Goal: Task Accomplishment & Management: Manage account settings

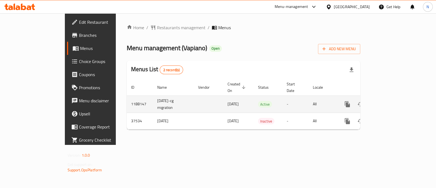
click at [390, 101] on icon "enhanced table" at bounding box center [386, 104] width 7 height 7
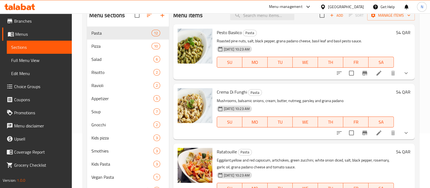
scroll to position [68, 0]
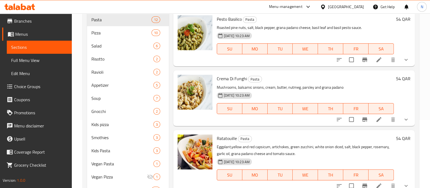
click at [37, 88] on span "Choice Groups" at bounding box center [40, 86] width 53 height 7
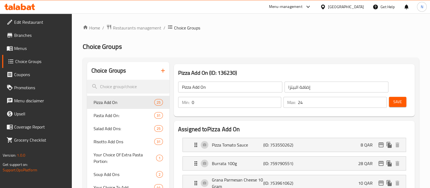
click at [166, 71] on icon "button" at bounding box center [163, 70] width 7 height 7
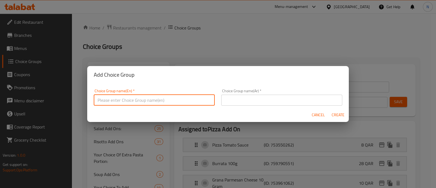
click at [141, 99] on input "text" at bounding box center [154, 99] width 121 height 11
click at [120, 100] on input "Choice of bolognese" at bounding box center [154, 99] width 121 height 11
type input "Choice of bolognese"
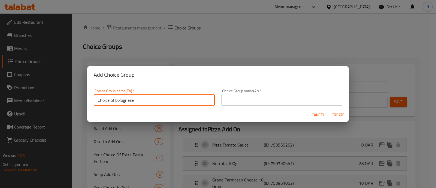
click at [242, 100] on input "text" at bounding box center [281, 99] width 121 height 11
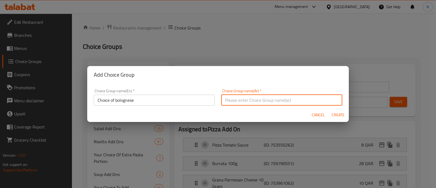
paste input "اختيار البولونيز"
type input "اختيار البولونيز"
click at [336, 114] on span "Create" at bounding box center [337, 114] width 13 height 7
type input "Choice of bolognese"
type input "اختيار البولونيز"
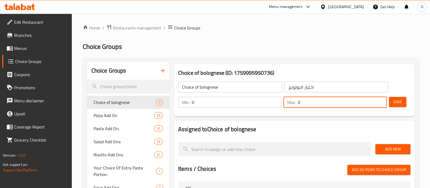
click at [329, 103] on input "0" at bounding box center [342, 102] width 89 height 11
drag, startPoint x: 312, startPoint y: 107, endPoint x: 291, endPoint y: 104, distance: 21.2
click at [291, 104] on div "Max: 0 ​" at bounding box center [335, 102] width 103 height 11
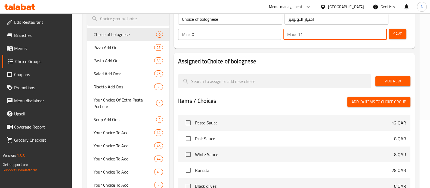
scroll to position [68, 0]
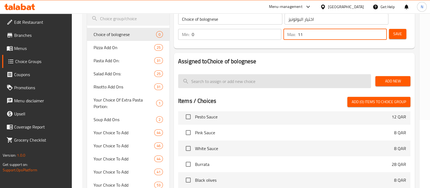
type input "11"
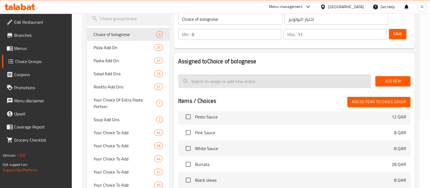
click at [248, 78] on input "search" at bounding box center [274, 81] width 193 height 14
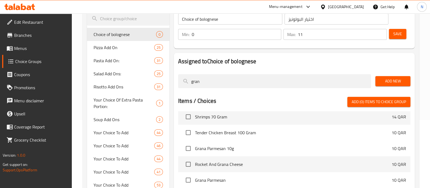
scroll to position [65, 0]
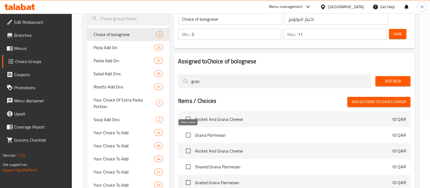
type input "gran"
click at [189, 133] on input "checkbox" at bounding box center [188, 134] width 11 height 11
checkbox input "true"
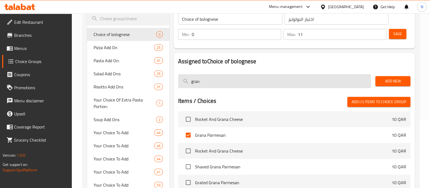
drag, startPoint x: 219, startPoint y: 86, endPoint x: 181, endPoint y: 84, distance: 38.2
click at [181, 84] on input "gran" at bounding box center [274, 81] width 193 height 14
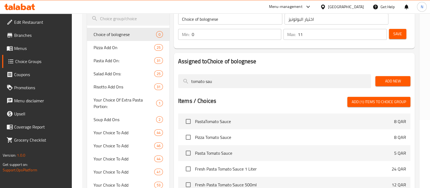
scroll to position [0, 0]
type input "tomato sauce"
click at [189, 138] on input "checkbox" at bounding box center [188, 136] width 11 height 11
checkbox input "true"
drag, startPoint x: 229, startPoint y: 83, endPoint x: 162, endPoint y: 78, distance: 66.9
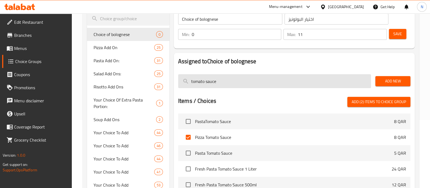
click at [210, 81] on input "tomato sauce" at bounding box center [274, 81] width 193 height 14
paste input "Cream"
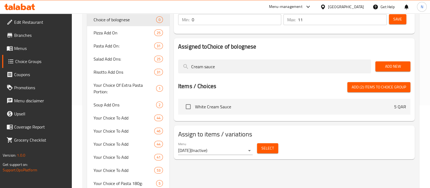
scroll to position [68, 0]
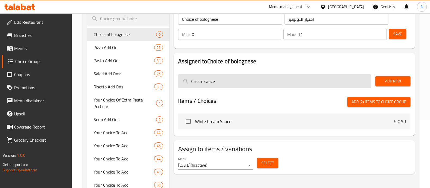
click at [206, 84] on input "Cream sauce" at bounding box center [274, 81] width 193 height 14
paste input "Pine nuts"
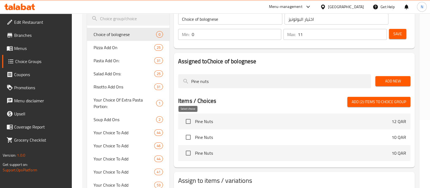
type input "Pine nuts"
click at [191, 120] on input "checkbox" at bounding box center [188, 120] width 11 height 11
checkbox input "true"
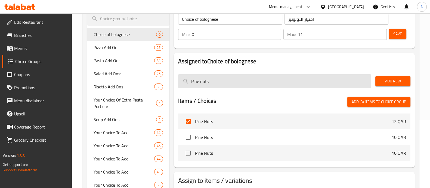
click at [202, 81] on input "Pine nuts" at bounding box center [274, 81] width 193 height 14
paste input "Black olive"
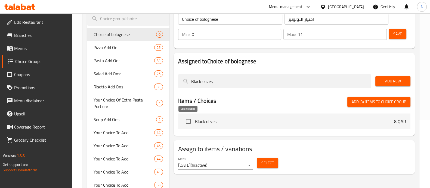
type input "Black olives"
click at [188, 121] on input "checkbox" at bounding box center [188, 120] width 11 height 11
checkbox input "true"
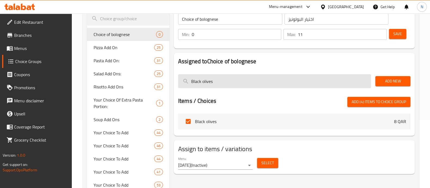
click at [214, 81] on input "Black olives" at bounding box center [274, 81] width 193 height 14
paste input "Mushroom"
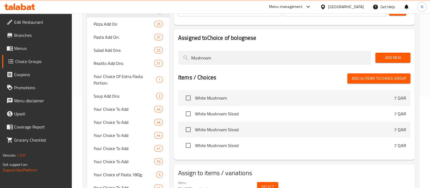
scroll to position [102, 0]
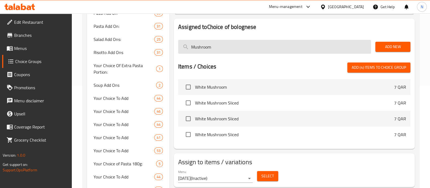
click at [197, 48] on input "Mushroom" at bounding box center [274, 47] width 193 height 14
paste input "Sundried tomatoe"
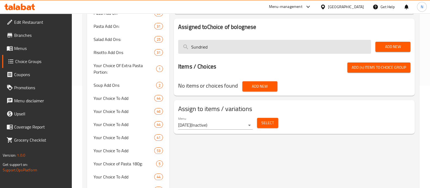
click at [199, 45] on input "Sundried" at bounding box center [274, 47] width 193 height 14
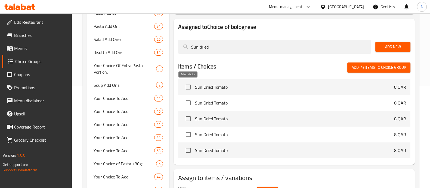
type input "Sun dried"
click at [189, 88] on input "checkbox" at bounding box center [188, 86] width 11 height 11
checkbox input "true"
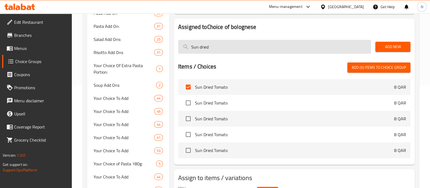
click at [225, 48] on input "Sun dried" at bounding box center [274, 47] width 193 height 14
paste input "pring onion"
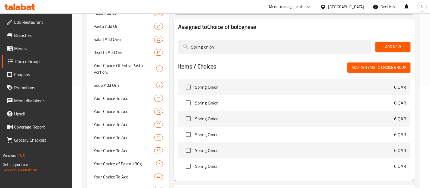
type input "Spring onion"
click at [221, 88] on span "Spring Onion" at bounding box center [294, 87] width 199 height 7
click at [188, 88] on input "checkbox" at bounding box center [188, 86] width 11 height 11
checkbox input "true"
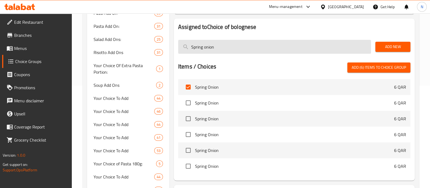
click at [232, 45] on input "Spring onion" at bounding box center [274, 47] width 193 height 14
paste input "hredded mozzarella"
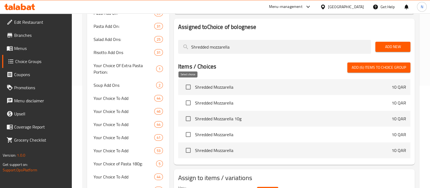
type input "Shredded mozzarella"
click at [189, 88] on input "checkbox" at bounding box center [188, 86] width 11 height 11
checkbox input "true"
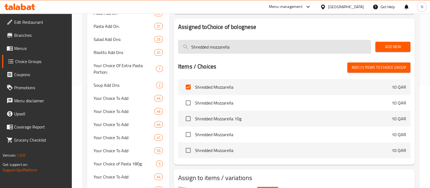
click at [203, 49] on input "Shredded mozzarella" at bounding box center [274, 47] width 193 height 14
paste input "Cherry tomato"
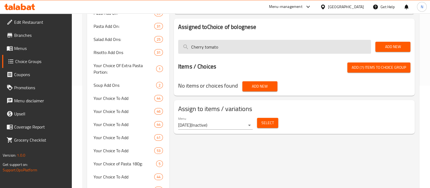
click at [209, 47] on input "Cherry tomato" at bounding box center [274, 47] width 193 height 14
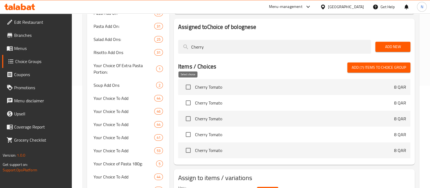
type input "Cherry"
click at [189, 87] on input "checkbox" at bounding box center [188, 86] width 11 height 11
checkbox input "true"
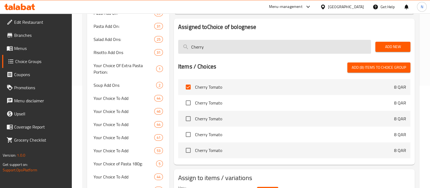
click at [207, 48] on input "Cherry" at bounding box center [274, 47] width 193 height 14
paste input "Bolognese sauce"
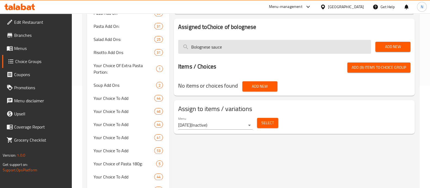
click at [213, 47] on input "Bolognese sauce" at bounding box center [274, 47] width 193 height 14
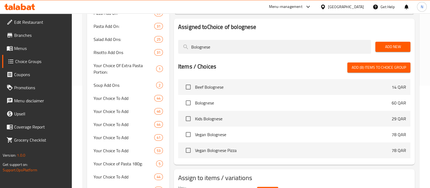
type input "Bolognese"
click at [374, 69] on span "Add (8) items to choice group" at bounding box center [379, 67] width 54 height 7
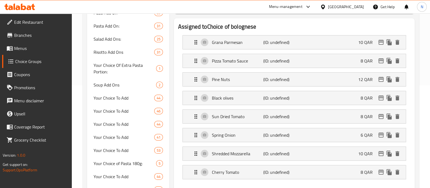
scroll to position [136, 0]
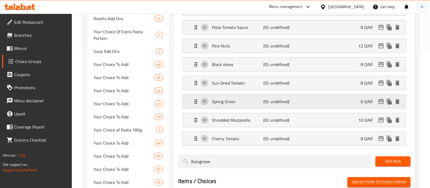
click at [365, 101] on p "6 QAR" at bounding box center [369, 101] width 16 height 7
click at [196, 102] on icon "Expand" at bounding box center [196, 101] width 3 height 4
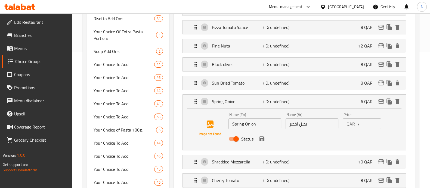
click at [377, 121] on input "7" at bounding box center [370, 123] width 24 height 11
type input "8"
click at [377, 121] on input "8" at bounding box center [370, 123] width 24 height 11
click at [260, 138] on icon "save" at bounding box center [262, 138] width 5 height 5
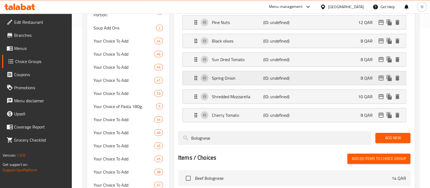
scroll to position [170, 0]
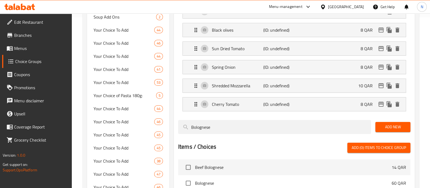
click at [393, 129] on span "Add New" at bounding box center [393, 126] width 26 height 7
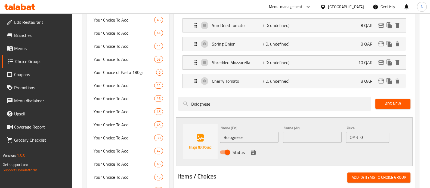
scroll to position [204, 0]
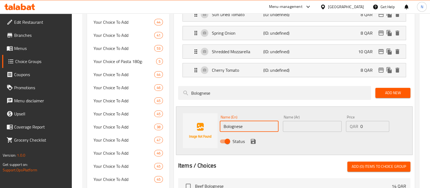
click at [241, 126] on input "Bolognese" at bounding box center [249, 126] width 59 height 11
paste input "Cream sauc"
type input "Cream sauce"
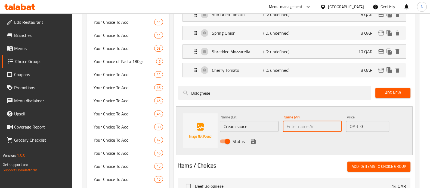
click at [315, 124] on input "text" at bounding box center [312, 126] width 59 height 11
paste input "صلصة الكريمة"
type input "صلصة الكريمة"
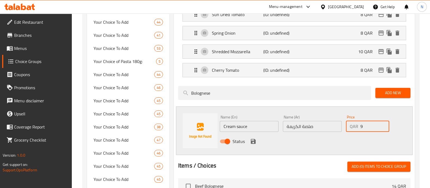
click at [384, 124] on input "9" at bounding box center [375, 126] width 29 height 11
click at [384, 129] on input "8" at bounding box center [375, 126] width 29 height 11
click at [384, 126] on input "7" at bounding box center [375, 126] width 29 height 11
type input "8"
click at [384, 122] on input "8" at bounding box center [375, 126] width 29 height 11
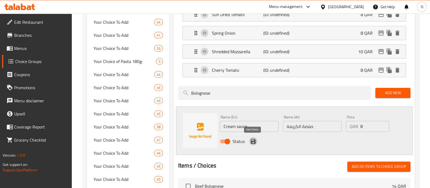
click at [253, 141] on icon "save" at bounding box center [253, 141] width 7 height 7
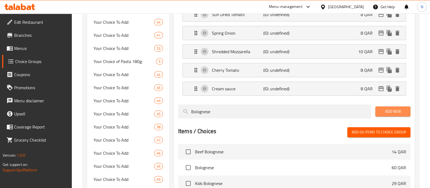
click at [396, 112] on span "Add New" at bounding box center [393, 111] width 26 height 7
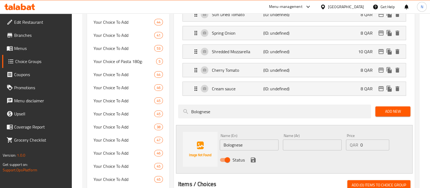
click at [240, 144] on input "Bolognese" at bounding box center [249, 144] width 59 height 11
paste input "Mushroom"
type input "Mushroom"
click at [305, 145] on input "text" at bounding box center [312, 144] width 59 height 11
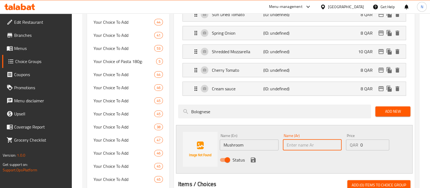
paste input "فطر"
type input "فطر"
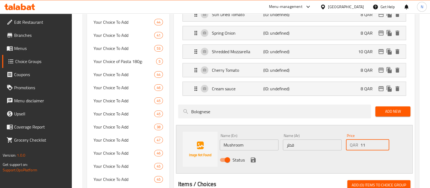
click at [383, 142] on input "11" at bounding box center [375, 144] width 29 height 11
click at [384, 144] on input "10" at bounding box center [375, 144] width 29 height 11
click at [384, 144] on input "9" at bounding box center [375, 144] width 29 height 11
type input "8"
click at [384, 144] on input "8" at bounding box center [375, 144] width 29 height 11
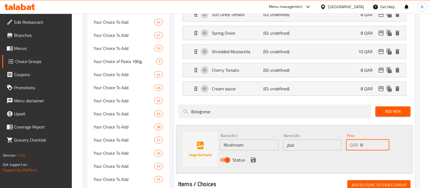
click at [253, 160] on icon "save" at bounding box center [253, 159] width 7 height 7
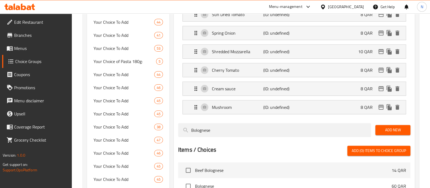
click at [395, 127] on span "Add New" at bounding box center [393, 129] width 26 height 7
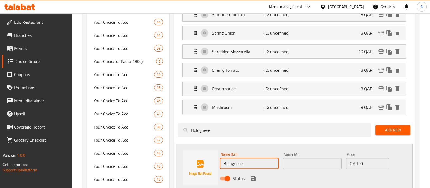
click at [249, 163] on input "Bolognese" at bounding box center [249, 163] width 59 height 11
click at [250, 163] on input "Bolognese" at bounding box center [249, 163] width 59 height 11
paste input "sauce"
type input "Bolognese sauce"
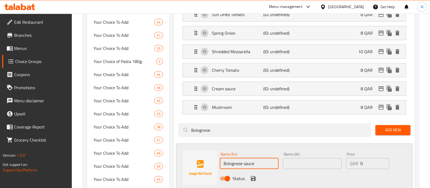
click at [314, 164] on input "text" at bounding box center [312, 163] width 59 height 11
paste input "صلصة البولونيز"
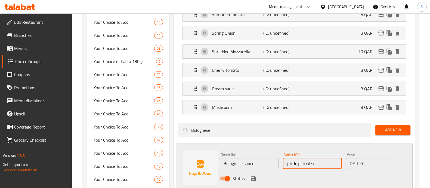
type input "صلصة البولونيز"
click at [384, 159] on input "9" at bounding box center [375, 163] width 29 height 11
click at [384, 159] on input "10" at bounding box center [375, 163] width 29 height 11
click at [384, 159] on input "11" at bounding box center [375, 163] width 29 height 11
click at [385, 160] on input "12" at bounding box center [375, 163] width 29 height 11
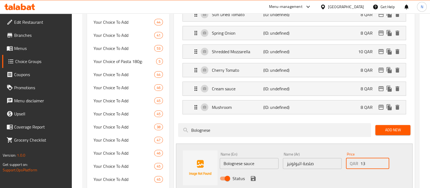
click at [385, 160] on input "13" at bounding box center [375, 163] width 29 height 11
type input "14"
click at [385, 160] on input "14" at bounding box center [375, 163] width 29 height 11
click at [254, 176] on icon "save" at bounding box center [253, 178] width 5 height 5
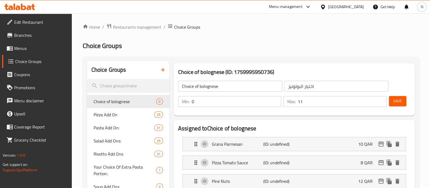
scroll to position [0, 0]
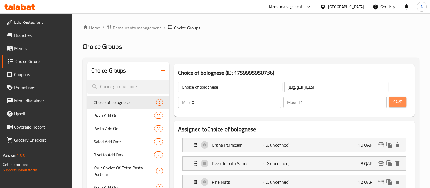
click at [395, 103] on span "Save" at bounding box center [398, 101] width 9 height 7
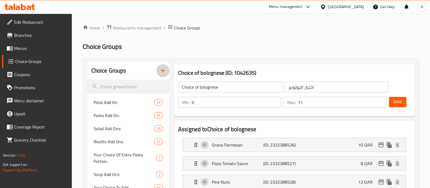
click at [162, 70] on icon "button" at bounding box center [163, 70] width 7 height 7
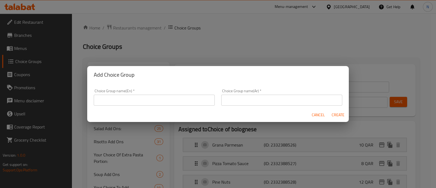
click at [158, 104] on input "text" at bounding box center [154, 99] width 121 height 11
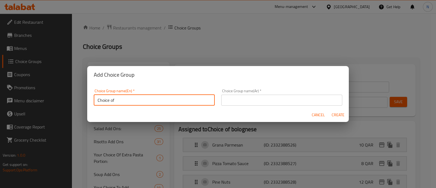
click at [170, 95] on input "Choice of" at bounding box center [154, 99] width 121 height 11
paste input "Carbonara"
click at [118, 100] on input "Choice of Carbonara" at bounding box center [154, 99] width 121 height 11
click at [119, 99] on input "Choice of Carbonara" at bounding box center [154, 99] width 121 height 11
click at [117, 99] on input "Choice of Carbonara" at bounding box center [154, 99] width 121 height 11
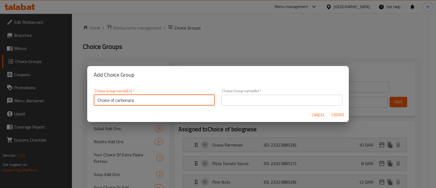
click at [126, 101] on input "Choice of carbonara" at bounding box center [154, 99] width 121 height 11
type input "Choice of carbonara"
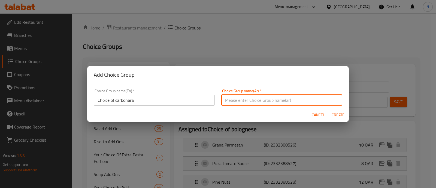
click at [245, 96] on input "text" at bounding box center [281, 99] width 121 height 11
paste input "اختيار كاربونارا"
type input "اختيار كاربونارا"
click at [338, 114] on span "Create" at bounding box center [337, 114] width 13 height 7
type input "Choice of carbonara"
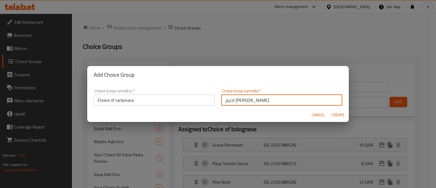
type input "اختيار كاربونارا"
type input "0"
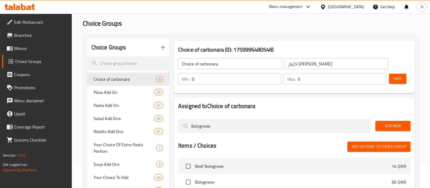
scroll to position [34, 0]
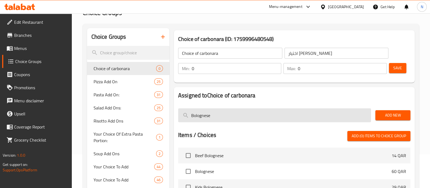
click at [251, 116] on input "Bolognese" at bounding box center [274, 115] width 193 height 14
paste input "Grana parmesan"
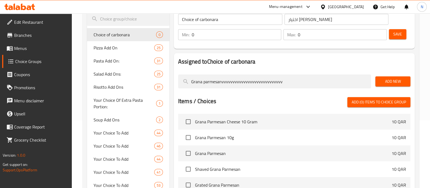
scroll to position [68, 0]
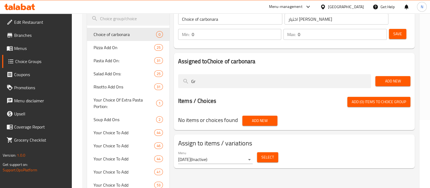
type input "G"
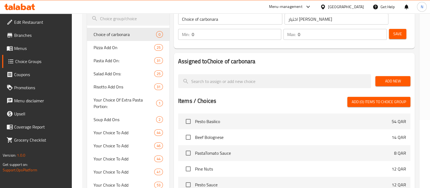
paste input "Grana parmesan"
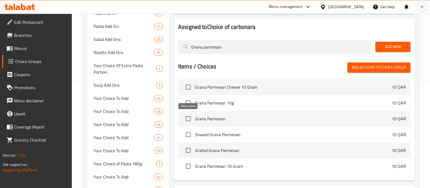
type input "Grana parmesan"
click at [189, 117] on input "checkbox" at bounding box center [188, 118] width 11 height 11
checkbox input "true"
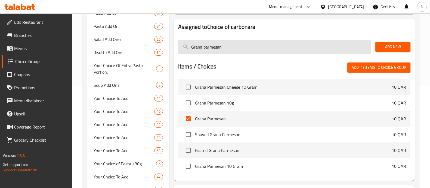
click at [212, 47] on input "Grana parmesan" at bounding box center [274, 47] width 193 height 14
paste input "Tomato Sauce"
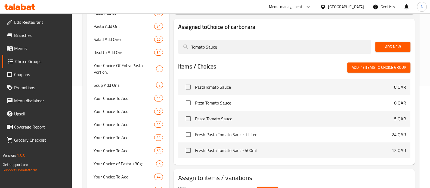
type input "Tomato Sauce"
click at [224, 89] on span "PastaTomato Sauce" at bounding box center [294, 87] width 199 height 7
click at [188, 86] on input "checkbox" at bounding box center [188, 86] width 11 height 11
checkbox input "true"
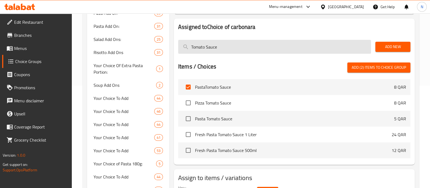
click at [216, 49] on input "Tomato Sauce" at bounding box center [274, 47] width 193 height 14
paste input "Cream s"
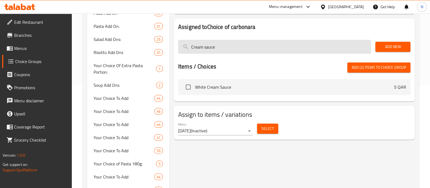
click at [204, 47] on input "Cream sauce" at bounding box center [274, 47] width 193 height 14
click at [193, 47] on input "Cream sauce" at bounding box center [274, 47] width 193 height 14
drag, startPoint x: 226, startPoint y: 50, endPoint x: 201, endPoint y: 49, distance: 24.5
click at [201, 49] on input "cream sauce" at bounding box center [274, 47] width 193 height 14
click at [210, 51] on input "cream" at bounding box center [274, 47] width 193 height 14
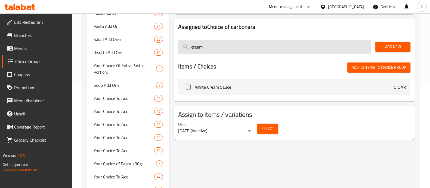
drag, startPoint x: 214, startPoint y: 47, endPoint x: 185, endPoint y: 48, distance: 28.9
click at [185, 48] on input "cream" at bounding box center [274, 47] width 193 height 14
paste input "Cream sauce"
click at [197, 46] on input "Cream sauce" at bounding box center [274, 47] width 193 height 14
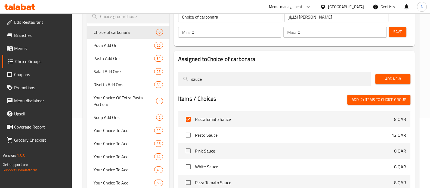
scroll to position [68, 0]
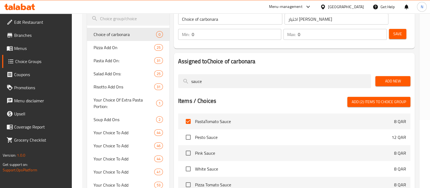
drag, startPoint x: 209, startPoint y: 80, endPoint x: 173, endPoint y: 81, distance: 35.4
click at [173, 81] on div "Assigned to Choice of carbonara sauce Add New Items / Choices Add (2) items to …" at bounding box center [295, 140] width 246 height 179
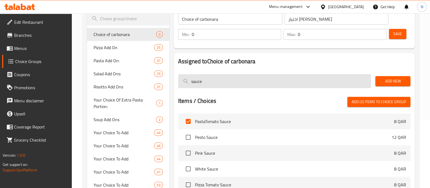
paste input "Cream"
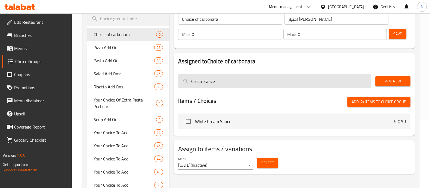
click at [211, 82] on input "Cream sauce" at bounding box center [274, 81] width 193 height 14
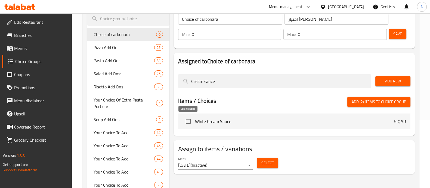
type input "Cream sauce"
click at [191, 121] on input "checkbox" at bounding box center [188, 120] width 11 height 11
checkbox input "true"
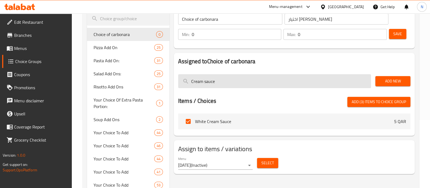
click at [208, 85] on input "Cream sauce" at bounding box center [274, 81] width 193 height 14
paste input "Beef bacon"
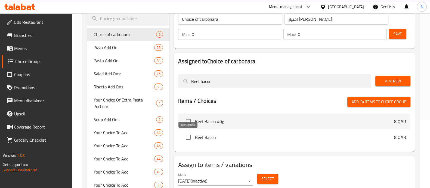
type input "Beef bacon"
click at [188, 136] on input "checkbox" at bounding box center [188, 136] width 11 height 11
click at [375, 103] on span "Add (4) items to choice group" at bounding box center [379, 101] width 54 height 7
checkbox input "false"
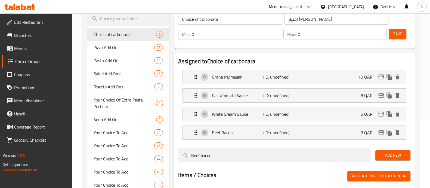
scroll to position [102, 0]
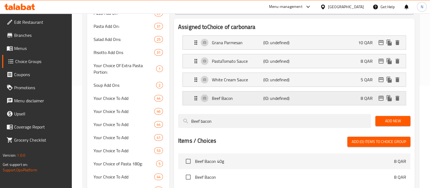
click at [228, 99] on p "Beef Bacon" at bounding box center [237, 98] width 51 height 7
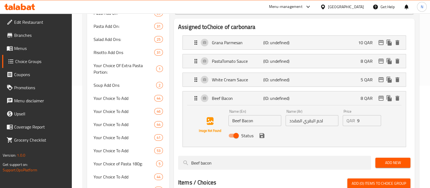
click at [377, 119] on input "9" at bounding box center [370, 120] width 24 height 11
click at [377, 119] on input "10" at bounding box center [370, 120] width 24 height 11
click at [377, 119] on input "11" at bounding box center [370, 120] width 24 height 11
click at [377, 119] on input "12" at bounding box center [370, 120] width 24 height 11
click at [377, 119] on input "13" at bounding box center [370, 120] width 24 height 11
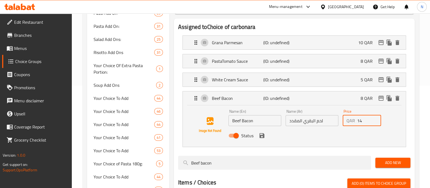
type input "14"
click at [377, 119] on input "14" at bounding box center [370, 120] width 24 height 11
click at [263, 136] on icon "save" at bounding box center [262, 135] width 5 height 5
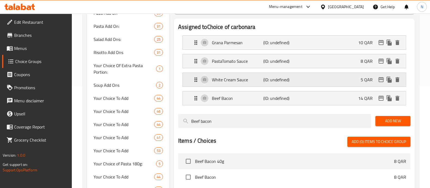
click at [261, 85] on div "White Cream Sauce (ID: undefined) 5 QAR" at bounding box center [296, 80] width 207 height 14
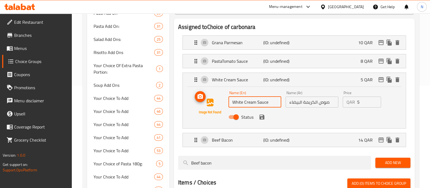
drag, startPoint x: 243, startPoint y: 101, endPoint x: 216, endPoint y: 104, distance: 27.1
click at [216, 104] on div "Name (En) White Cream Sauce Name (En) Name (Ar) صوص الكريمة البيضاء Name (Ar) P…" at bounding box center [295, 106] width 206 height 37
click at [234, 102] on input "Cream Sauce" at bounding box center [255, 101] width 53 height 11
type input "Cream Sauce"
click at [377, 100] on input "6" at bounding box center [370, 101] width 24 height 11
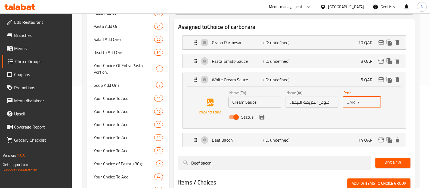
click at [377, 100] on input "7" at bounding box center [370, 101] width 24 height 11
click at [377, 100] on input "8" at bounding box center [370, 101] width 24 height 11
click at [377, 100] on input "9" at bounding box center [370, 101] width 24 height 11
click at [375, 106] on input "9" at bounding box center [370, 101] width 24 height 11
type input "8"
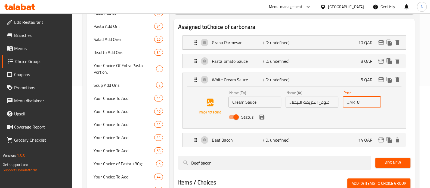
click at [376, 104] on input "8" at bounding box center [370, 101] width 24 height 11
click at [262, 118] on icon "save" at bounding box center [262, 117] width 7 height 7
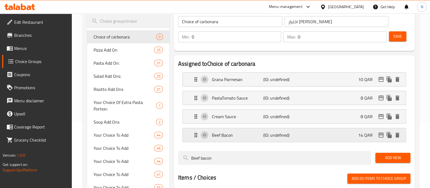
scroll to position [0, 0]
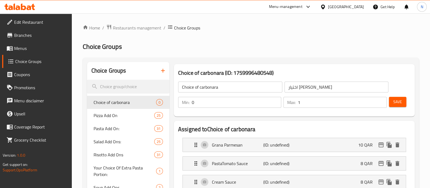
click at [380, 100] on input "1" at bounding box center [342, 102] width 89 height 11
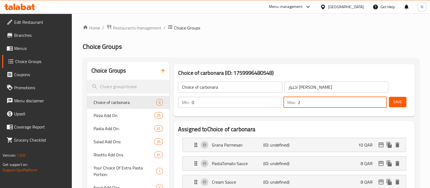
click at [380, 100] on input "2" at bounding box center [342, 102] width 89 height 11
click at [380, 100] on input "3" at bounding box center [342, 102] width 89 height 11
type input "4"
click at [380, 100] on input "4" at bounding box center [342, 102] width 89 height 11
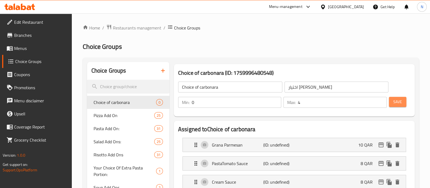
click at [399, 103] on span "Save" at bounding box center [398, 101] width 9 height 7
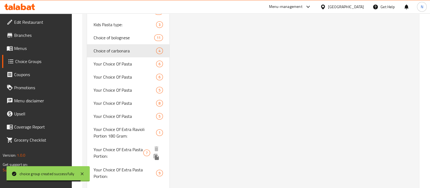
scroll to position [374, 0]
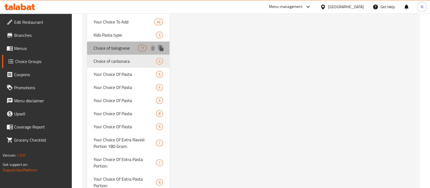
click at [113, 50] on span "Choice of bolognese" at bounding box center [116, 48] width 44 height 7
type input "Choice of bolognese"
type input "اختيار البولونيز"
type input "11"
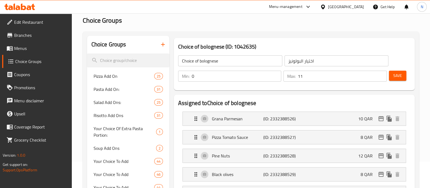
scroll to position [0, 0]
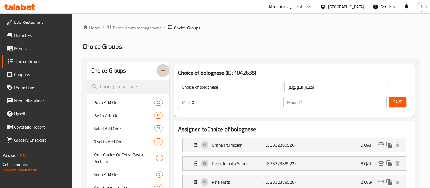
click at [161, 74] on icon "button" at bounding box center [163, 70] width 7 height 7
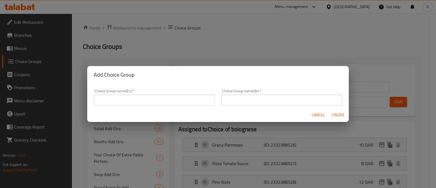
click at [156, 103] on input "text" at bounding box center [154, 99] width 121 height 11
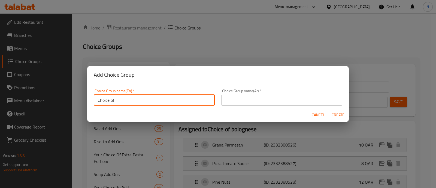
paste input "Chicken Alfredo"
click at [144, 102] on input "Choice of Chicken [PERSON_NAME]" at bounding box center [154, 99] width 121 height 11
type input "Choice of Chicken [PERSON_NAME]"
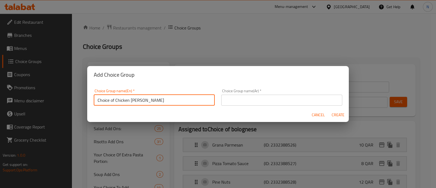
click at [237, 100] on input "text" at bounding box center [281, 99] width 121 height 11
paste input "اختيار دجاج ألفريدو"
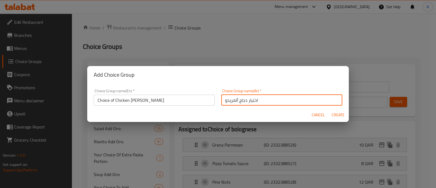
type input "اختيار دجاج ألفريدو"
click at [335, 113] on span "Create" at bounding box center [337, 114] width 13 height 7
type input "Choice of Chicken [PERSON_NAME]"
type input "اختيار دجاج ألفريدو"
type input "0"
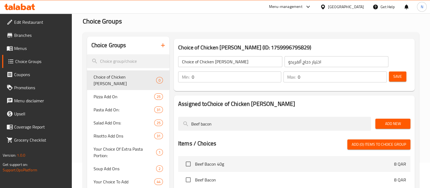
scroll to position [34, 0]
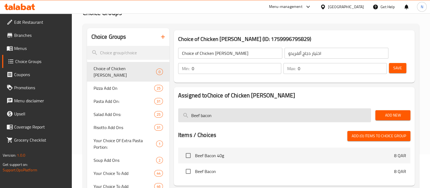
click at [229, 120] on input "Beef bacon" at bounding box center [274, 115] width 193 height 14
paste input "Grana parmesa"
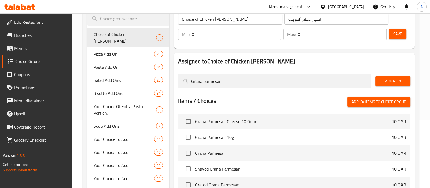
scroll to position [102, 0]
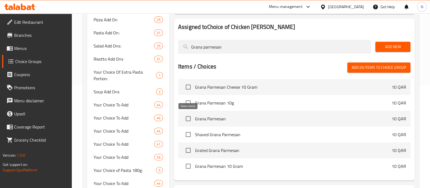
type input "Grana parmesan"
click at [189, 118] on input "checkbox" at bounding box center [188, 118] width 11 height 11
checkbox input "true"
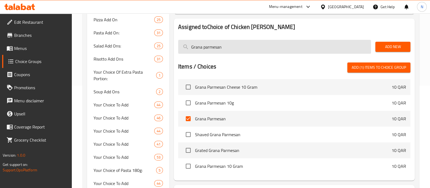
click at [216, 48] on input "Grana parmesan" at bounding box center [274, 47] width 193 height 14
paste input "Tomato Sauce"
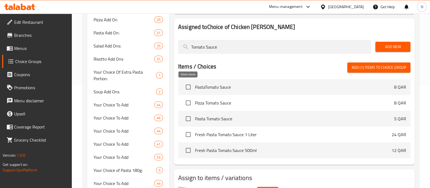
type input "Tomato Sauce"
click at [189, 87] on input "checkbox" at bounding box center [188, 86] width 11 height 11
checkbox input "true"
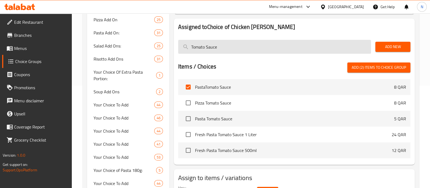
click at [218, 48] on input "Tomato Sauce" at bounding box center [274, 47] width 193 height 14
paste input "Cream s"
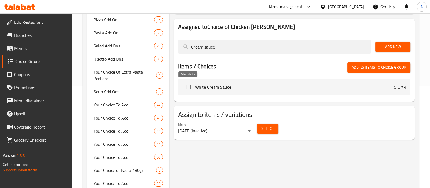
type input "Cream sauce"
click at [188, 88] on input "checkbox" at bounding box center [188, 86] width 11 height 11
checkbox input "true"
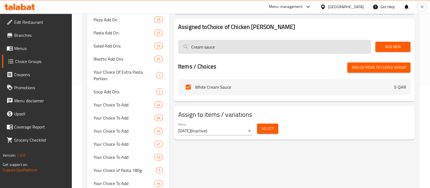
click at [226, 51] on input "Cream sauce" at bounding box center [274, 47] width 193 height 14
paste input "Black olives"
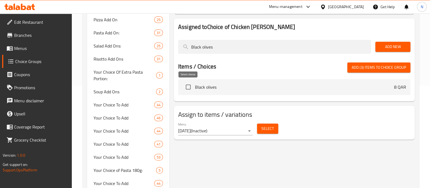
type input "Black olives"
click at [189, 87] on input "checkbox" at bounding box center [188, 86] width 11 height 11
checkbox input "true"
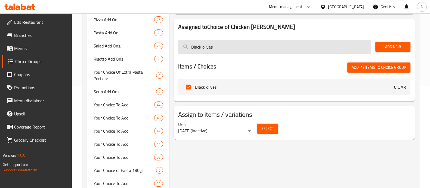
click at [210, 50] on input "Black olives" at bounding box center [274, 47] width 193 height 14
paste input "Mushroom"
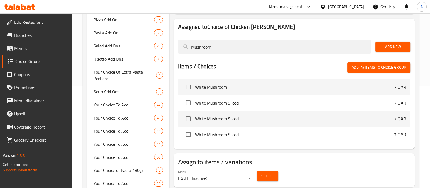
type input "Mushroom"
click at [206, 92] on li "White Mushroom 7 QAR" at bounding box center [294, 87] width 233 height 16
click at [190, 87] on input "checkbox" at bounding box center [188, 86] width 11 height 11
checkbox input "true"
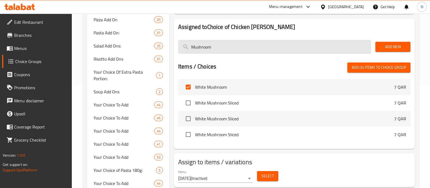
click at [208, 48] on input "Mushroom" at bounding box center [274, 47] width 193 height 14
paste input "Shredded mozzarella"
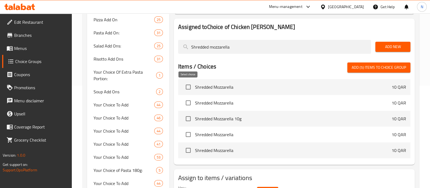
type input "Shredded mozzarella"
click at [189, 86] on input "checkbox" at bounding box center [188, 86] width 11 height 11
checkbox input "true"
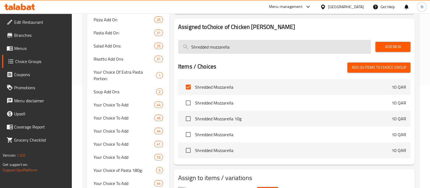
click at [205, 50] on input "Shredded mozzarella" at bounding box center [274, 47] width 193 height 14
paste input "Beef halal70g"
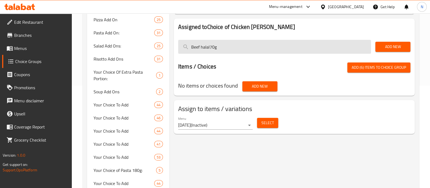
drag, startPoint x: 210, startPoint y: 45, endPoint x: 233, endPoint y: 49, distance: 23.5
click at [233, 49] on input "Beef halal70g" at bounding box center [274, 47] width 193 height 14
click at [202, 47] on input "Beef halal" at bounding box center [274, 47] width 193 height 14
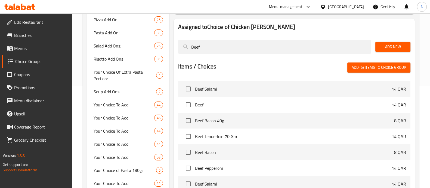
scroll to position [68, 0]
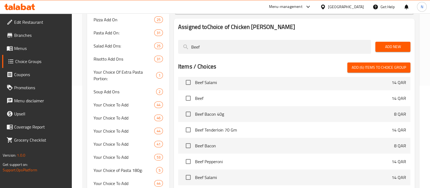
type input "Beef"
click at [218, 143] on span "Beef Bacon" at bounding box center [294, 145] width 199 height 7
click at [190, 146] on input "checkbox" at bounding box center [188, 145] width 11 height 11
checkbox input "true"
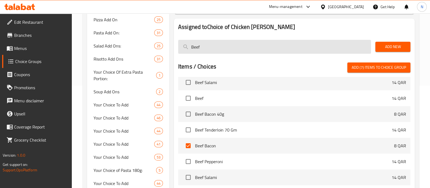
click at [202, 47] on input "Beef" at bounding box center [274, 47] width 193 height 14
paste input "Prawn 70g"
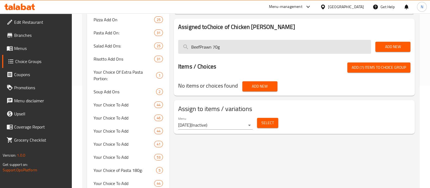
scroll to position [0, 0]
click at [192, 48] on input "BeefPrawn 70g" at bounding box center [274, 47] width 193 height 14
paste input "search"
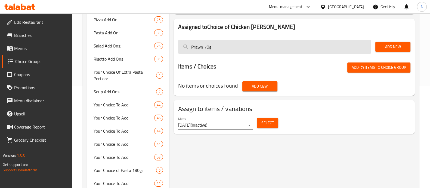
click at [207, 48] on input "Prawn 70g" at bounding box center [274, 47] width 193 height 14
click at [201, 53] on input "Prawn" at bounding box center [274, 47] width 193 height 14
paste input "Chicken halal 100g"
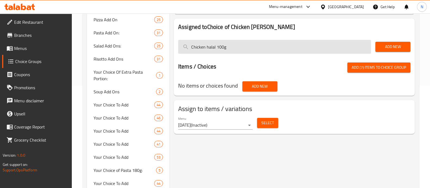
drag, startPoint x: 206, startPoint y: 46, endPoint x: 252, endPoint y: 50, distance: 46.9
click at [252, 50] on input "Chicken halal 100g" at bounding box center [274, 47] width 193 height 14
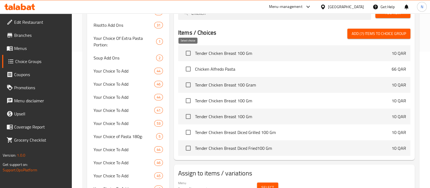
type input "Chicken"
click at [191, 53] on input "checkbox" at bounding box center [188, 52] width 11 height 11
checkbox input "true"
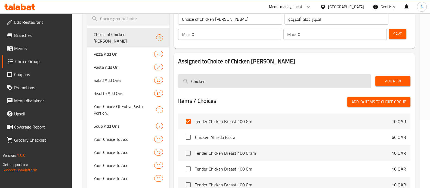
click at [195, 82] on input "Chicken" at bounding box center [274, 81] width 193 height 14
paste input "Grilled vegetables"
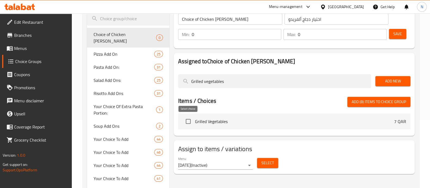
type input "Grilled vegetables"
click at [187, 120] on input "checkbox" at bounding box center [188, 120] width 11 height 11
checkbox input "true"
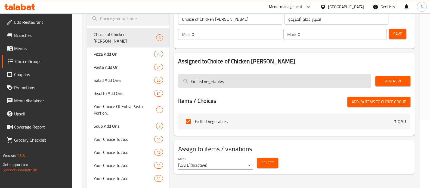
click at [213, 81] on input "Grilled vegetables" at bounding box center [274, 81] width 193 height 14
click at [213, 82] on input "Grilled vegetables" at bounding box center [274, 81] width 193 height 14
paste input "Broccoli"
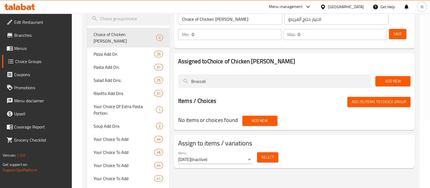
type input "Broccoli"
click at [361, 101] on span "Add (9) items to choice group" at bounding box center [379, 101] width 54 height 7
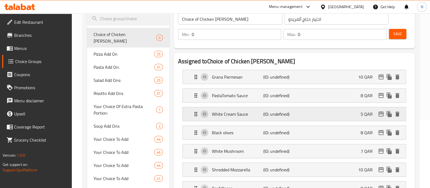
click at [246, 113] on p "White Cream Sauce" at bounding box center [237, 114] width 51 height 7
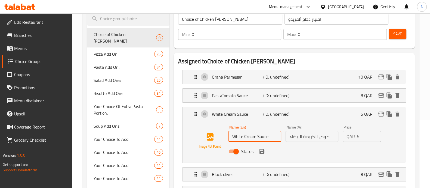
drag, startPoint x: 244, startPoint y: 135, endPoint x: 227, endPoint y: 136, distance: 16.9
click at [227, 136] on div "Name (En) White Cream Sauce Name (En)" at bounding box center [255, 133] width 57 height 21
type input "Cream Sauce"
click at [375, 133] on input "6" at bounding box center [370, 136] width 24 height 11
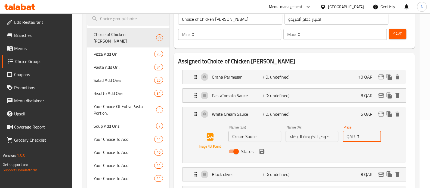
click at [375, 133] on input "7" at bounding box center [370, 136] width 24 height 11
type input "8"
click at [375, 133] on input "8" at bounding box center [370, 136] width 24 height 11
click at [263, 154] on icon "save" at bounding box center [262, 151] width 7 height 7
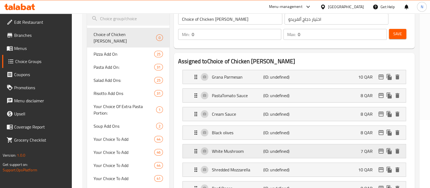
click at [229, 149] on p "White Mushroom" at bounding box center [237, 151] width 51 height 7
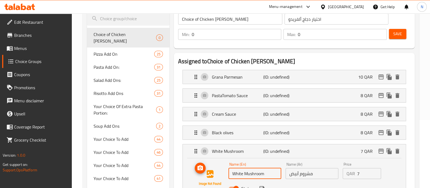
drag, startPoint x: 245, startPoint y: 172, endPoint x: 220, endPoint y: 173, distance: 25.1
click at [220, 173] on div "Name (En) White Mushroom Name (En) Name (Ar) مشروم أبيض Name (Ar) Price QAR 7 P…" at bounding box center [295, 177] width 206 height 37
type input "Mushroom"
type input "8"
click at [375, 169] on input "8" at bounding box center [370, 173] width 24 height 11
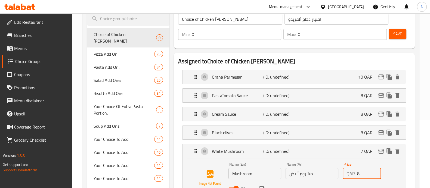
scroll to position [102, 0]
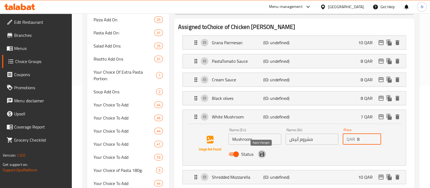
click at [264, 156] on icon "save" at bounding box center [262, 154] width 7 height 7
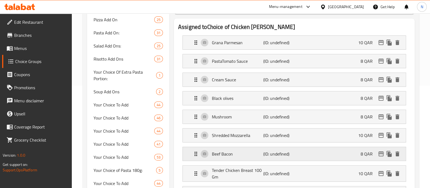
click at [229, 152] on p "Beef Bacon" at bounding box center [237, 153] width 51 height 7
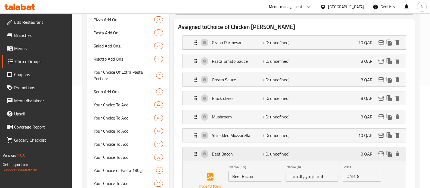
scroll to position [136, 0]
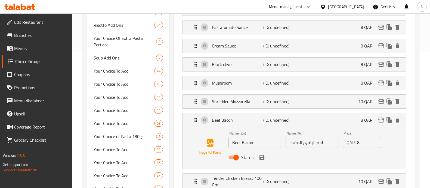
click at [297, 141] on input "لحم البقري المقدد" at bounding box center [312, 142] width 53 height 11
paste input "قري حلال 70 جرام"
type input "لحم بقري حلال 70 جرام"
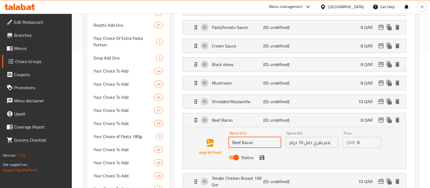
click at [247, 144] on input "Beef Bacon" at bounding box center [255, 142] width 53 height 11
paste input "eef halal70g"
click at [246, 141] on input "Beef Beef halal70g" at bounding box center [255, 142] width 53 height 11
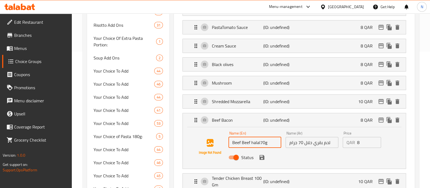
click at [246, 141] on input "Beef Beef halal70g" at bounding box center [255, 142] width 53 height 11
paste input "text"
type input "Beef halal70g"
click at [376, 139] on input "9" at bounding box center [370, 142] width 24 height 11
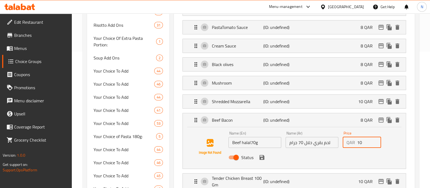
click at [376, 139] on input "10" at bounding box center [370, 142] width 24 height 11
click at [376, 139] on input "11" at bounding box center [370, 142] width 24 height 11
click at [376, 139] on input "12" at bounding box center [370, 142] width 24 height 11
click at [376, 139] on input "13" at bounding box center [370, 142] width 24 height 11
click at [376, 139] on input "14" at bounding box center [370, 142] width 24 height 11
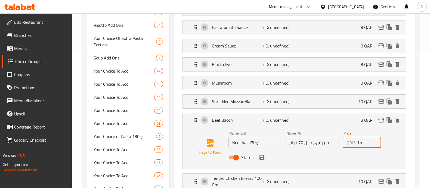
click at [376, 139] on input "15" at bounding box center [370, 142] width 24 height 11
type input "16"
click at [376, 139] on input "16" at bounding box center [370, 142] width 24 height 11
click at [262, 155] on icon "save" at bounding box center [262, 157] width 7 height 7
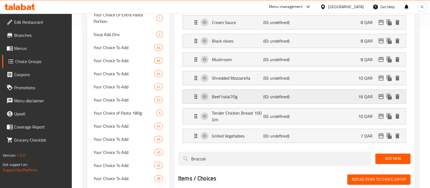
scroll to position [170, 0]
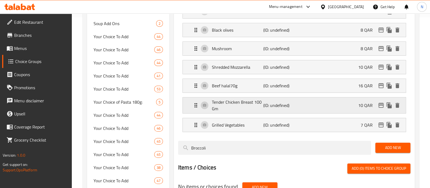
click at [239, 105] on p "Tender Chicken Breast 100 Gm" at bounding box center [237, 105] width 51 height 13
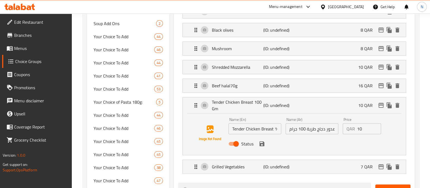
click at [252, 128] on input "Tender Chicken Breast 100 Gm" at bounding box center [255, 128] width 53 height 11
paste input "Chicken halal 100g"
type input "Chicken halal 100g"
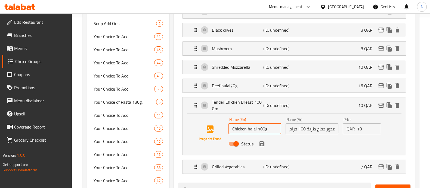
click at [300, 131] on input "صدور دجاج طرية 100 جرام" at bounding box center [312, 128] width 53 height 11
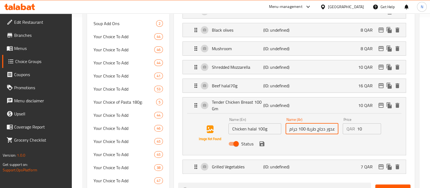
click at [300, 131] on input "صدور دجاج طرية 100 جرام" at bounding box center [312, 128] width 53 height 11
paste input "جاج حلال"
type input "دجاج حلال 100 جرام"
click at [376, 126] on input "11" at bounding box center [370, 128] width 24 height 11
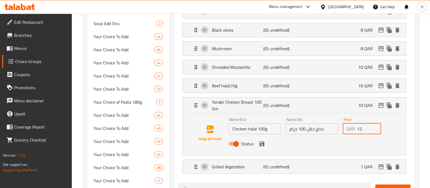
click at [376, 126] on input "12" at bounding box center [370, 128] width 24 height 11
click at [376, 126] on input "13" at bounding box center [370, 128] width 24 height 11
type input "14"
click at [376, 126] on input "14" at bounding box center [370, 128] width 24 height 11
click at [264, 144] on icon "save" at bounding box center [262, 143] width 5 height 5
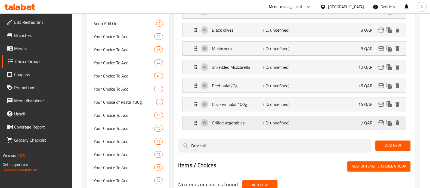
click at [257, 124] on p "Grilled Vegetables" at bounding box center [237, 122] width 51 height 7
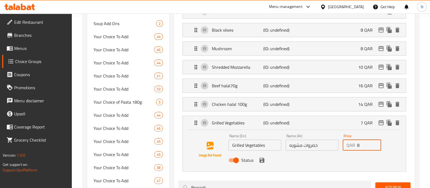
type input "8"
click at [376, 142] on input "8" at bounding box center [370, 144] width 24 height 11
click at [262, 160] on icon "save" at bounding box center [262, 160] width 7 height 7
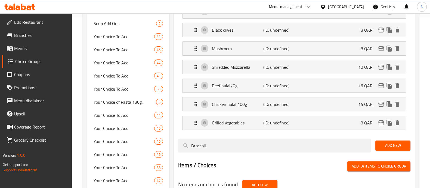
click at [399, 144] on span "Add New" at bounding box center [393, 145] width 26 height 7
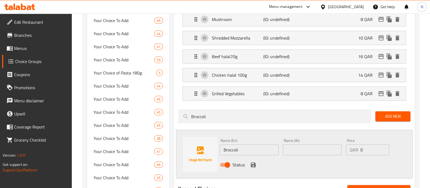
scroll to position [238, 0]
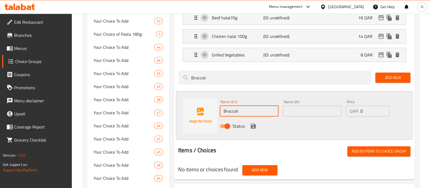
click at [252, 111] on input "Broccoli" at bounding box center [249, 110] width 59 height 11
paste input "Prawn 70g"
type input "Prawn 70g"
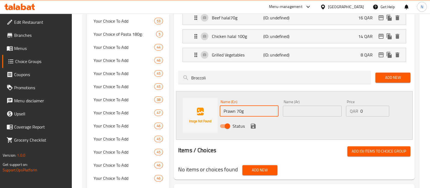
click at [292, 105] on input "text" at bounding box center [312, 110] width 59 height 11
paste input "روبيان 70 جرام"
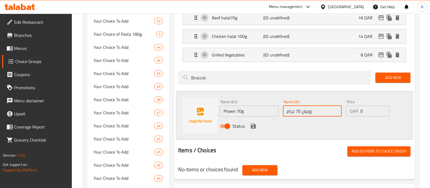
type input "روبيان 70 جرام"
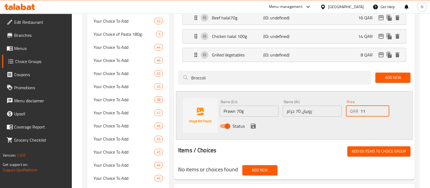
click at [384, 107] on input "11" at bounding box center [375, 110] width 29 height 11
click at [384, 107] on input "20" at bounding box center [375, 110] width 29 height 11
click at [383, 114] on input "20" at bounding box center [375, 110] width 29 height 11
click at [383, 112] on input "19" at bounding box center [375, 110] width 29 height 11
click at [383, 112] on input "18" at bounding box center [375, 110] width 29 height 11
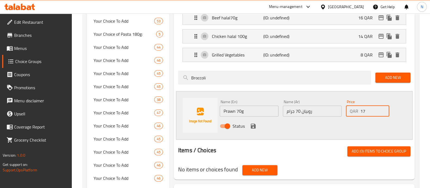
click at [383, 112] on input "17" at bounding box center [375, 110] width 29 height 11
type input "16"
click at [383, 112] on input "16" at bounding box center [375, 110] width 29 height 11
click at [251, 123] on icon "save" at bounding box center [253, 126] width 7 height 7
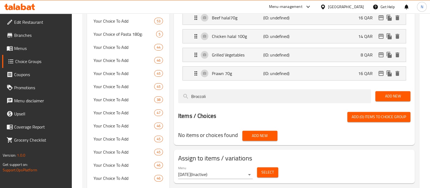
click at [260, 133] on span "Add New" at bounding box center [260, 135] width 26 height 7
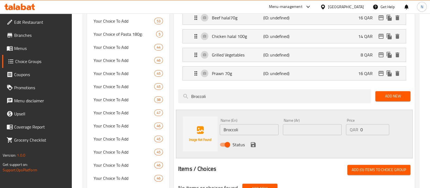
click at [298, 129] on input "text" at bounding box center [312, 129] width 59 height 11
paste input "بروكلي"
type input "بروكلي"
click at [383, 126] on input "13" at bounding box center [375, 129] width 29 height 11
type input "12"
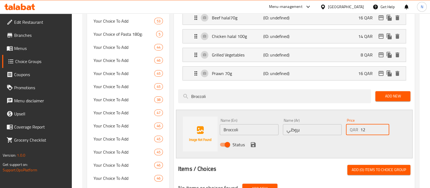
click at [383, 131] on input "12" at bounding box center [375, 129] width 29 height 11
click at [252, 143] on icon "save" at bounding box center [253, 144] width 5 height 5
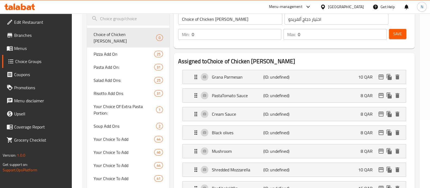
scroll to position [0, 0]
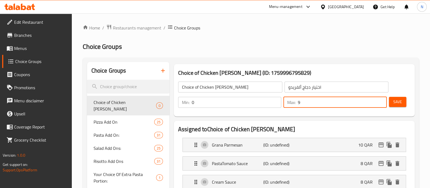
click at [381, 101] on input "9" at bounding box center [342, 102] width 89 height 11
click at [381, 101] on input "10" at bounding box center [342, 102] width 89 height 11
type input "11"
click at [381, 101] on input "11" at bounding box center [342, 102] width 89 height 11
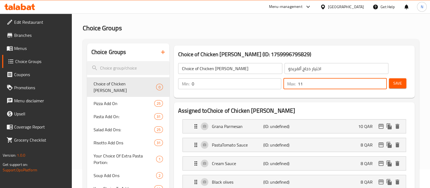
scroll to position [34, 0]
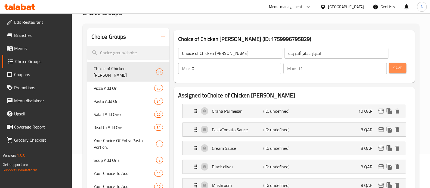
click at [396, 72] on button "Save" at bounding box center [397, 68] width 17 height 10
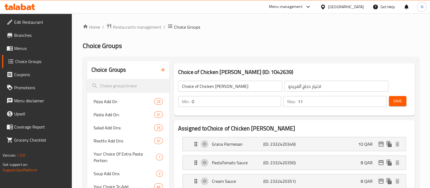
scroll to position [0, 0]
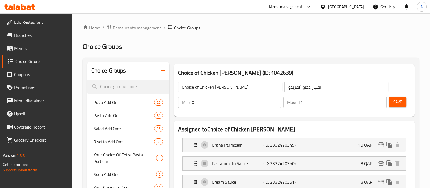
click at [164, 69] on icon "button" at bounding box center [163, 70] width 7 height 7
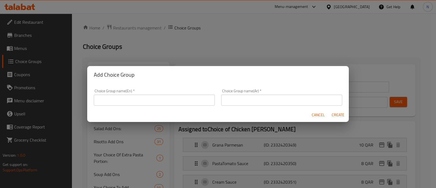
click at [140, 97] on input "text" at bounding box center [154, 99] width 121 height 11
click at [152, 99] on input "Choice of" at bounding box center [154, 99] width 121 height 11
paste input "Arrabiatta"
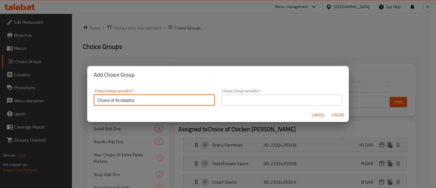
drag, startPoint x: 149, startPoint y: 100, endPoint x: 69, endPoint y: 100, distance: 80.9
click at [69, 100] on div "Add Choice Group Choice Group name(En)   * Choice of Arrabiatta Choice Group na…" at bounding box center [218, 94] width 436 height 188
type input "Choice of Arrabiatta"
click at [241, 100] on input "text" at bounding box center [281, 99] width 121 height 11
paste input "اختيار أرابياتا"
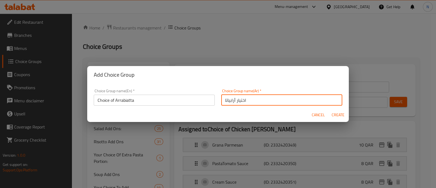
type input "اختيار أرابياتا"
click at [337, 114] on span "Create" at bounding box center [337, 114] width 13 height 7
type input "Choice of Arrabiatta"
type input "اختيار أرابياتا"
type input "0"
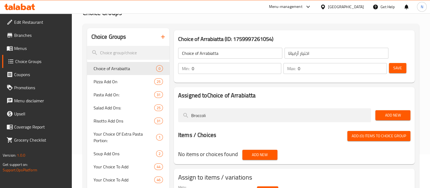
scroll to position [68, 0]
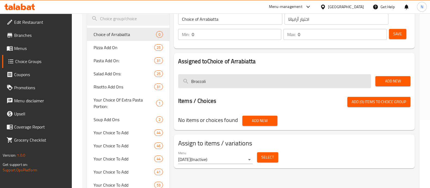
click at [208, 84] on input "Broccoli" at bounding box center [274, 81] width 193 height 14
paste input "Grana parmesan"
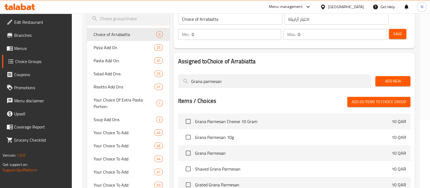
scroll to position [102, 0]
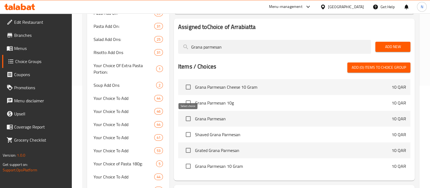
type input "Grana parmesan"
click at [189, 119] on input "checkbox" at bounding box center [188, 118] width 11 height 11
checkbox input "true"
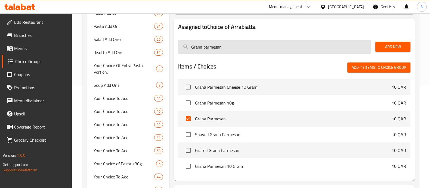
click at [217, 50] on input "Grana parmesan" at bounding box center [274, 47] width 193 height 14
paste input "Tomato Sauce"
click at [217, 50] on input "Grana Tomato Sauce" at bounding box center [274, 47] width 193 height 14
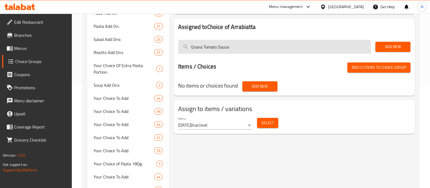
click at [217, 50] on input "Grana Tomato Sauce" at bounding box center [274, 47] width 193 height 14
paste input "search"
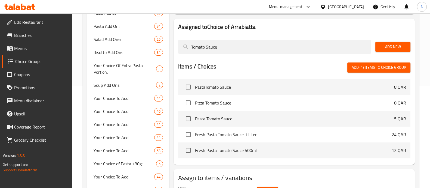
type input "Tomato Sauce"
click at [238, 92] on li "PastaTomato Sauce 8 QAR" at bounding box center [294, 87] width 233 height 16
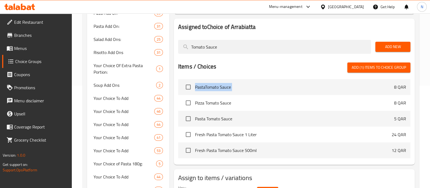
click at [238, 92] on li "PastaTomato Sauce 8 QAR" at bounding box center [294, 87] width 233 height 16
click at [190, 87] on input "checkbox" at bounding box center [188, 86] width 11 height 11
checkbox input "true"
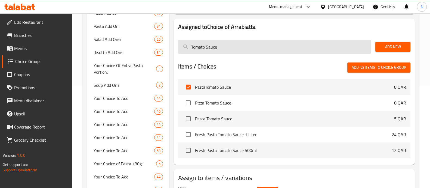
click at [213, 47] on input "Tomato Sauce" at bounding box center [274, 47] width 193 height 14
paste input "Cream s"
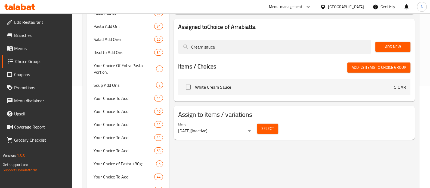
type input "Cream sauce"
click at [215, 87] on span "White Cream Sauce" at bounding box center [294, 87] width 199 height 7
click at [191, 86] on input "checkbox" at bounding box center [188, 86] width 11 height 11
checkbox input "true"
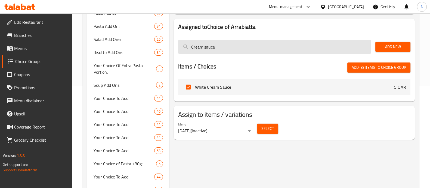
click at [201, 48] on input "Cream sauce" at bounding box center [274, 47] width 193 height 14
paste input "Beef bacon"
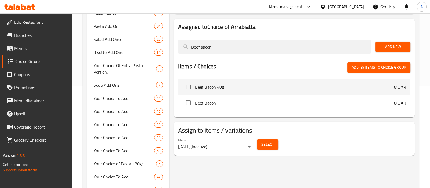
type input "Beef bacon"
click at [191, 101] on input "checkbox" at bounding box center [188, 102] width 11 height 11
checkbox input "true"
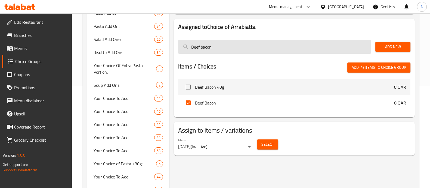
click at [210, 48] on input "Beef bacon" at bounding box center [274, 47] width 193 height 14
paste input "Pine nuts"
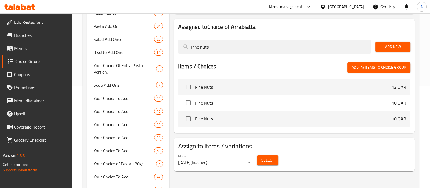
type input "Pine nuts"
click at [219, 93] on li "Pine Nuts 12 QAR" at bounding box center [294, 87] width 233 height 16
click at [191, 87] on input "checkbox" at bounding box center [188, 86] width 11 height 11
checkbox input "true"
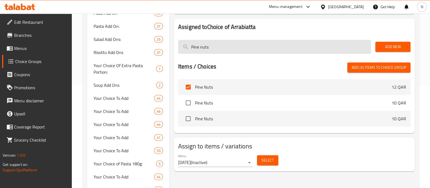
click at [217, 50] on input "Pine nuts" at bounding box center [274, 47] width 193 height 14
paste input "Black olive"
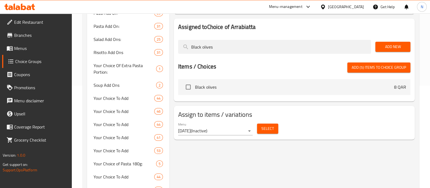
type input "Black olives"
click at [191, 87] on input "checkbox" at bounding box center [188, 86] width 11 height 11
checkbox input "true"
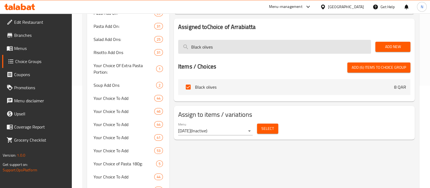
click at [206, 50] on input "Black olives" at bounding box center [274, 47] width 193 height 14
paste input "Mushroom"
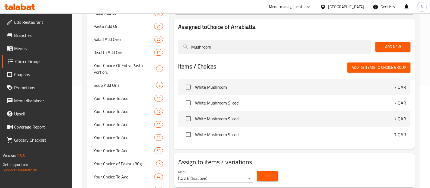
type input "Mushroom"
click at [205, 87] on span "White Mushroom" at bounding box center [294, 87] width 199 height 7
click at [190, 87] on input "checkbox" at bounding box center [188, 86] width 11 height 11
checkbox input "true"
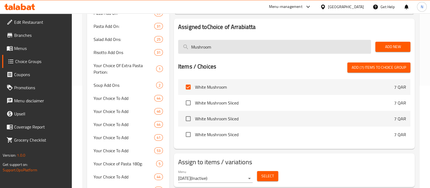
click at [199, 50] on input "Mushroom" at bounding box center [274, 47] width 193 height 14
paste input "Baby spinach"
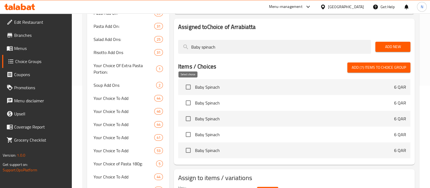
type input "Baby spinach"
click at [188, 87] on input "checkbox" at bounding box center [188, 86] width 11 height 11
checkbox input "true"
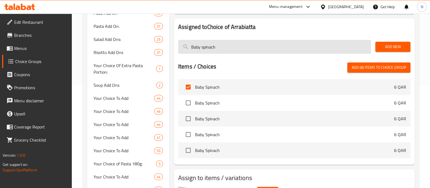
click at [211, 49] on input "Baby spinach" at bounding box center [274, 47] width 193 height 14
paste input "Sundried tomatoe"
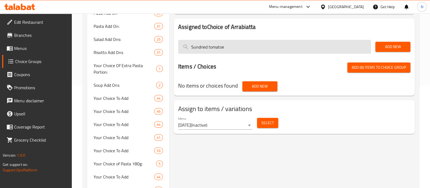
click at [198, 47] on input "Sundried tomatoe" at bounding box center [274, 47] width 193 height 14
click at [213, 46] on input "Sun dried tomatoe" at bounding box center [274, 47] width 193 height 14
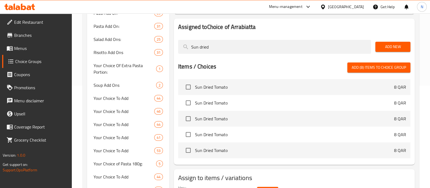
type input "Sun dried"
click at [200, 86] on span "Sun Dried Tomato" at bounding box center [294, 87] width 199 height 7
click at [188, 89] on input "checkbox" at bounding box center [188, 86] width 11 height 11
checkbox input "true"
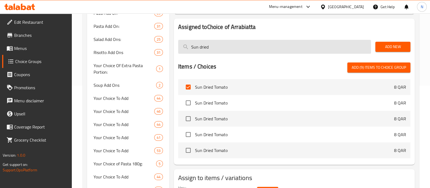
click at [230, 52] on input "Sun dried" at bounding box center [274, 47] width 193 height 14
paste input "Capsicum"
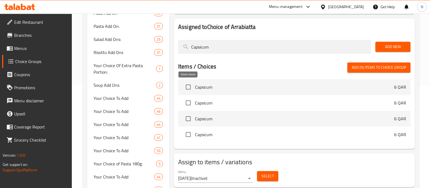
type input "Capsicum"
click at [190, 88] on input "checkbox" at bounding box center [188, 86] width 11 height 11
checkbox input "true"
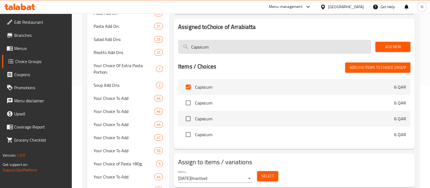
click at [196, 48] on input "Capsicum" at bounding box center [274, 47] width 193 height 14
click at [195, 48] on input "Capsicum" at bounding box center [274, 47] width 193 height 14
paste input "Spring onion"
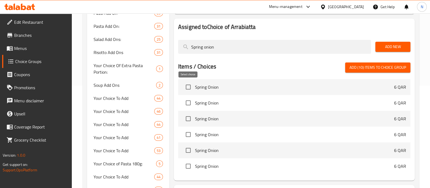
type input "Spring onion"
click at [190, 88] on input "checkbox" at bounding box center [188, 86] width 11 height 11
checkbox input "true"
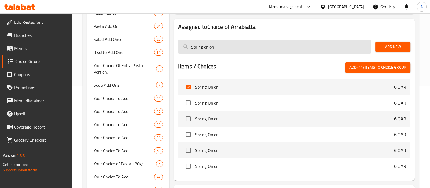
click at [212, 49] on input "Spring onion" at bounding box center [274, 47] width 193 height 14
paste input "Zuchinni"
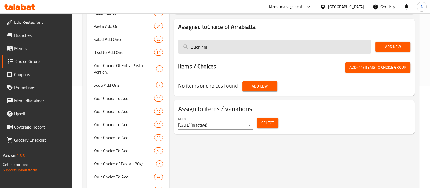
click at [204, 48] on input "Zuchinni" at bounding box center [274, 47] width 193 height 14
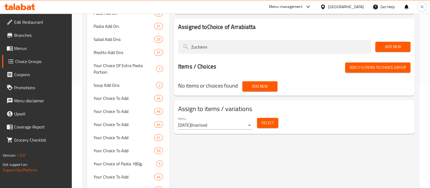
type input "Zuchinni"
click at [262, 88] on span "Add New" at bounding box center [260, 86] width 26 height 7
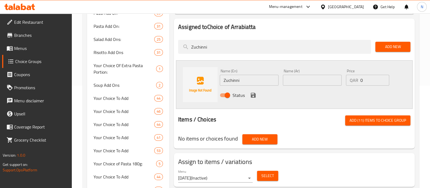
click at [284, 74] on div "Name (Ar) Name (Ar)" at bounding box center [312, 77] width 59 height 17
click at [288, 77] on input "text" at bounding box center [312, 80] width 59 height 11
paste input "كوسة"
type input "كوسة"
type input "8"
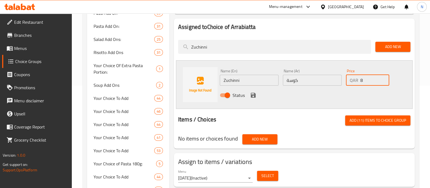
click at [384, 79] on input "8" at bounding box center [375, 80] width 29 height 11
click at [254, 94] on icon "save" at bounding box center [253, 95] width 5 height 5
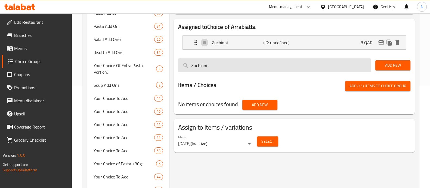
click at [201, 66] on input "Zuchinni" at bounding box center [274, 65] width 193 height 14
paste input "Jalapeno"
type input "Jalapeno"
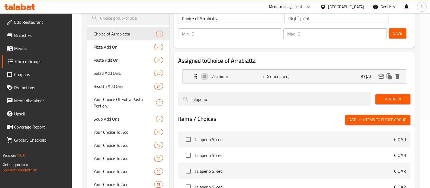
scroll to position [68, 0]
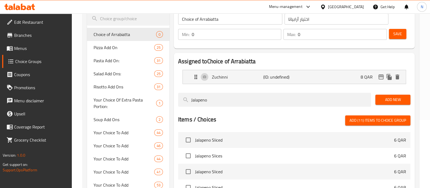
drag, startPoint x: 223, startPoint y: 103, endPoint x: 176, endPoint y: 103, distance: 47.4
click at [176, 103] on div "Assigned to Choice of Arrabiatta Zuchinni (ID: undefined) 8 QAR Name (En) Zuchi…" at bounding box center [294, 135] width 241 height 164
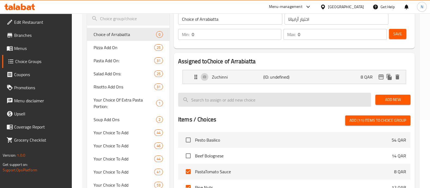
click at [236, 101] on input "search" at bounding box center [274, 100] width 193 height 14
paste input "Shredded mozzarella"
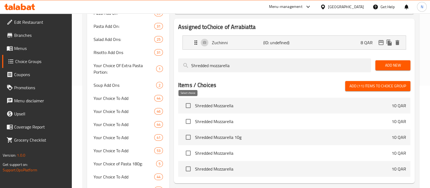
type input "Shredded mozzarella"
click at [188, 105] on input "checkbox" at bounding box center [188, 105] width 11 height 11
checkbox input "true"
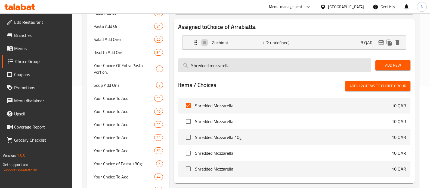
click at [225, 66] on input "Shredded mozzarella" at bounding box center [274, 65] width 193 height 14
paste input "Cherry tomato"
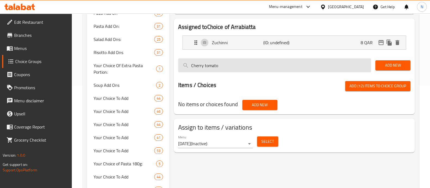
click at [212, 66] on input "Cherry tomato" at bounding box center [274, 65] width 193 height 14
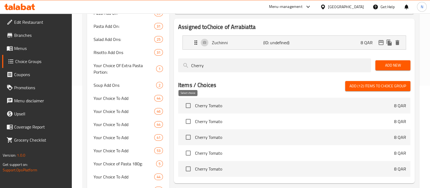
type input "Cherry"
click at [188, 105] on input "checkbox" at bounding box center [188, 105] width 11 height 11
checkbox input "true"
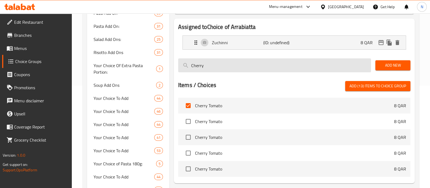
click at [198, 70] on input "Cherry" at bounding box center [274, 65] width 193 height 14
paste input "Rocket leaves"
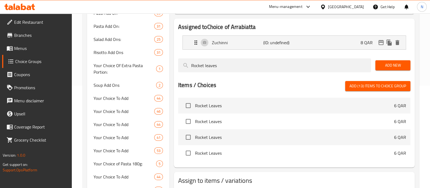
type input "Rocket leaves"
click at [190, 105] on input "checkbox" at bounding box center [188, 105] width 11 height 11
checkbox input "true"
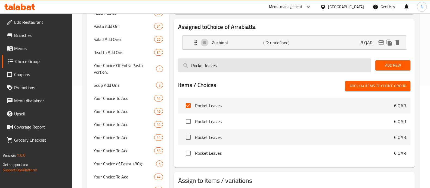
click at [209, 62] on input "Rocket leaves" at bounding box center [274, 65] width 193 height 14
paste input "Beef halal70g"
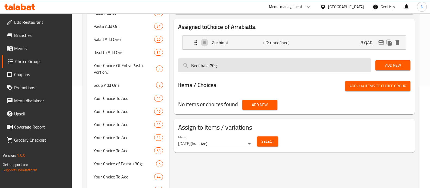
drag, startPoint x: 210, startPoint y: 65, endPoint x: 222, endPoint y: 66, distance: 12.0
click at [222, 66] on input "Beef halal70g" at bounding box center [274, 65] width 193 height 14
click at [206, 65] on input "Beef halal" at bounding box center [274, 65] width 193 height 14
type input "Beef"
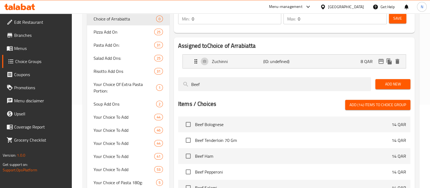
scroll to position [68, 0]
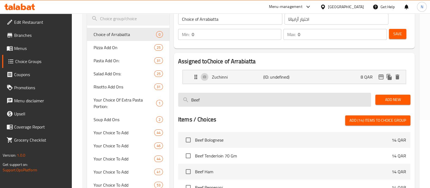
drag, startPoint x: 215, startPoint y: 99, endPoint x: 184, endPoint y: 103, distance: 31.8
click at [184, 103] on input "Beef" at bounding box center [274, 100] width 193 height 14
click at [218, 99] on input "search" at bounding box center [274, 100] width 193 height 14
paste input "Prawn 70g"
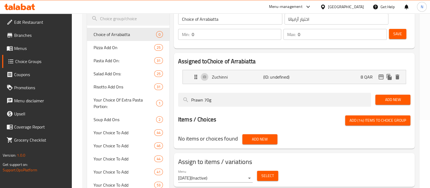
scroll to position [102, 0]
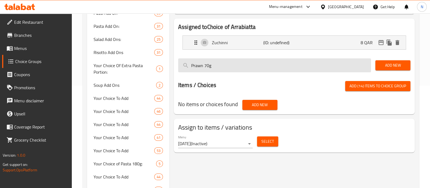
drag, startPoint x: 216, startPoint y: 64, endPoint x: 203, endPoint y: 65, distance: 13.1
click at [203, 65] on input "Prawn 70g" at bounding box center [274, 65] width 193 height 14
click at [221, 67] on input "Prawn" at bounding box center [274, 65] width 193 height 14
paste input "Chicken halal 100g"
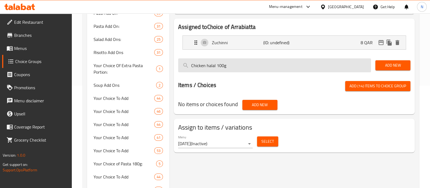
click at [245, 66] on input "Chicken halal 100g" at bounding box center [274, 65] width 193 height 14
drag, startPoint x: 240, startPoint y: 65, endPoint x: 191, endPoint y: 67, distance: 48.5
click at [191, 67] on input "Chicken halal 100g" at bounding box center [274, 65] width 193 height 14
paste input "apers"
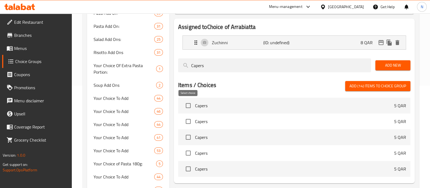
type input "Capers"
click at [188, 106] on input "checkbox" at bounding box center [188, 105] width 11 height 11
checkbox input "true"
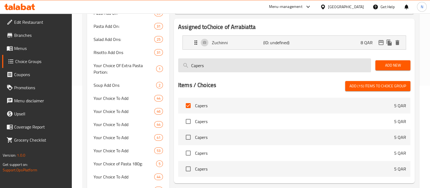
click at [216, 70] on input "Capers" at bounding box center [274, 65] width 193 height 14
paste input "Rocket & grana padano"
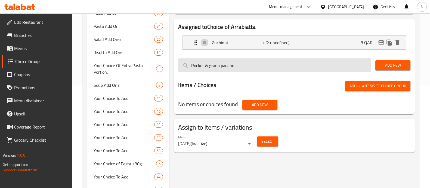
drag, startPoint x: 205, startPoint y: 63, endPoint x: 251, endPoint y: 68, distance: 45.7
click at [251, 68] on input "Rocket & grana padano" at bounding box center [274, 65] width 193 height 14
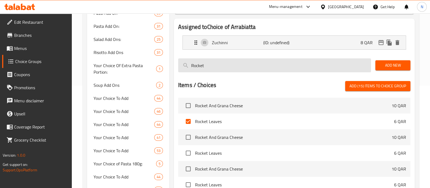
click at [202, 66] on input "Rocket" at bounding box center [274, 65] width 193 height 14
paste input "Pesto"
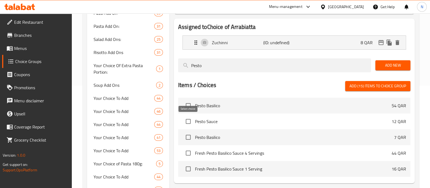
type input "Pesto"
click at [191, 122] on input "checkbox" at bounding box center [188, 120] width 11 height 11
checkbox input "true"
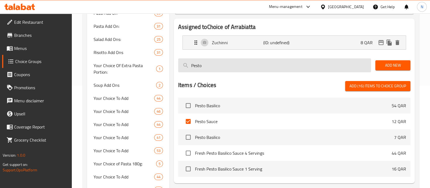
click at [200, 67] on input "Pesto" at bounding box center [274, 65] width 193 height 14
paste input "Grilled vegetables"
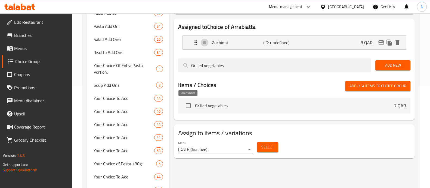
type input "Grilled vegetables"
click at [188, 104] on input "checkbox" at bounding box center [188, 105] width 11 height 11
checkbox input "true"
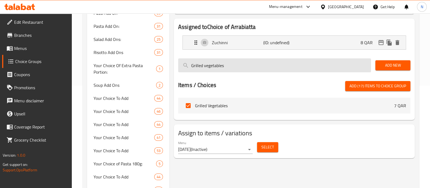
click at [211, 66] on input "Grilled vegetables" at bounding box center [274, 65] width 193 height 14
paste input "Broccoli"
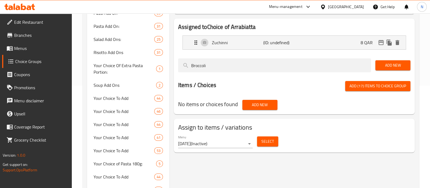
type input "Broccoli"
click at [376, 86] on span "Add (17) items to choice group" at bounding box center [378, 86] width 57 height 7
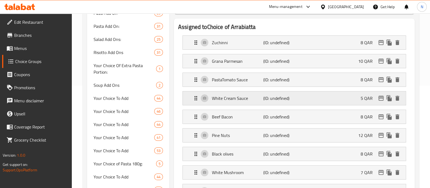
click at [225, 99] on p "White Cream Sauce" at bounding box center [237, 98] width 51 height 7
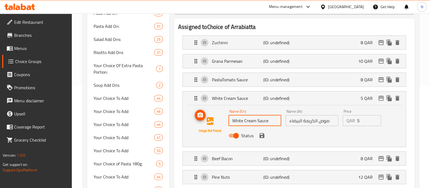
drag, startPoint x: 245, startPoint y: 120, endPoint x: 221, endPoint y: 120, distance: 24.2
click at [221, 120] on div "Name (En) White Cream Sauce Name (En) Name (Ar) صوص الكريمة البيضاء Name (Ar) P…" at bounding box center [295, 124] width 206 height 37
type input "Cream Sauce"
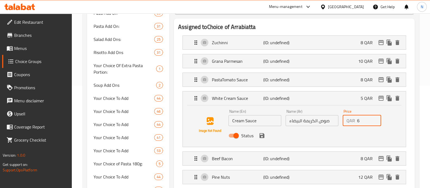
click at [375, 118] on input "6" at bounding box center [370, 120] width 24 height 11
click at [375, 118] on input "7" at bounding box center [370, 120] width 24 height 11
click at [375, 118] on input "8" at bounding box center [370, 120] width 24 height 11
click at [375, 118] on input "9" at bounding box center [370, 120] width 24 height 11
type input "8"
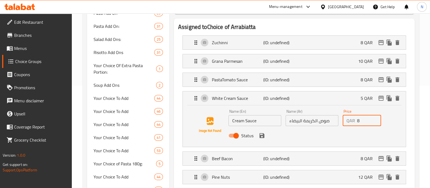
click at [376, 121] on input "8" at bounding box center [370, 120] width 24 height 11
click at [264, 137] on icon "save" at bounding box center [262, 135] width 7 height 7
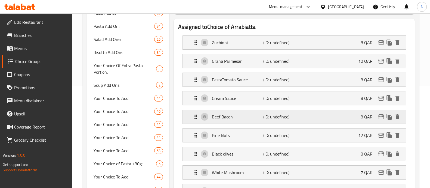
click at [237, 115] on p "Beef Bacon" at bounding box center [237, 116] width 51 height 7
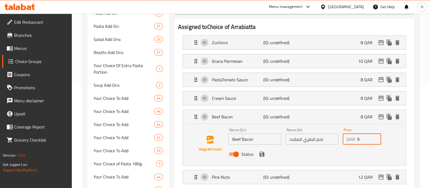
click at [375, 137] on input "9" at bounding box center [370, 138] width 24 height 11
click at [375, 137] on input "10" at bounding box center [370, 138] width 24 height 11
click at [375, 137] on input "11" at bounding box center [370, 138] width 24 height 11
click at [375, 137] on input "12" at bounding box center [370, 138] width 24 height 11
click at [375, 137] on input "13" at bounding box center [370, 138] width 24 height 11
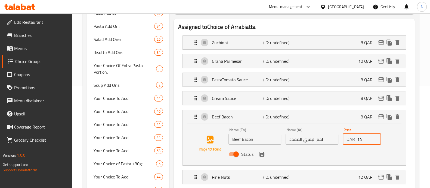
type input "14"
click at [375, 137] on input "14" at bounding box center [370, 138] width 24 height 11
click at [264, 155] on icon "save" at bounding box center [262, 154] width 7 height 7
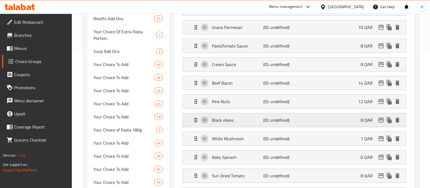
scroll to position [170, 0]
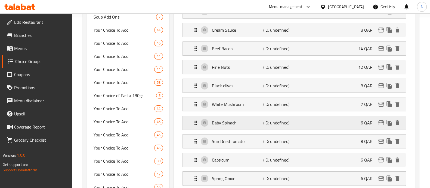
click at [235, 123] on p "Baby Spinach" at bounding box center [237, 122] width 51 height 7
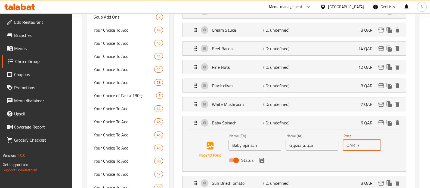
click at [375, 141] on input "7" at bounding box center [370, 144] width 24 height 11
click at [375, 141] on input "8" at bounding box center [370, 144] width 24 height 11
click at [375, 141] on input "9" at bounding box center [370, 144] width 24 height 11
type input "10"
click at [375, 141] on input "10" at bounding box center [370, 144] width 24 height 11
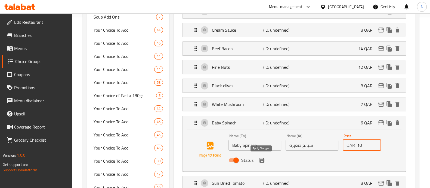
click at [262, 160] on icon "save" at bounding box center [262, 160] width 7 height 7
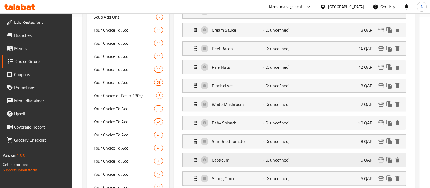
click at [277, 161] on p "(ID: undefined)" at bounding box center [281, 159] width 34 height 7
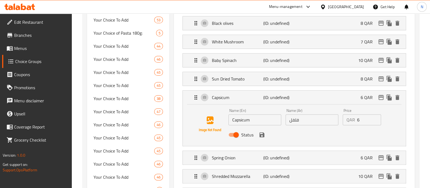
scroll to position [238, 0]
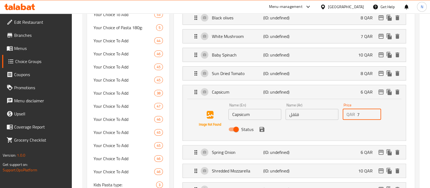
click at [375, 110] on input "7" at bounding box center [370, 114] width 24 height 11
type input "8"
click at [375, 110] on input "8" at bounding box center [370, 114] width 24 height 11
click at [261, 129] on icon "save" at bounding box center [262, 129] width 7 height 7
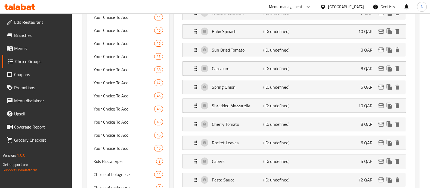
scroll to position [272, 0]
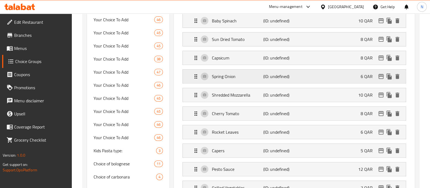
click at [248, 78] on div "Spring Onion (ID: undefined) 6 QAR" at bounding box center [296, 76] width 207 height 14
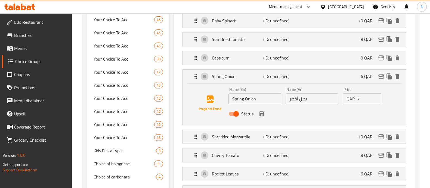
click at [377, 95] on input "7" at bounding box center [370, 98] width 24 height 11
type input "8"
click at [377, 95] on input "8" at bounding box center [370, 98] width 24 height 11
click at [262, 114] on icon "save" at bounding box center [262, 113] width 5 height 5
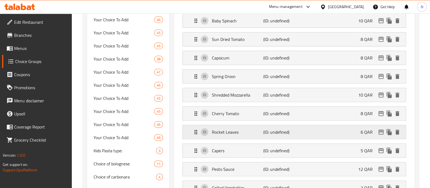
click at [277, 129] on p "(ID: undefined)" at bounding box center [281, 132] width 34 height 7
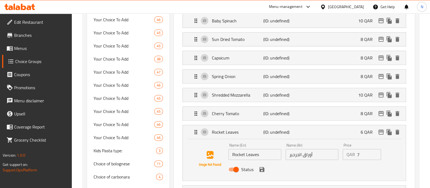
click at [376, 151] on input "7" at bounding box center [370, 154] width 24 height 11
click at [376, 151] on input "8" at bounding box center [370, 154] width 24 height 11
click at [374, 151] on input "9" at bounding box center [370, 154] width 24 height 11
type input "10"
click at [374, 151] on input "10" at bounding box center [370, 154] width 24 height 11
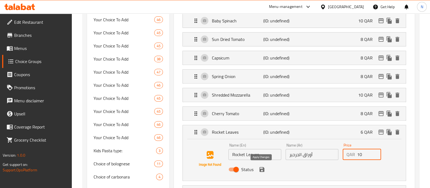
click at [264, 169] on icon "save" at bounding box center [262, 169] width 5 height 5
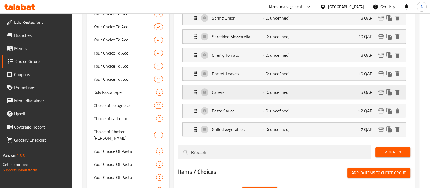
scroll to position [340, 0]
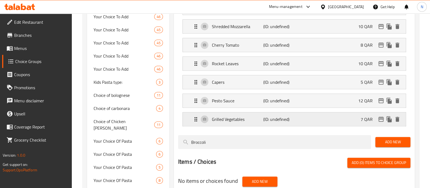
click at [314, 116] on div "Grilled Vegetables (ID: undefined) 7 QAR" at bounding box center [296, 119] width 207 height 14
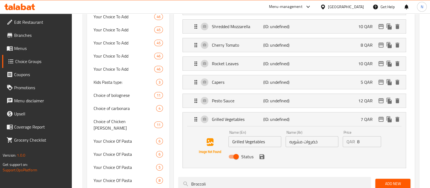
type input "8"
click at [377, 137] on input "8" at bounding box center [370, 141] width 24 height 11
click at [263, 156] on icon "save" at bounding box center [262, 156] width 5 height 5
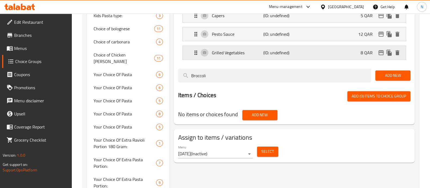
scroll to position [408, 0]
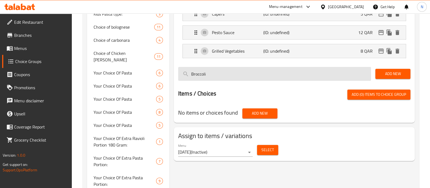
drag, startPoint x: 302, startPoint y: 77, endPoint x: 186, endPoint y: 78, distance: 115.5
click at [186, 78] on input "Broccoli" at bounding box center [274, 74] width 193 height 14
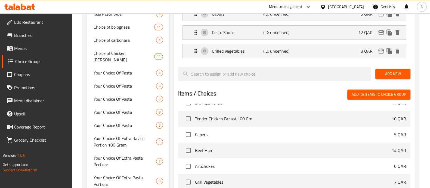
scroll to position [340, 0]
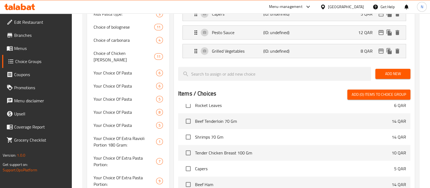
click at [218, 136] on span "Shrimps 70 Gm" at bounding box center [293, 136] width 197 height 7
click at [190, 133] on input "checkbox" at bounding box center [188, 136] width 11 height 11
checkbox input "true"
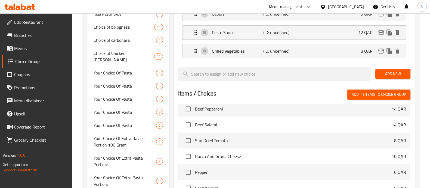
scroll to position [919, 0]
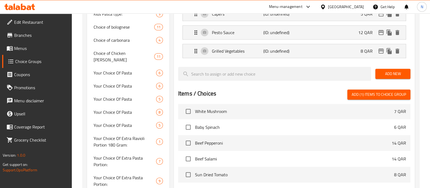
click at [230, 113] on li "White Mushroom 7 QAR" at bounding box center [294, 111] width 233 height 16
click at [191, 108] on input "checkbox" at bounding box center [188, 110] width 11 height 11
checkbox input "true"
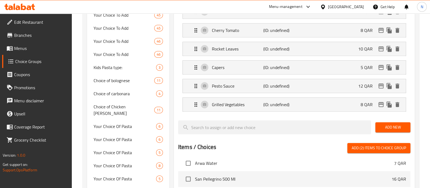
scroll to position [371, 0]
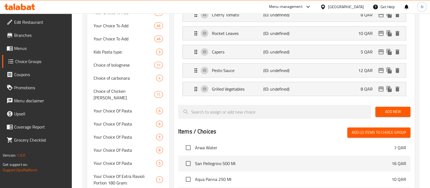
click at [364, 133] on span "Add (2) items to choice group" at bounding box center [379, 132] width 54 height 7
checkbox input "false"
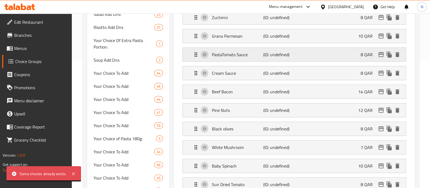
scroll to position [132, 0]
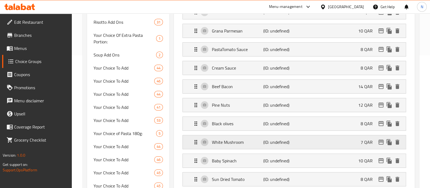
click at [231, 141] on p "White Mushroom" at bounding box center [237, 142] width 51 height 7
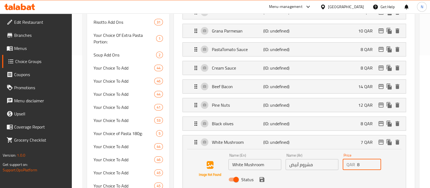
type input "8"
click at [377, 160] on input "8" at bounding box center [370, 164] width 24 height 11
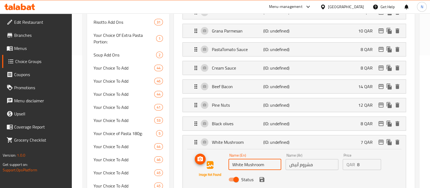
drag, startPoint x: 245, startPoint y: 162, endPoint x: 197, endPoint y: 161, distance: 48.7
click at [197, 161] on div "Name (En) White Mushroom Name (En) Name (Ar) مشروم أبيض Name (Ar) Price QAR 8 P…" at bounding box center [295, 168] width 206 height 37
type input "Mushroom"
click at [262, 182] on button "save" at bounding box center [262, 179] width 8 height 8
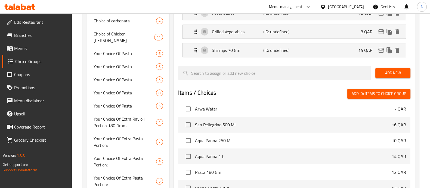
scroll to position [439, 0]
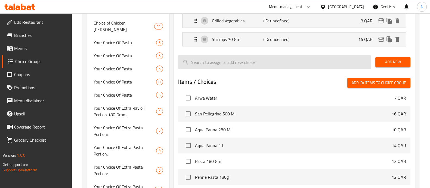
click at [329, 59] on input "search" at bounding box center [274, 62] width 193 height 14
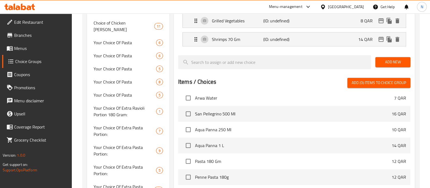
click at [397, 62] on span "Add New" at bounding box center [393, 62] width 26 height 7
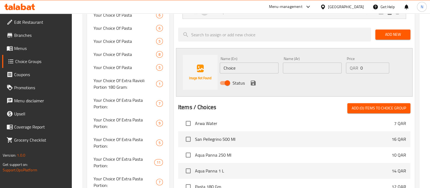
scroll to position [464, 0]
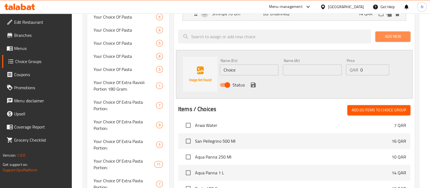
click at [388, 36] on span "Add New" at bounding box center [393, 36] width 26 height 7
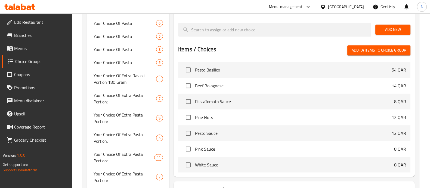
scroll to position [335, 0]
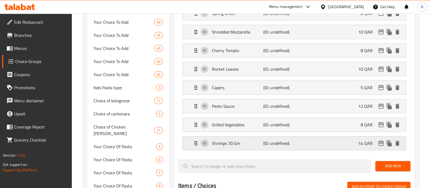
click at [224, 140] on p "Shrimps 70 Gm" at bounding box center [237, 143] width 51 height 7
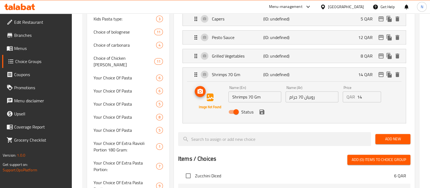
scroll to position [437, 0]
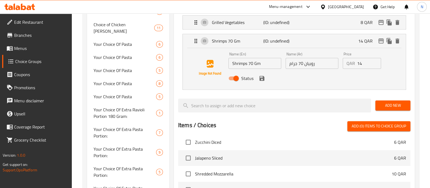
click at [391, 104] on span "Add New" at bounding box center [393, 105] width 26 height 7
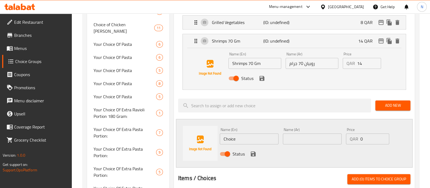
scroll to position [471, 0]
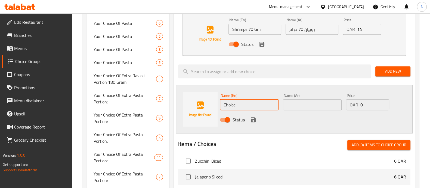
click at [236, 100] on input "Choice" at bounding box center [249, 104] width 59 height 11
click at [241, 104] on input "Choice" at bounding box center [249, 104] width 59 height 11
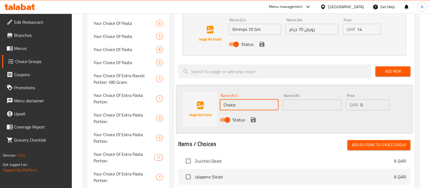
paste input "Jalapeno"
type input "Jalapeno"
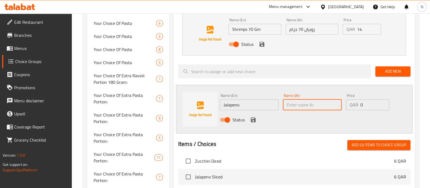
click at [299, 99] on input "text" at bounding box center [312, 104] width 59 height 11
paste input "هالبينو"
type input "هالبينو"
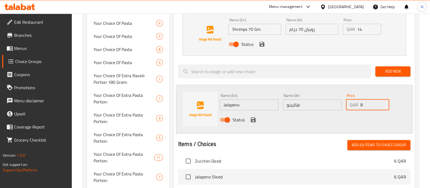
type input "8"
click at [384, 101] on input "8" at bounding box center [375, 104] width 29 height 11
click at [253, 116] on icon "save" at bounding box center [253, 119] width 7 height 7
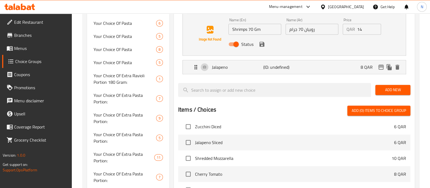
click at [400, 87] on span "Add New" at bounding box center [393, 89] width 26 height 7
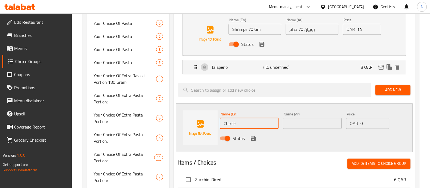
click at [227, 118] on input "Choice" at bounding box center [249, 123] width 59 height 11
paste input "Beef halal70g"
type input "Beef halal70g"
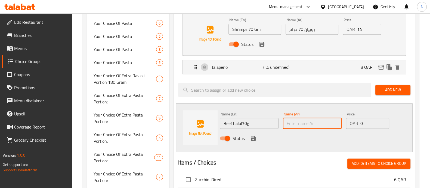
click at [301, 121] on input "text" at bounding box center [312, 123] width 59 height 11
paste input "لحم بقري حلال 70 جرام"
type input "لحم بقري حلال 70 جرام"
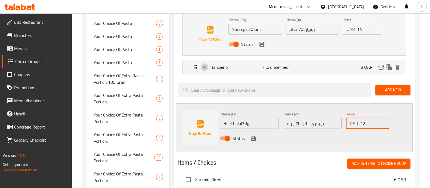
click at [384, 118] on input "12" at bounding box center [375, 123] width 29 height 11
click at [384, 118] on input "13" at bounding box center [375, 123] width 29 height 11
click at [384, 118] on input "14" at bounding box center [375, 123] width 29 height 11
click at [384, 118] on input "15" at bounding box center [375, 123] width 29 height 11
click at [384, 118] on input "16" at bounding box center [375, 123] width 29 height 11
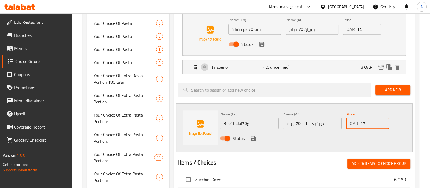
click at [384, 118] on input "17" at bounding box center [375, 123] width 29 height 11
type input "16"
click at [385, 124] on input "16" at bounding box center [375, 123] width 29 height 11
click at [252, 137] on icon "save" at bounding box center [253, 138] width 5 height 5
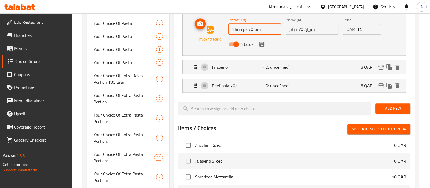
drag, startPoint x: 247, startPoint y: 27, endPoint x: 212, endPoint y: 29, distance: 35.2
click at [212, 29] on div "Name (En) Shrimps 70 Gm Name (En) Name (Ar) روبيان 70 جرام Name (Ar) Price QAR …" at bounding box center [295, 33] width 206 height 37
type input "Prawns 70 Gm"
click at [376, 25] on input "15" at bounding box center [370, 29] width 24 height 11
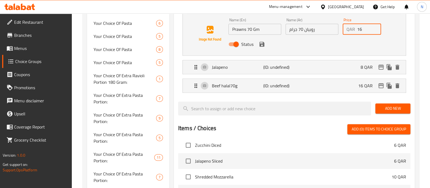
type input "16"
click at [376, 25] on input "16" at bounding box center [370, 29] width 24 height 11
click at [261, 43] on icon "save" at bounding box center [262, 44] width 7 height 7
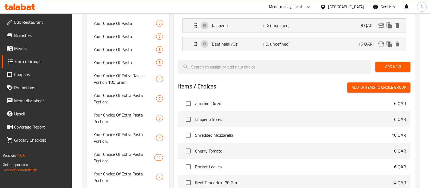
click at [386, 63] on span "Add New" at bounding box center [393, 66] width 26 height 7
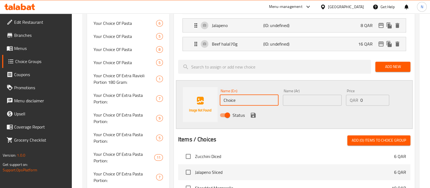
click at [228, 96] on input "Choice" at bounding box center [249, 99] width 59 height 11
paste input "icken halal 100g"
type input "Chicken halal 100g"
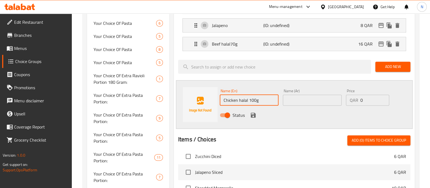
click at [288, 99] on input "text" at bounding box center [312, 99] width 59 height 11
paste input "دجاج حلال 100 جرام"
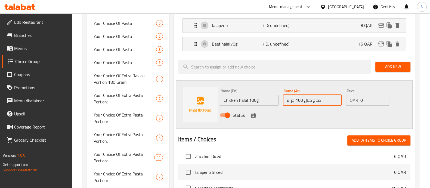
type input "دجاج حلال 100 جرام"
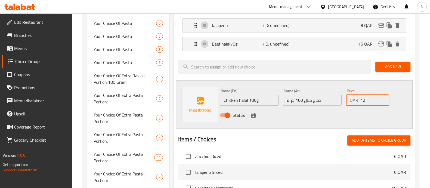
click at [384, 96] on input "12" at bounding box center [375, 99] width 29 height 11
click at [384, 96] on input "13" at bounding box center [375, 99] width 29 height 11
type input "14"
click at [384, 96] on input "14" at bounding box center [375, 99] width 29 height 11
click at [252, 112] on icon "save" at bounding box center [253, 115] width 7 height 7
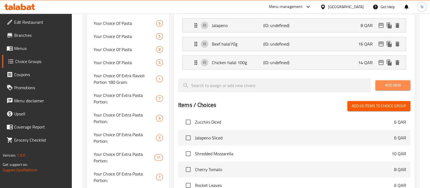
click at [390, 86] on button "Add New" at bounding box center [393, 85] width 35 height 10
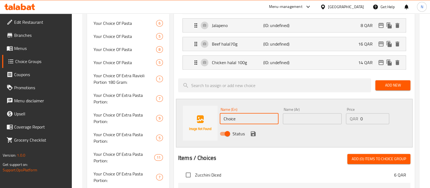
click at [234, 117] on input "Choice" at bounding box center [249, 118] width 59 height 11
paste input "Rocket & grana padano"
type input "Rocket & grana padano"
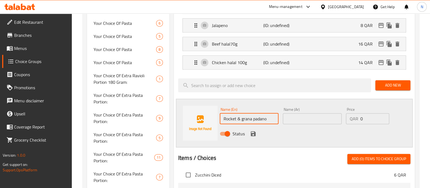
click at [301, 114] on input "text" at bounding box center [312, 118] width 59 height 11
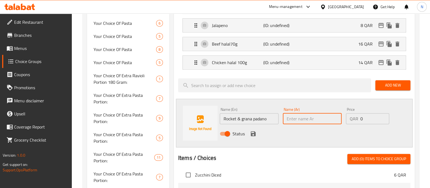
paste input "صاروخ وجرانا بادانو"
type input "صاروخ وجرانا بادانو"
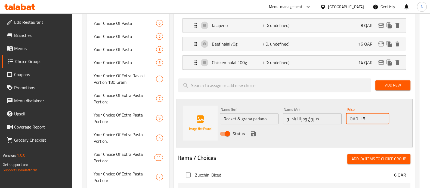
click at [385, 114] on input "15" at bounding box center [375, 118] width 29 height 11
click at [385, 114] on input "16" at bounding box center [375, 118] width 29 height 11
click at [385, 114] on input "17" at bounding box center [375, 118] width 29 height 11
click at [385, 114] on input "18" at bounding box center [375, 118] width 29 height 11
click at [385, 114] on input "19" at bounding box center [375, 118] width 29 height 11
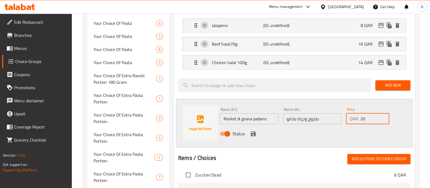
type input "20"
click at [385, 114] on input "20" at bounding box center [375, 118] width 29 height 11
click at [253, 130] on icon "save" at bounding box center [253, 133] width 7 height 7
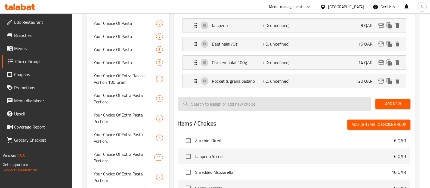
click at [303, 97] on input "search" at bounding box center [274, 104] width 193 height 14
paste input "Broccoli"
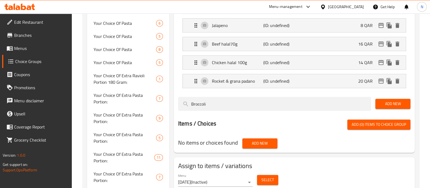
type input "Broccoli"
click at [398, 100] on span "Add New" at bounding box center [393, 103] width 26 height 7
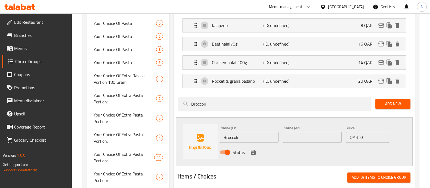
click at [302, 132] on input "text" at bounding box center [312, 137] width 59 height 11
paste input "بروكلي"
type input "بروكلي"
type input "12"
click at [384, 133] on input "12" at bounding box center [375, 137] width 29 height 11
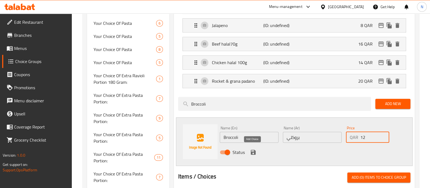
click at [254, 149] on icon "save" at bounding box center [253, 151] width 5 height 5
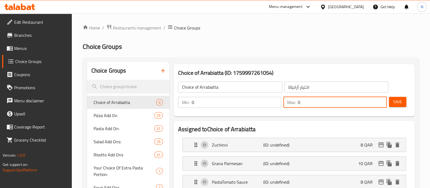
drag, startPoint x: 306, startPoint y: 101, endPoint x: 291, endPoint y: 103, distance: 15.6
click at [291, 103] on div "Max: 0 ​" at bounding box center [335, 102] width 103 height 11
type input "24"
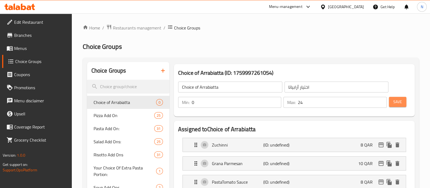
click at [397, 102] on span "Save" at bounding box center [398, 101] width 9 height 7
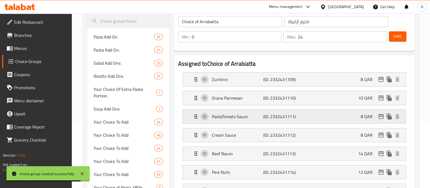
scroll to position [68, 0]
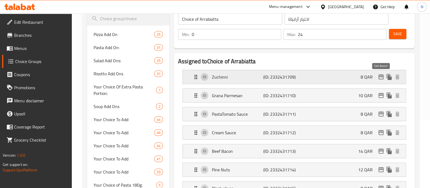
click at [380, 76] on icon "edit" at bounding box center [381, 76] width 5 height 5
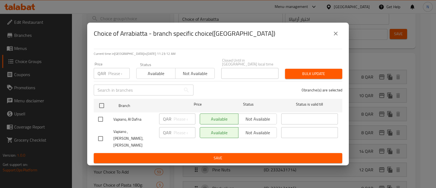
click at [336, 37] on icon "close" at bounding box center [335, 33] width 7 height 7
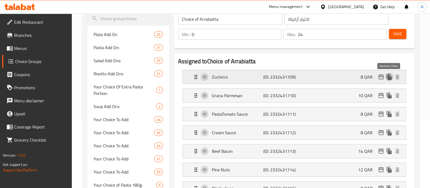
click at [390, 76] on icon "duplicate" at bounding box center [389, 77] width 7 height 7
click at [398, 94] on icon "delete" at bounding box center [398, 95] width 4 height 5
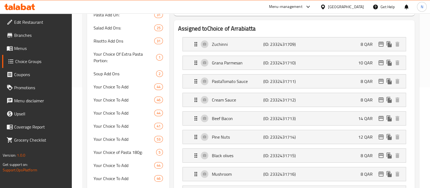
scroll to position [0, 0]
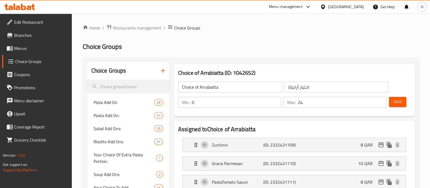
click at [400, 105] on span "Save" at bounding box center [398, 101] width 9 height 7
drag, startPoint x: 393, startPoint y: 101, endPoint x: 350, endPoint y: 99, distance: 43.6
click at [394, 101] on span "Save" at bounding box center [398, 101] width 9 height 7
click at [160, 71] on icon "button" at bounding box center [163, 70] width 7 height 7
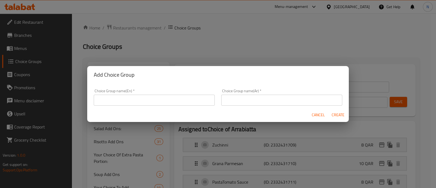
click at [143, 99] on input "text" at bounding box center [154, 99] width 121 height 11
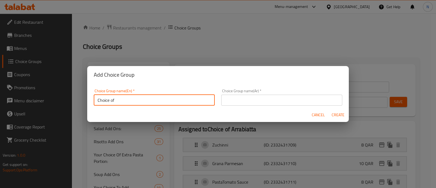
paste input "Pesto basilico"
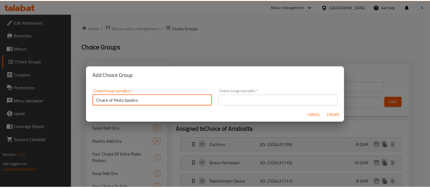
scroll to position [1, 0]
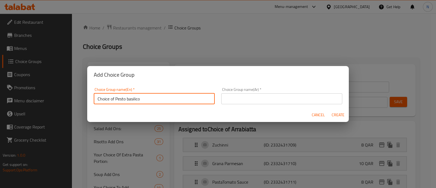
drag, startPoint x: 144, startPoint y: 99, endPoint x: 78, endPoint y: 103, distance: 66.9
click at [78, 103] on div "Add Choice Group Choice Group name(En)   * Choice of Pesto basilico Choice Grou…" at bounding box center [218, 94] width 436 height 188
type input "Choice of Pesto basilico"
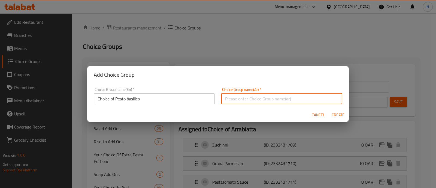
paste input "اختيار بيستو بازيليكو"
type input "اختيار بيستو بازيليكو"
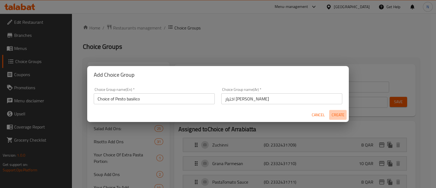
click at [340, 114] on span "Create" at bounding box center [337, 114] width 13 height 7
type input "Choice of Pesto basilico"
type input "اختيار بيستو بازيليكو"
type input "0"
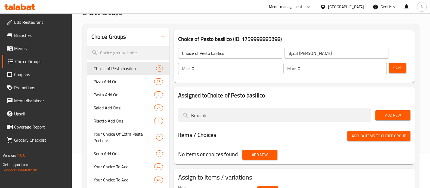
scroll to position [68, 0]
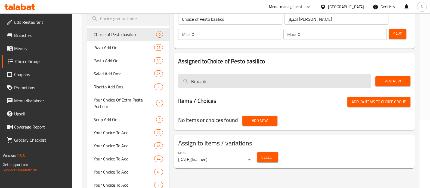
click at [207, 83] on input "Broccoli" at bounding box center [274, 81] width 193 height 14
click at [203, 80] on input "Broccoli" at bounding box center [274, 81] width 193 height 14
paste input "Grana parmesan"
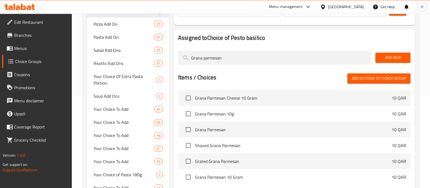
scroll to position [102, 0]
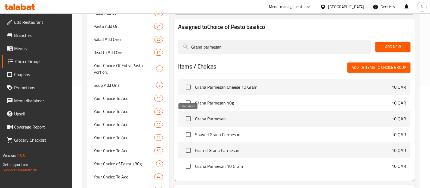
type input "Grana parmesan"
click at [188, 118] on input "checkbox" at bounding box center [188, 118] width 11 height 11
checkbox input "true"
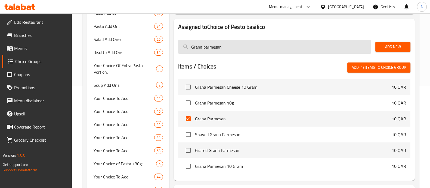
click at [218, 48] on input "Grana parmesan" at bounding box center [274, 47] width 193 height 14
paste input "Pine nuts"
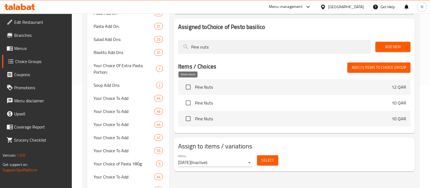
type input "Pine nuts"
click at [191, 85] on input "checkbox" at bounding box center [188, 86] width 11 height 11
checkbox input "true"
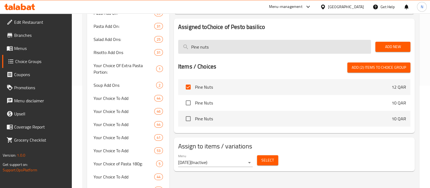
click at [198, 48] on input "Pine nuts" at bounding box center [274, 47] width 193 height 14
paste input "Black olive"
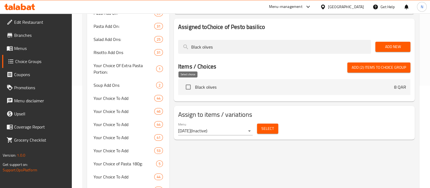
type input "Black olives"
click at [188, 84] on input "checkbox" at bounding box center [188, 86] width 11 height 11
checkbox input "true"
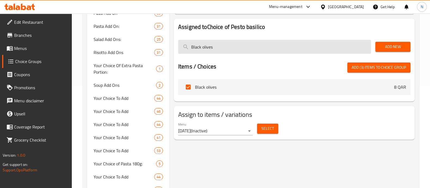
click at [209, 47] on input "Black olives" at bounding box center [274, 47] width 193 height 14
paste input "Mushroom"
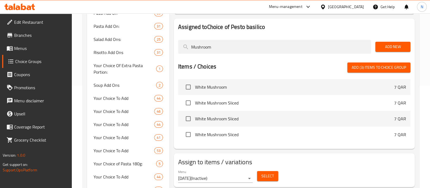
type input "Mushroom"
click at [208, 89] on span "White Mushroom" at bounding box center [294, 87] width 199 height 7
click at [190, 84] on input "checkbox" at bounding box center [188, 86] width 11 height 11
checkbox input "true"
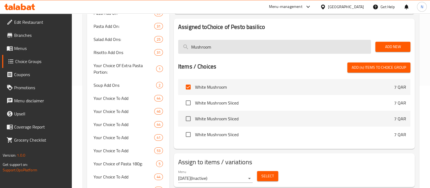
click at [207, 47] on input "Mushroom" at bounding box center [274, 47] width 193 height 14
paste input "Sundried tomatoe"
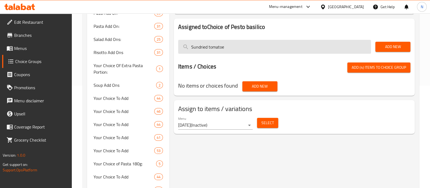
drag, startPoint x: 210, startPoint y: 45, endPoint x: 238, endPoint y: 50, distance: 28.7
click at [238, 50] on input "Sundried tomatoe" at bounding box center [274, 47] width 193 height 14
click at [197, 45] on input "Sundried" at bounding box center [274, 47] width 193 height 14
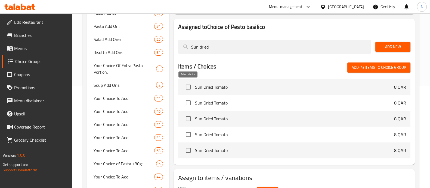
type input "Sun dried"
click at [193, 87] on input "checkbox" at bounding box center [188, 86] width 11 height 11
checkbox input "true"
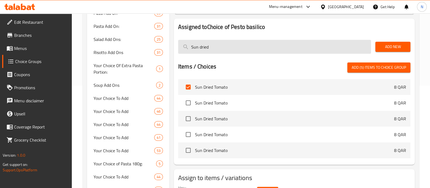
click at [210, 51] on input "Sun dried" at bounding box center [274, 47] width 193 height 14
paste input "Cherry tomato"
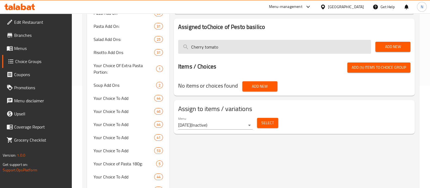
click at [207, 45] on input "Cherry tomato" at bounding box center [274, 47] width 193 height 14
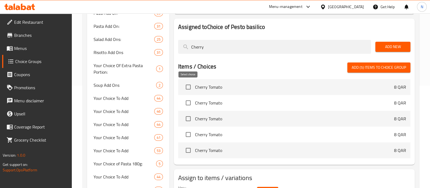
type input "Cherry"
click at [190, 85] on input "checkbox" at bounding box center [188, 86] width 11 height 11
checkbox input "true"
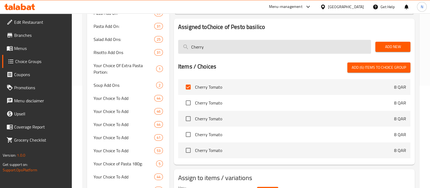
click at [206, 46] on input "Cherry" at bounding box center [274, 47] width 193 height 14
drag, startPoint x: 206, startPoint y: 46, endPoint x: 198, endPoint y: 47, distance: 8.5
click at [198, 47] on input "Cherry" at bounding box center [274, 47] width 193 height 14
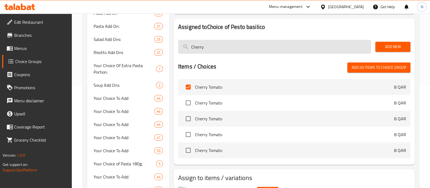
click at [198, 47] on input "Cherry" at bounding box center [274, 47] width 193 height 14
paste input "Beef halal70g"
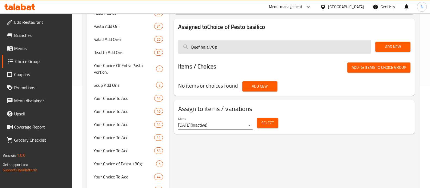
drag, startPoint x: 210, startPoint y: 45, endPoint x: 246, endPoint y: 45, distance: 36.2
click at [246, 45] on input "Beef halal70g" at bounding box center [274, 47] width 193 height 14
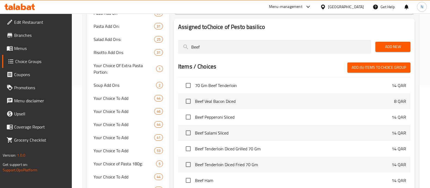
scroll to position [176, 0]
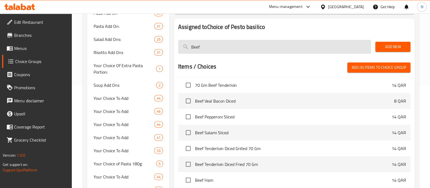
click at [197, 47] on input "Beef" at bounding box center [274, 47] width 193 height 14
paste input "Prawn 70g"
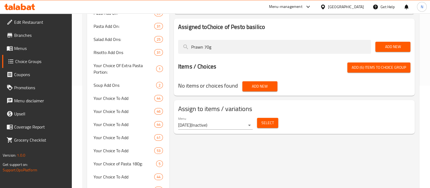
drag, startPoint x: 203, startPoint y: 47, endPoint x: 178, endPoint y: 47, distance: 25.6
click at [178, 47] on div "Prawn 70g" at bounding box center [274, 47] width 197 height 18
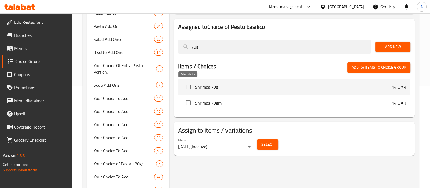
type input "70g"
click at [189, 88] on input "checkbox" at bounding box center [188, 86] width 11 height 11
checkbox input "true"
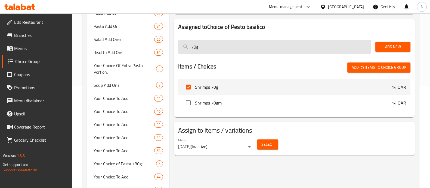
click at [203, 50] on input "70g" at bounding box center [274, 47] width 193 height 14
paste input "Chicken halal 100g"
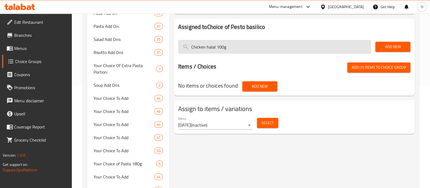
click at [233, 47] on input "Chicken halal 100g" at bounding box center [274, 47] width 193 height 14
click at [233, 49] on input "Chicken halal 100g" at bounding box center [274, 47] width 193 height 14
paste input "Pesto"
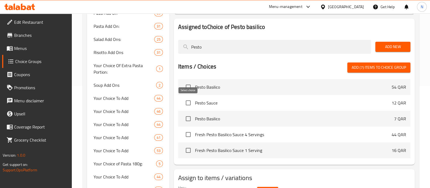
type input "Pesto"
click at [188, 103] on input "checkbox" at bounding box center [188, 102] width 11 height 11
checkbox input "true"
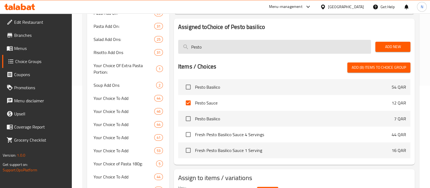
click at [195, 50] on input "Pesto" at bounding box center [274, 47] width 193 height 14
paste input "Grilled vegetables"
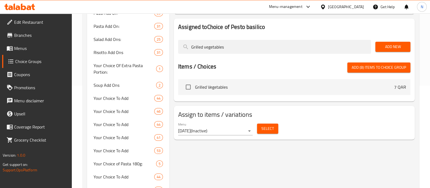
type input "Grilled vegetables"
click at [190, 87] on input "checkbox" at bounding box center [188, 86] width 11 height 11
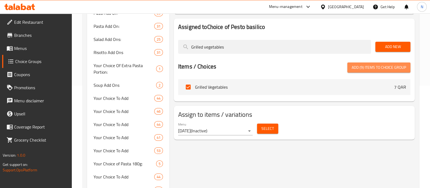
click at [391, 67] on span "Add (9) items to choice group" at bounding box center [379, 67] width 54 height 7
checkbox input "false"
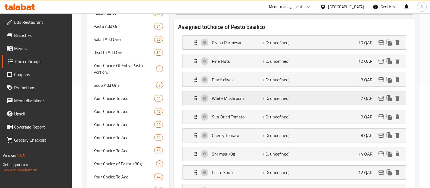
click at [224, 98] on p "White Mushroom" at bounding box center [237, 98] width 51 height 7
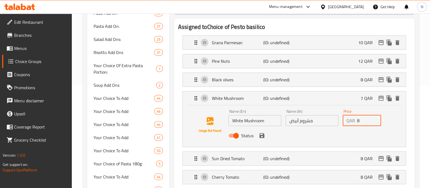
type input "8"
click at [375, 117] on input "8" at bounding box center [370, 120] width 24 height 11
click at [264, 136] on icon "save" at bounding box center [262, 135] width 5 height 5
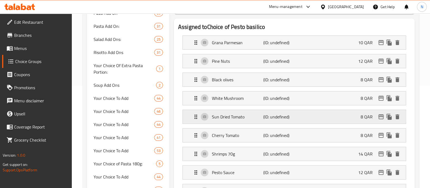
scroll to position [136, 0]
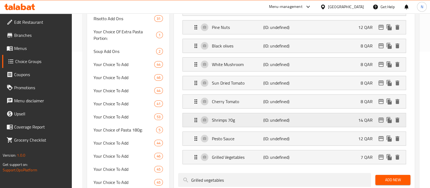
click at [223, 120] on p "Shrimps 70g" at bounding box center [237, 120] width 51 height 7
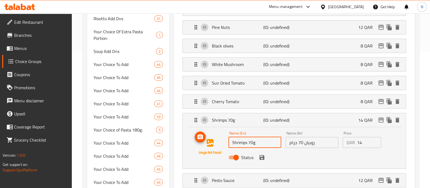
drag, startPoint x: 248, startPoint y: 141, endPoint x: 216, endPoint y: 143, distance: 31.6
click at [216, 143] on div "Name (En) Shrimps 70g Name (En) Name (Ar) روبيان 70 جرام Name (Ar) Price QAR 14…" at bounding box center [295, 146] width 206 height 37
click at [256, 148] on div "Name (En) Shrimps 70g Name (En)" at bounding box center [255, 139] width 57 height 21
click at [257, 145] on input "Shrimps 70g" at bounding box center [255, 142] width 53 height 11
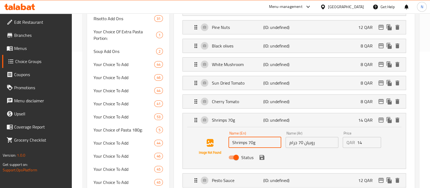
click at [257, 145] on input "Shrimps 70g" at bounding box center [255, 142] width 53 height 11
paste input "Prawn"
type input "Prawn 70g"
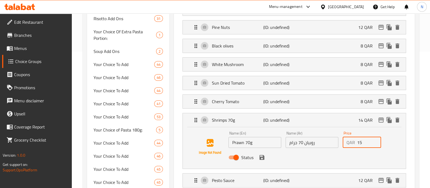
click at [376, 139] on input "15" at bounding box center [370, 142] width 24 height 11
type input "16"
click at [376, 139] on input "16" at bounding box center [370, 142] width 24 height 11
click at [262, 157] on icon "save" at bounding box center [262, 157] width 7 height 7
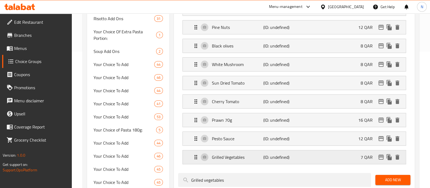
click at [340, 155] on div "Grilled Vegetables (ID: undefined) 7 QAR" at bounding box center [296, 157] width 207 height 14
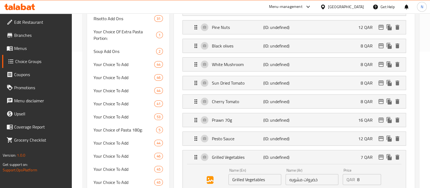
type input "8"
click at [377, 176] on input "8" at bounding box center [370, 179] width 24 height 11
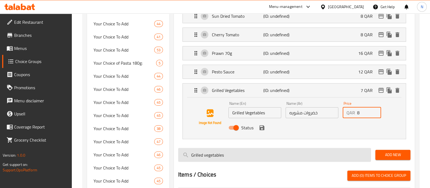
scroll to position [204, 0]
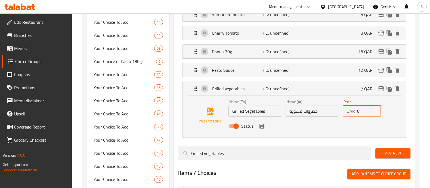
click at [265, 126] on icon "save" at bounding box center [262, 126] width 7 height 7
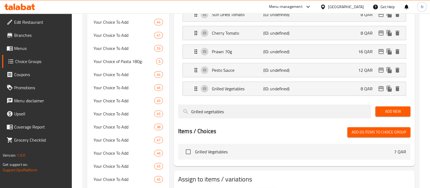
scroll to position [238, 0]
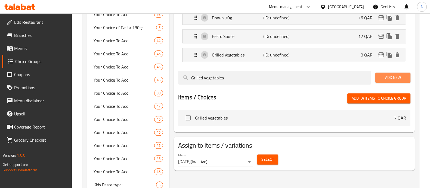
click at [381, 78] on span "Add New" at bounding box center [393, 77] width 26 height 7
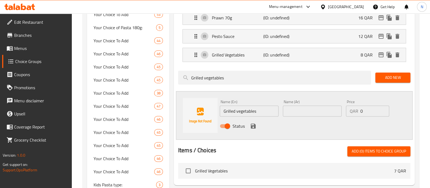
click at [258, 108] on input "Grilled vegetables" at bounding box center [249, 110] width 59 height 11
paste input "Beef halal70g"
type input "Beef halal70g"
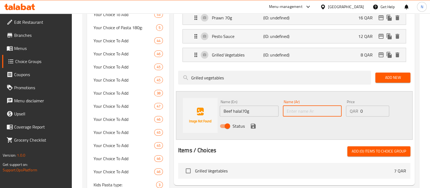
click at [301, 113] on input "text" at bounding box center [312, 110] width 59 height 11
paste
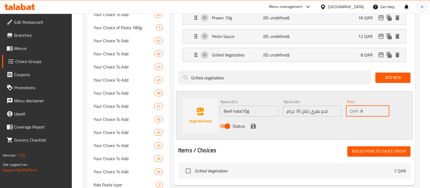
click at [383, 107] on input "9" at bounding box center [375, 110] width 29 height 11
click at [383, 107] on input "10" at bounding box center [375, 110] width 29 height 11
click at [383, 107] on input "11" at bounding box center [375, 110] width 29 height 11
click at [383, 107] on input "12" at bounding box center [375, 110] width 29 height 11
click at [383, 107] on input "13" at bounding box center [375, 110] width 29 height 11
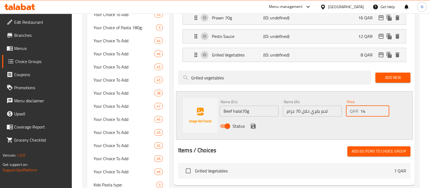
click at [383, 107] on input "14" at bounding box center [375, 110] width 29 height 11
click at [383, 107] on input "15" at bounding box center [375, 110] width 29 height 11
click at [383, 107] on input "16" at bounding box center [375, 110] width 29 height 11
click at [253, 124] on icon "save" at bounding box center [253, 125] width 5 height 5
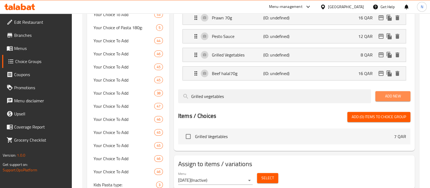
click at [391, 94] on span "Add New" at bounding box center [393, 96] width 26 height 7
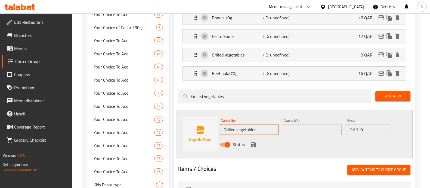
click at [237, 130] on input "Grilled vegetables" at bounding box center [249, 129] width 59 height 11
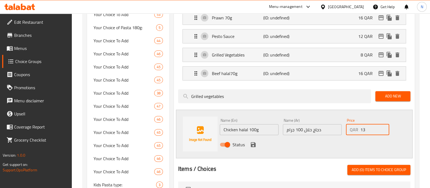
click at [384, 126] on input "13" at bounding box center [375, 129] width 29 height 11
click at [384, 126] on input "14" at bounding box center [375, 129] width 29 height 11
click at [250, 145] on icon "save" at bounding box center [253, 144] width 7 height 7
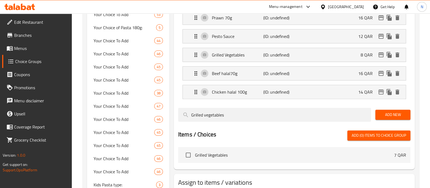
click at [390, 115] on span "Add New" at bounding box center [393, 114] width 26 height 7
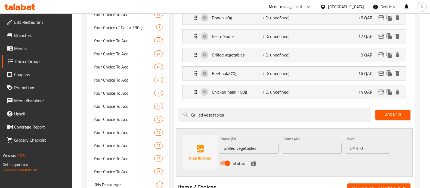
click at [242, 146] on input "Grilled vegetables" at bounding box center [249, 147] width 59 height 11
click at [308, 149] on input "text" at bounding box center [312, 147] width 59 height 11
click at [383, 144] on input "12" at bounding box center [375, 147] width 29 height 11
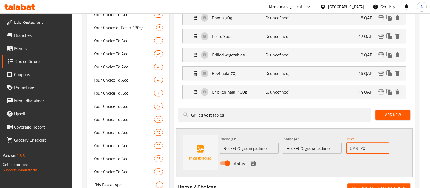
click at [383, 144] on input "20" at bounding box center [375, 147] width 29 height 11
click at [253, 160] on icon "save" at bounding box center [253, 163] width 7 height 7
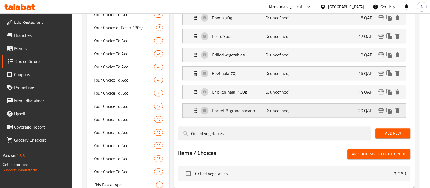
scroll to position [0, 0]
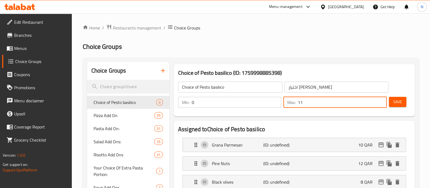
click at [381, 100] on input "11" at bounding box center [342, 102] width 89 height 11
click at [381, 100] on input "12" at bounding box center [342, 102] width 89 height 11
click at [411, 100] on div "Min: 0 ​ Max: 12 ​ Save" at bounding box center [293, 101] width 237 height 17
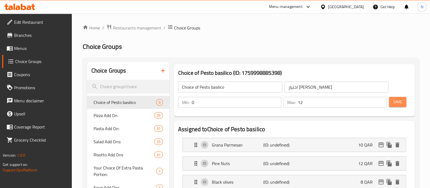
click at [399, 103] on span "Save" at bounding box center [398, 101] width 9 height 7
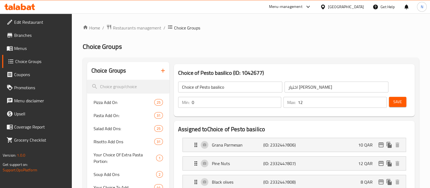
click at [164, 71] on icon "button" at bounding box center [163, 70] width 7 height 7
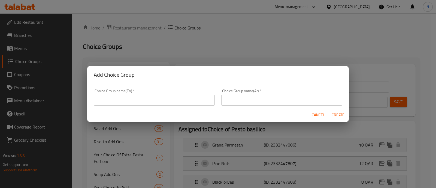
click at [176, 101] on input "text" at bounding box center [154, 99] width 121 height 11
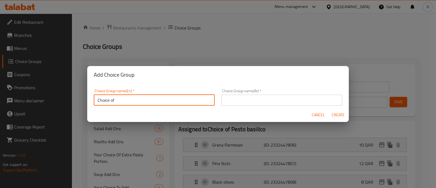
click at [144, 98] on input "Choice of" at bounding box center [154, 99] width 121 height 11
click at [88, 98] on div "Choice Group name(En)   * Choice of Pomodoro Choice Group name(En) * Choice Gro…" at bounding box center [217, 95] width 261 height 24
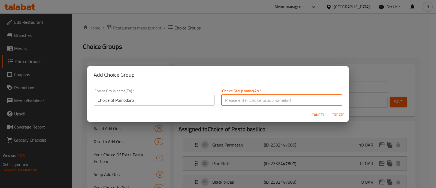
click at [227, 100] on input "text" at bounding box center [281, 99] width 121 height 11
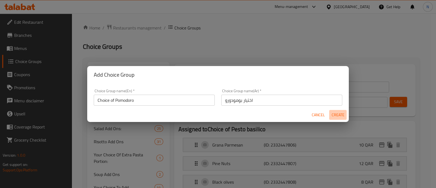
click at [338, 115] on span "Create" at bounding box center [337, 114] width 13 height 7
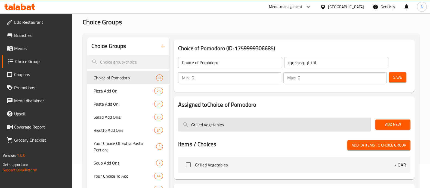
scroll to position [34, 0]
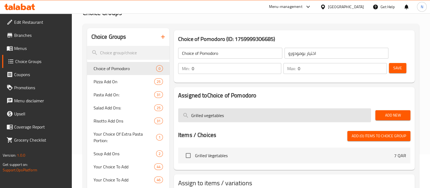
click at [282, 119] on input "Grilled vegetables" at bounding box center [274, 115] width 193 height 14
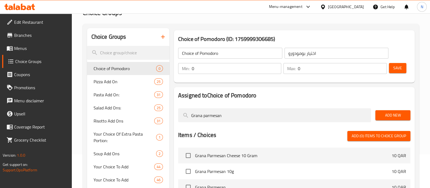
scroll to position [68, 0]
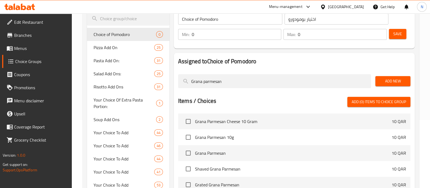
click at [224, 154] on span "Grana Parmesan" at bounding box center [293, 152] width 197 height 7
click at [189, 152] on input "checkbox" at bounding box center [188, 152] width 11 height 11
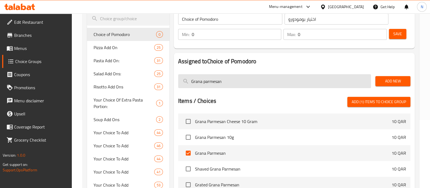
click at [212, 82] on input "Grana parmesan" at bounding box center [274, 81] width 193 height 14
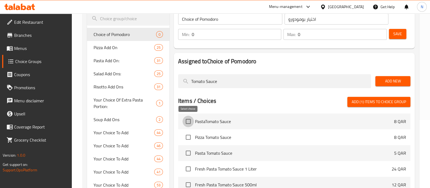
click at [187, 121] on input "checkbox" at bounding box center [188, 120] width 11 height 11
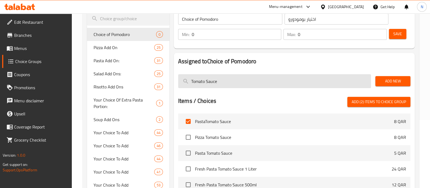
click at [209, 80] on input "Tomato Sauce" at bounding box center [274, 81] width 193 height 14
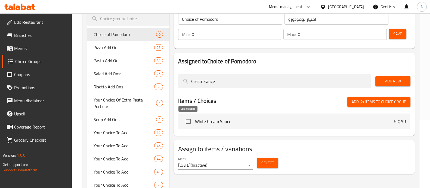
click at [188, 122] on input "checkbox" at bounding box center [188, 120] width 11 height 11
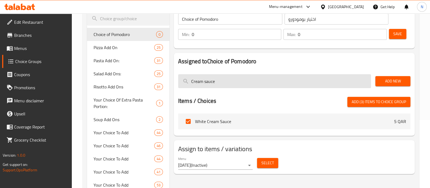
click at [216, 83] on input "Cream sauce" at bounding box center [274, 81] width 193 height 14
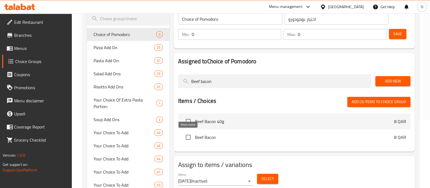
click at [192, 137] on input "checkbox" at bounding box center [188, 136] width 11 height 11
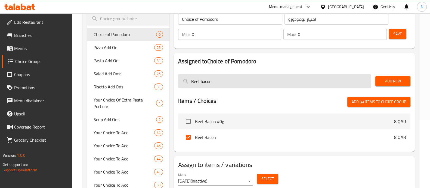
click at [197, 81] on input "Beef bacon" at bounding box center [274, 81] width 193 height 14
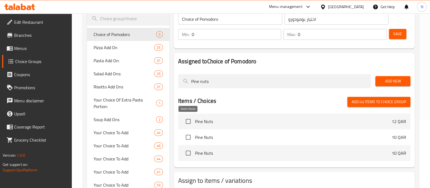
click at [188, 121] on input "checkbox" at bounding box center [188, 120] width 11 height 11
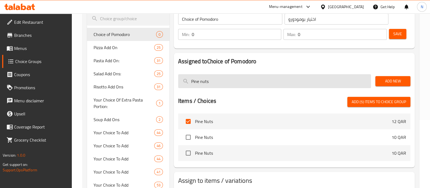
click at [197, 82] on input "Pine nuts" at bounding box center [274, 81] width 193 height 14
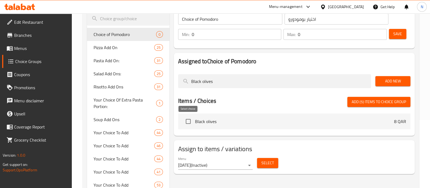
click at [190, 121] on input "checkbox" at bounding box center [188, 120] width 11 height 11
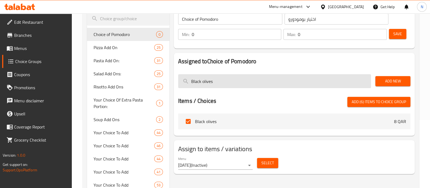
click at [210, 80] on input "Black olives" at bounding box center [274, 81] width 193 height 14
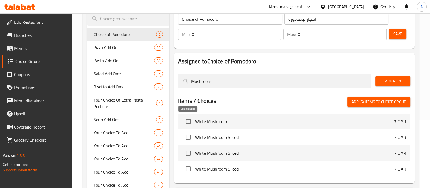
click at [190, 121] on input "checkbox" at bounding box center [188, 120] width 11 height 11
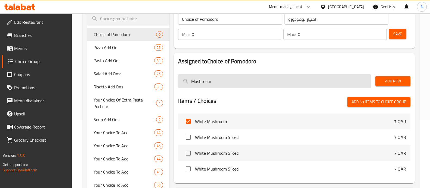
click at [210, 84] on input "Mushroom" at bounding box center [274, 81] width 193 height 14
click at [204, 81] on input "Mushroom" at bounding box center [274, 81] width 193 height 14
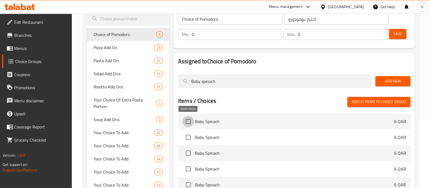
click at [191, 124] on input "checkbox" at bounding box center [188, 120] width 11 height 11
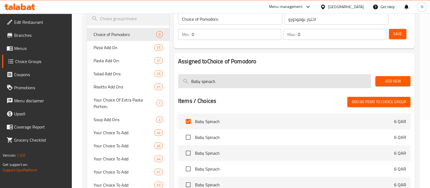
click at [212, 82] on input "Baby spinach" at bounding box center [274, 81] width 193 height 14
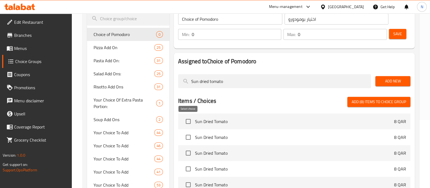
click at [192, 121] on input "checkbox" at bounding box center [188, 120] width 11 height 11
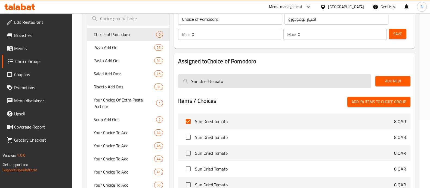
click at [214, 81] on input "Sun dried tomato" at bounding box center [274, 81] width 193 height 14
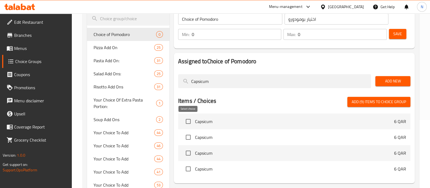
click at [191, 120] on input "checkbox" at bounding box center [188, 120] width 11 height 11
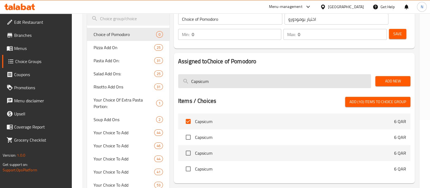
click at [205, 83] on input "Capsicum" at bounding box center [274, 81] width 193 height 14
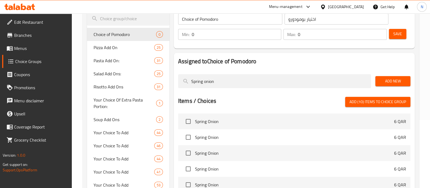
click at [204, 123] on span "Spring Onion" at bounding box center [294, 121] width 199 height 7
click at [190, 121] on input "checkbox" at bounding box center [188, 120] width 11 height 11
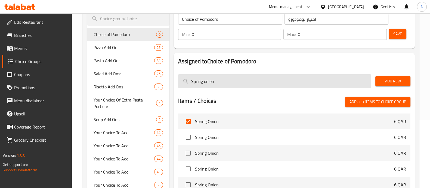
click at [220, 85] on input "Spring onion" at bounding box center [274, 81] width 193 height 14
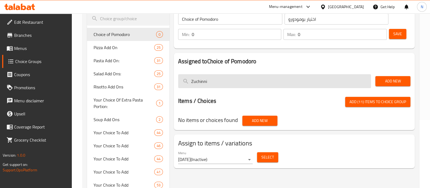
click at [208, 85] on input "Zuchinni" at bounding box center [274, 81] width 193 height 14
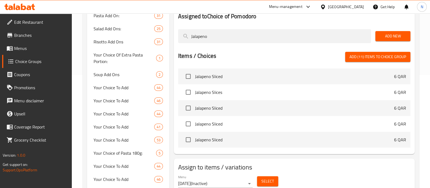
scroll to position [102, 0]
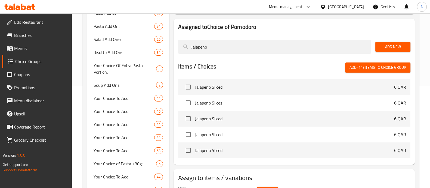
click at [200, 55] on div "Jalapeno" at bounding box center [274, 47] width 197 height 18
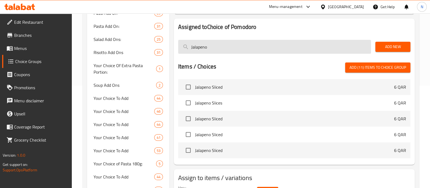
click at [200, 52] on input "Jalapeno" at bounding box center [274, 47] width 193 height 14
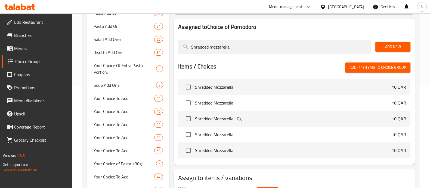
click at [218, 90] on span "Shredded Mozzarella" at bounding box center [293, 87] width 197 height 7
click at [188, 87] on input "checkbox" at bounding box center [188, 86] width 11 height 11
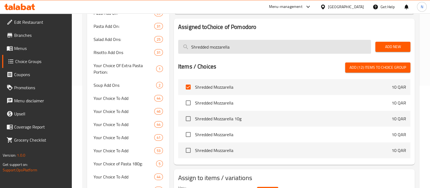
click at [216, 44] on input "Shredded mozzarella" at bounding box center [274, 47] width 193 height 14
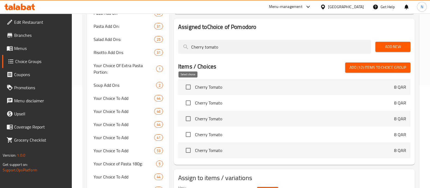
click at [191, 88] on input "checkbox" at bounding box center [188, 86] width 11 height 11
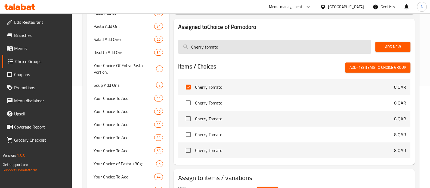
click at [218, 46] on input "Cherry tomato" at bounding box center [274, 47] width 193 height 14
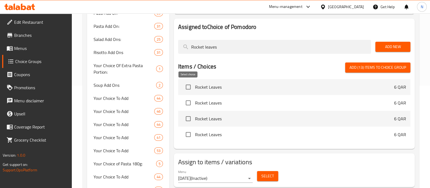
click at [188, 86] on input "checkbox" at bounding box center [188, 86] width 11 height 11
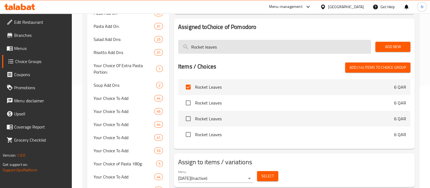
click at [212, 48] on input "Rocket leaves" at bounding box center [274, 47] width 193 height 14
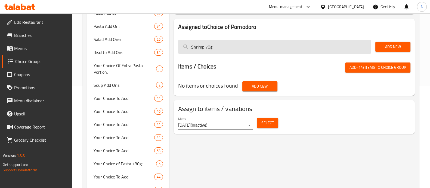
drag, startPoint x: 217, startPoint y: 45, endPoint x: 205, endPoint y: 47, distance: 12.0
click at [205, 47] on input "Shrimp 70g" at bounding box center [274, 47] width 193 height 14
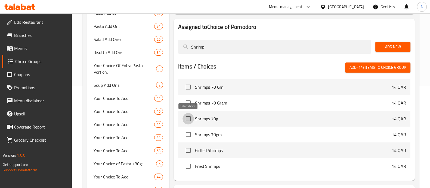
click at [190, 118] on input "checkbox" at bounding box center [188, 118] width 11 height 11
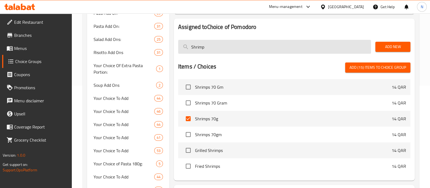
click at [204, 48] on input "Shrimp" at bounding box center [274, 47] width 193 height 14
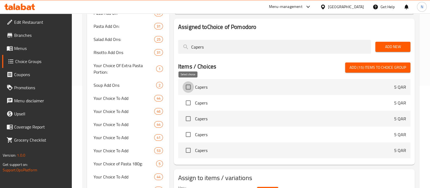
click at [189, 86] on input "checkbox" at bounding box center [188, 86] width 11 height 11
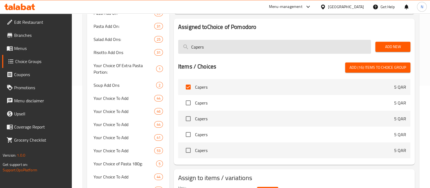
click at [211, 46] on input "Capers" at bounding box center [274, 47] width 193 height 14
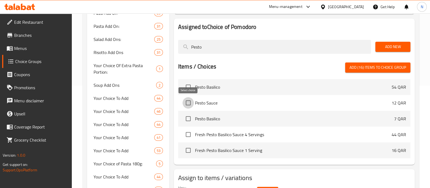
click at [190, 102] on input "checkbox" at bounding box center [188, 102] width 11 height 11
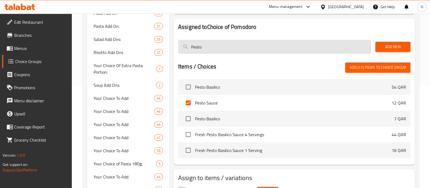
click at [202, 50] on input "Pesto" at bounding box center [274, 47] width 193 height 14
drag, startPoint x: 202, startPoint y: 50, endPoint x: 197, endPoint y: 45, distance: 7.1
click at [197, 45] on input "Pesto" at bounding box center [274, 47] width 193 height 14
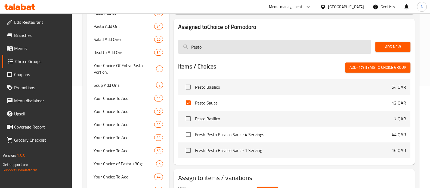
click at [197, 45] on input "Pesto" at bounding box center [274, 47] width 193 height 14
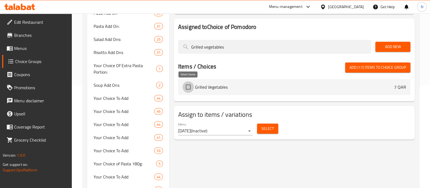
click at [188, 88] on input "checkbox" at bounding box center [188, 86] width 11 height 11
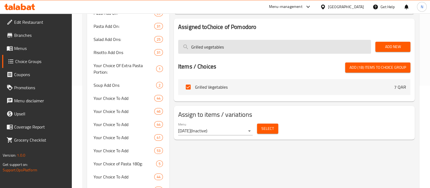
click at [196, 45] on input "Grilled vegetables" at bounding box center [274, 47] width 193 height 14
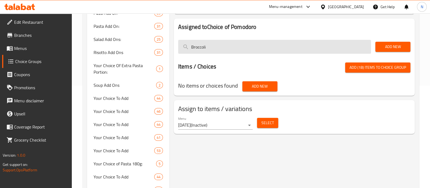
click at [225, 48] on input "Broccoli" at bounding box center [274, 47] width 193 height 14
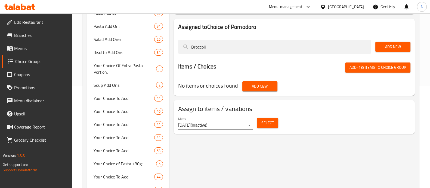
click at [368, 68] on span "Add (18) items to choice group" at bounding box center [378, 67] width 57 height 7
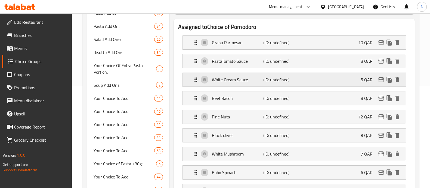
scroll to position [68, 0]
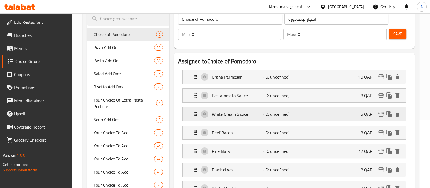
click at [255, 114] on p "White Cream Sauce" at bounding box center [237, 114] width 51 height 7
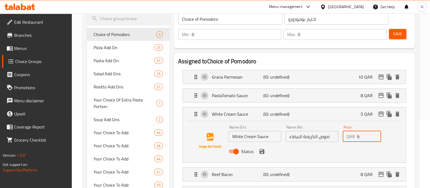
click at [374, 134] on input "6" at bounding box center [370, 136] width 24 height 11
click at [374, 134] on input "7" at bounding box center [370, 136] width 24 height 11
click at [374, 134] on input "8" at bounding box center [370, 136] width 24 height 11
click at [264, 153] on icon "save" at bounding box center [262, 151] width 7 height 7
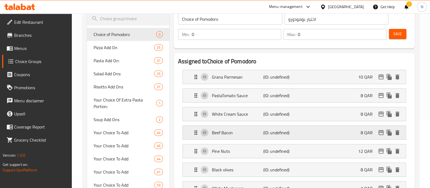
click at [239, 134] on p "Beef Bacon" at bounding box center [237, 132] width 51 height 7
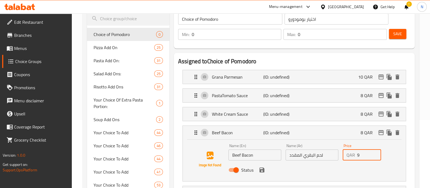
click at [376, 152] on input "9" at bounding box center [370, 154] width 24 height 11
click at [376, 152] on input "10" at bounding box center [370, 154] width 24 height 11
click at [376, 152] on input "11" at bounding box center [370, 154] width 24 height 11
click at [376, 152] on input "12" at bounding box center [370, 154] width 24 height 11
click at [376, 152] on input "13" at bounding box center [370, 154] width 24 height 11
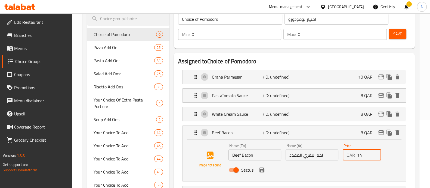
click at [376, 152] on input "14" at bounding box center [370, 154] width 24 height 11
click at [261, 169] on icon "save" at bounding box center [262, 169] width 5 height 5
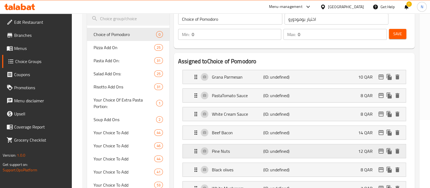
scroll to position [102, 0]
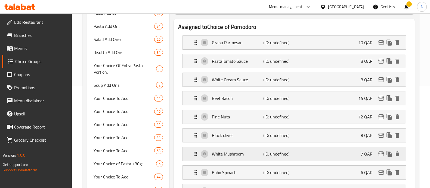
click at [286, 153] on p "(ID: undefined)" at bounding box center [281, 153] width 34 height 7
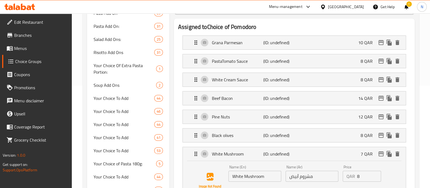
click at [375, 174] on input "8" at bounding box center [370, 175] width 24 height 11
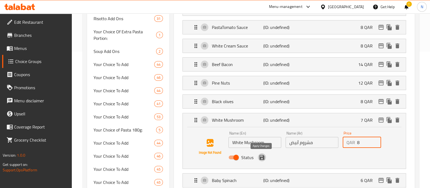
click at [262, 156] on icon "save" at bounding box center [262, 157] width 5 height 5
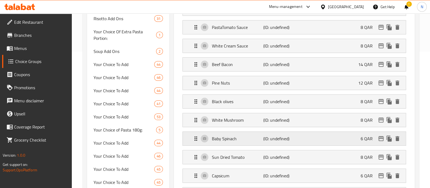
click at [239, 139] on p "Baby Spinach" at bounding box center [237, 138] width 51 height 7
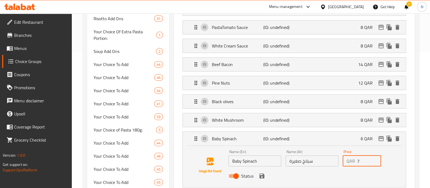
click at [376, 158] on input "7" at bounding box center [370, 160] width 24 height 11
click at [376, 158] on input "8" at bounding box center [370, 160] width 24 height 11
click at [376, 158] on input "9" at bounding box center [370, 160] width 24 height 11
click at [376, 158] on input "10" at bounding box center [370, 160] width 24 height 11
click at [263, 176] on icon "save" at bounding box center [262, 175] width 5 height 5
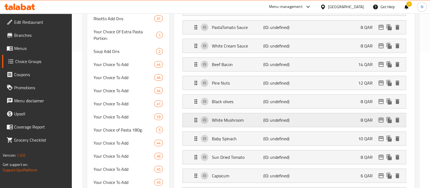
scroll to position [170, 0]
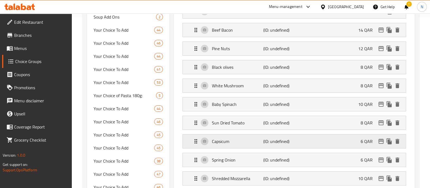
click at [241, 143] on div "Capsicum (ID: undefined) 6 QAR" at bounding box center [296, 141] width 207 height 14
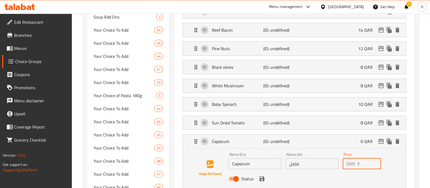
click at [376, 161] on input "7" at bounding box center [370, 163] width 24 height 11
click at [376, 161] on input "8" at bounding box center [370, 163] width 24 height 11
click at [262, 177] on icon "save" at bounding box center [262, 178] width 5 height 5
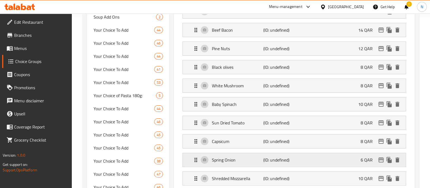
click at [296, 160] on p "(ID: undefined)" at bounding box center [281, 159] width 34 height 7
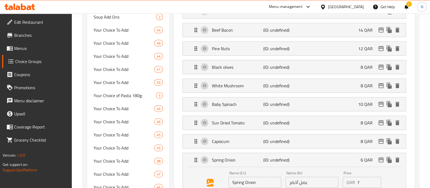
click at [374, 179] on input "7" at bounding box center [370, 181] width 24 height 11
click at [374, 179] on input "8" at bounding box center [370, 181] width 24 height 11
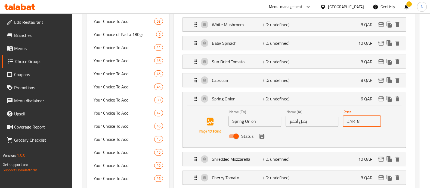
scroll to position [238, 0]
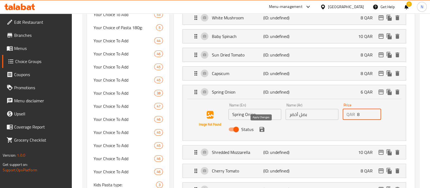
click at [261, 127] on icon "save" at bounding box center [262, 129] width 5 height 5
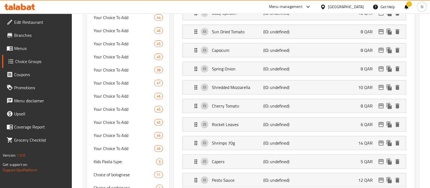
scroll to position [272, 0]
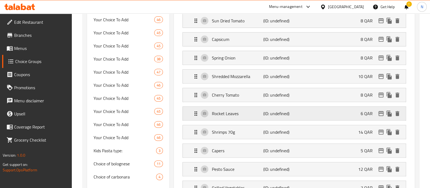
click at [268, 111] on p "(ID: undefined)" at bounding box center [281, 113] width 34 height 7
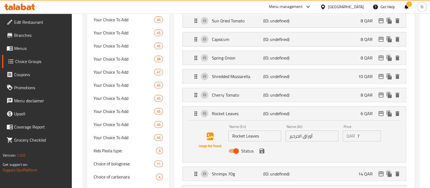
click at [374, 132] on input "7" at bounding box center [370, 135] width 24 height 11
click at [374, 132] on input "8" at bounding box center [370, 135] width 24 height 11
click at [374, 132] on input "9" at bounding box center [370, 135] width 24 height 11
click at [374, 132] on input "10" at bounding box center [370, 135] width 24 height 11
click at [374, 132] on input "11" at bounding box center [370, 135] width 24 height 11
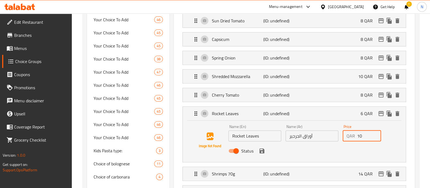
click at [375, 135] on input "10" at bounding box center [370, 135] width 24 height 11
click at [264, 149] on icon "save" at bounding box center [262, 150] width 5 height 5
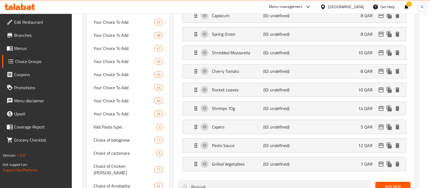
scroll to position [306, 0]
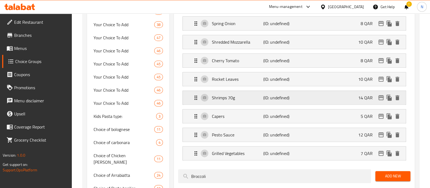
click at [299, 91] on div "Shrimps 70g (ID: undefined) 14 QAR" at bounding box center [296, 98] width 207 height 14
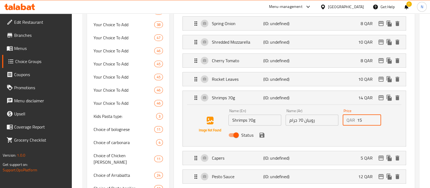
click at [375, 117] on input "15" at bounding box center [370, 119] width 24 height 11
click at [375, 117] on input "16" at bounding box center [370, 119] width 24 height 11
click at [263, 134] on icon "save" at bounding box center [262, 134] width 5 height 5
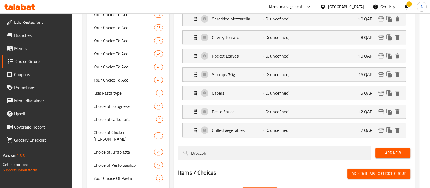
scroll to position [340, 0]
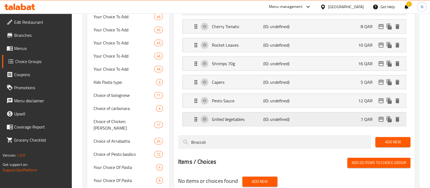
click at [268, 117] on p "(ID: undefined)" at bounding box center [281, 119] width 34 height 7
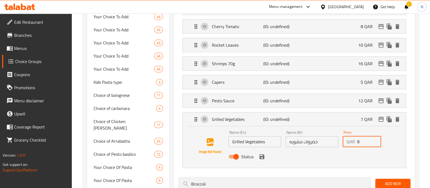
click at [376, 138] on input "8" at bounding box center [370, 141] width 24 height 11
click at [262, 155] on icon "save" at bounding box center [262, 156] width 5 height 5
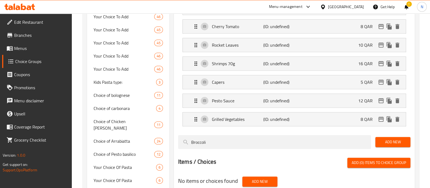
click at [391, 143] on span "Add New" at bounding box center [393, 141] width 26 height 7
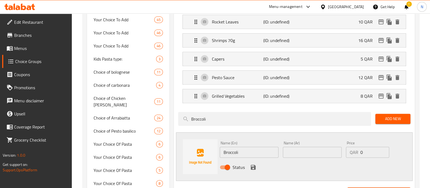
scroll to position [374, 0]
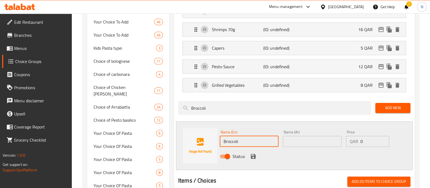
click at [226, 140] on input "Broccoli" at bounding box center [249, 141] width 59 height 11
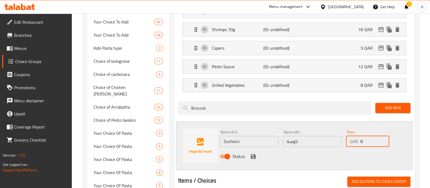
click at [384, 138] on input "8" at bounding box center [375, 141] width 29 height 11
click at [253, 154] on icon "save" at bounding box center [253, 156] width 5 height 5
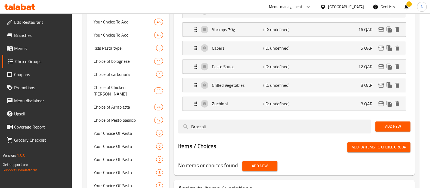
click at [386, 126] on span "Add New" at bounding box center [393, 126] width 26 height 7
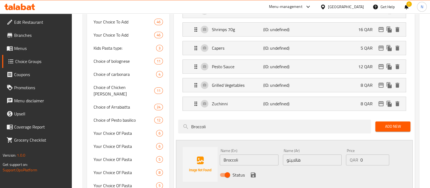
click at [229, 157] on input "Broccoli" at bounding box center [249, 159] width 59 height 11
click at [384, 157] on input "8" at bounding box center [375, 159] width 29 height 11
click at [256, 172] on icon "save" at bounding box center [253, 174] width 7 height 7
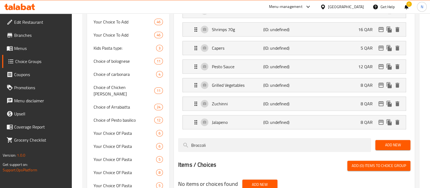
click at [393, 143] on span "Add New" at bounding box center [393, 144] width 26 height 7
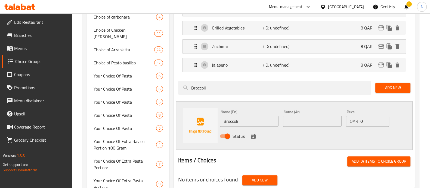
scroll to position [442, 0]
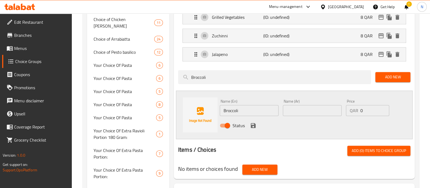
click at [229, 108] on input "Broccoli" at bounding box center [249, 110] width 59 height 11
click at [384, 106] on input "12" at bounding box center [375, 110] width 29 height 11
click at [384, 106] on input "13" at bounding box center [375, 110] width 29 height 11
click at [384, 106] on input "14" at bounding box center [375, 110] width 29 height 11
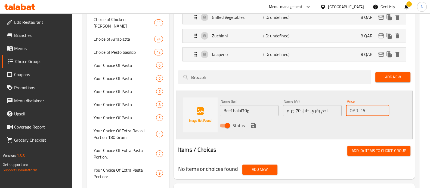
click at [384, 106] on input "15" at bounding box center [375, 110] width 29 height 11
click at [384, 106] on input "16" at bounding box center [375, 110] width 29 height 11
click at [252, 122] on icon "save" at bounding box center [253, 125] width 7 height 7
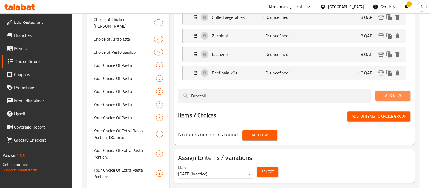
click at [402, 92] on span "Add New" at bounding box center [393, 95] width 26 height 7
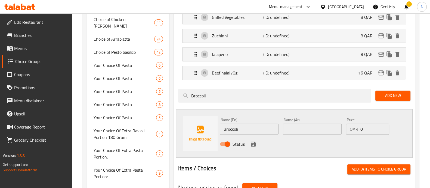
click at [228, 124] on input "Broccoli" at bounding box center [249, 128] width 59 height 11
click at [384, 124] on input "9" at bounding box center [375, 128] width 29 height 11
click at [384, 124] on input "10" at bounding box center [375, 128] width 29 height 11
click at [384, 124] on input "11" at bounding box center [375, 128] width 29 height 11
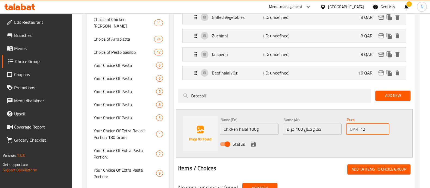
click at [384, 124] on input "12" at bounding box center [375, 128] width 29 height 11
click at [384, 124] on input "13" at bounding box center [375, 128] width 29 height 11
click at [384, 124] on input "14" at bounding box center [375, 128] width 29 height 11
click at [255, 141] on icon "save" at bounding box center [253, 143] width 5 height 5
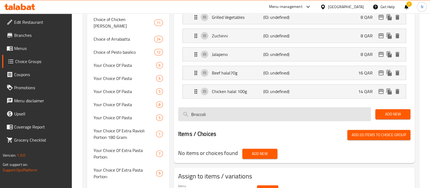
drag, startPoint x: 400, startPoint y: 111, endPoint x: 367, endPoint y: 116, distance: 33.5
click at [400, 111] on span "Add New" at bounding box center [393, 114] width 26 height 7
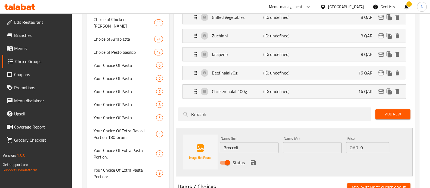
click at [227, 146] on input "Broccoli" at bounding box center [249, 147] width 59 height 11
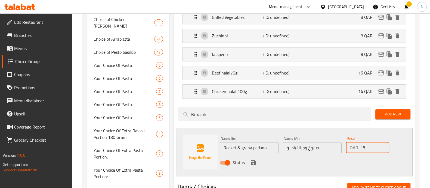
click at [385, 143] on input "15" at bounding box center [375, 147] width 29 height 11
click at [385, 143] on input "22" at bounding box center [375, 147] width 29 height 11
click at [384, 148] on input "21" at bounding box center [375, 147] width 29 height 11
click at [384, 148] on input "20" at bounding box center [375, 147] width 29 height 11
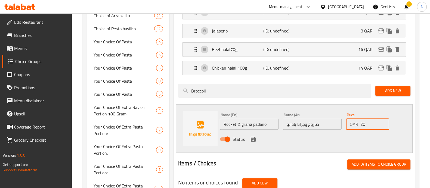
scroll to position [476, 0]
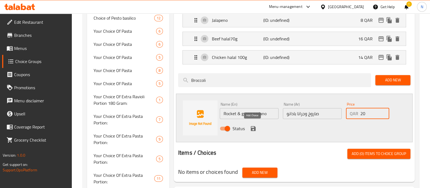
click at [253, 126] on icon "save" at bounding box center [253, 128] width 5 height 5
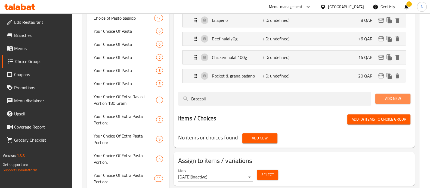
click at [391, 97] on span "Add New" at bounding box center [393, 98] width 26 height 7
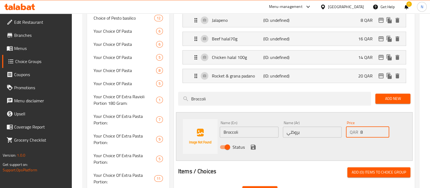
click at [383, 127] on input "8" at bounding box center [375, 131] width 29 height 11
click at [383, 127] on input "15" at bounding box center [375, 131] width 29 height 11
click at [384, 132] on input "14" at bounding box center [375, 131] width 29 height 11
click at [384, 132] on input "13" at bounding box center [375, 131] width 29 height 11
click at [384, 132] on input "12" at bounding box center [375, 131] width 29 height 11
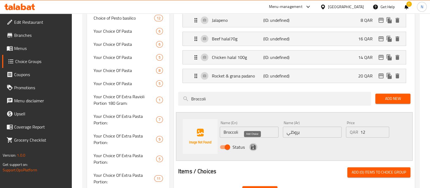
click at [250, 145] on icon "save" at bounding box center [253, 146] width 7 height 7
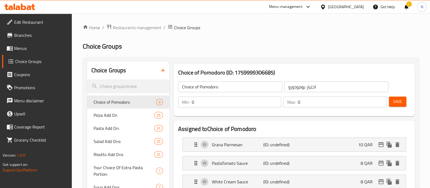
scroll to position [0, 0]
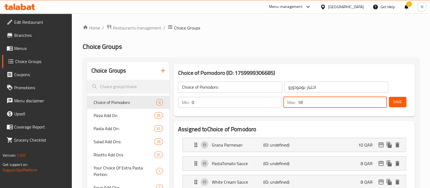
click at [380, 100] on input "18" at bounding box center [342, 102] width 89 height 11
click at [381, 100] on input "26" at bounding box center [342, 102] width 89 height 11
click at [381, 107] on input "26" at bounding box center [342, 102] width 89 height 11
click at [381, 104] on input "25" at bounding box center [342, 102] width 89 height 11
click at [381, 104] on input "24" at bounding box center [342, 102] width 89 height 11
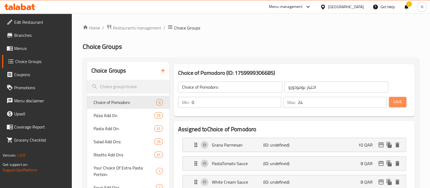
click at [399, 102] on span "Save" at bounding box center [398, 101] width 9 height 7
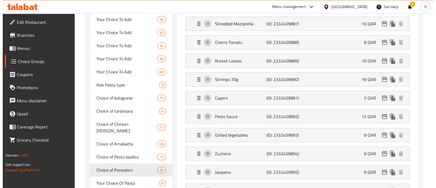
scroll to position [408, 0]
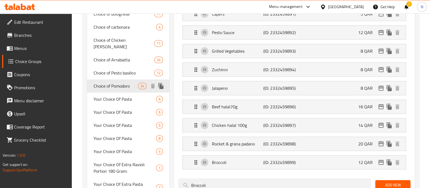
click at [162, 83] on icon "duplicate" at bounding box center [161, 86] width 7 height 7
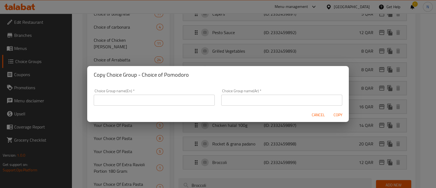
click at [141, 100] on input "text" at bounding box center [154, 99] width 121 height 11
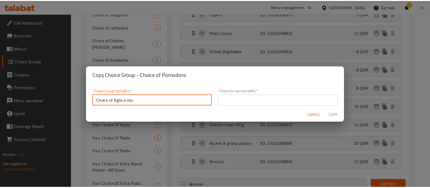
scroll to position [1, 0]
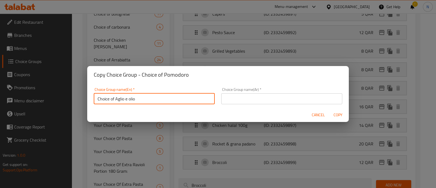
drag, startPoint x: 123, startPoint y: 102, endPoint x: 89, endPoint y: 105, distance: 33.9
click at [89, 105] on div "Choice Group name(En)   * Choice of Aglio e olio Choice Group name(En) * Choice…" at bounding box center [217, 95] width 261 height 24
click at [230, 99] on input "text" at bounding box center [281, 98] width 121 height 11
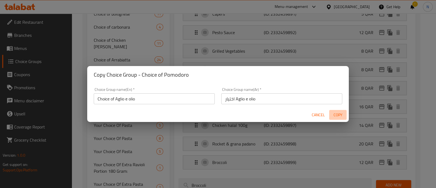
click at [338, 115] on span "Copy" at bounding box center [337, 114] width 13 height 7
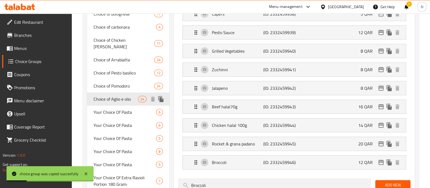
click at [123, 96] on span "Choice of Aglio e olio" at bounding box center [116, 99] width 44 height 7
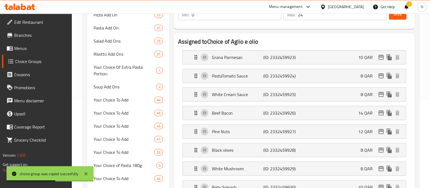
scroll to position [102, 0]
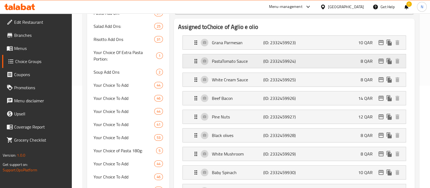
click at [309, 60] on div "PastaTomato Sauce (ID: 2332459924) 8 QAR" at bounding box center [296, 61] width 207 height 14
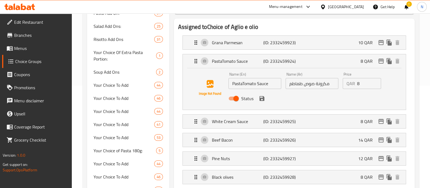
click at [239, 97] on input "Status" at bounding box center [236, 98] width 31 height 10
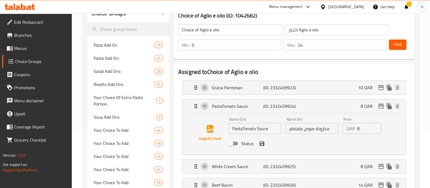
scroll to position [68, 0]
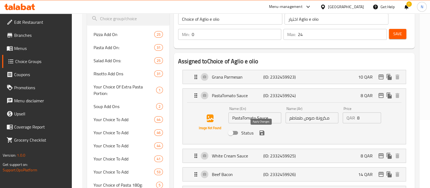
click at [264, 131] on icon "save" at bounding box center [262, 132] width 5 height 5
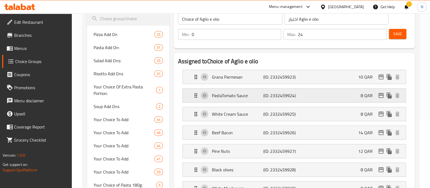
click at [280, 96] on p "(ID: 2332459924)" at bounding box center [281, 95] width 34 height 7
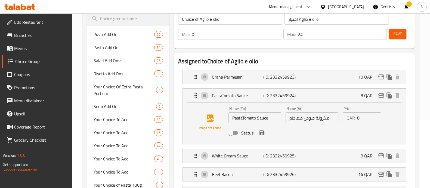
scroll to position [102, 0]
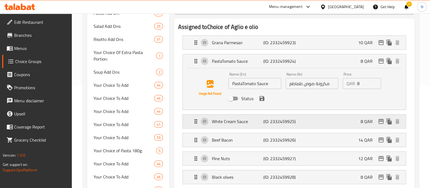
click at [259, 122] on p "White Cream Sauce" at bounding box center [237, 121] width 51 height 7
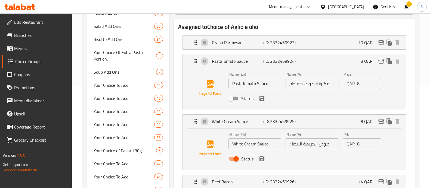
click at [238, 157] on input "Status" at bounding box center [236, 158] width 31 height 10
click at [258, 157] on button "save" at bounding box center [262, 158] width 8 height 8
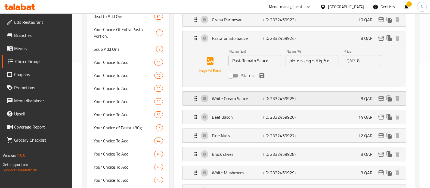
scroll to position [136, 0]
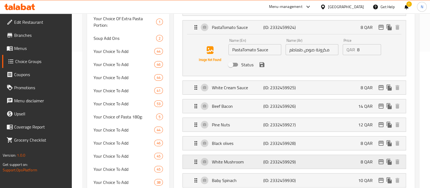
click at [260, 163] on p "White Mushroom" at bounding box center [237, 161] width 51 height 7
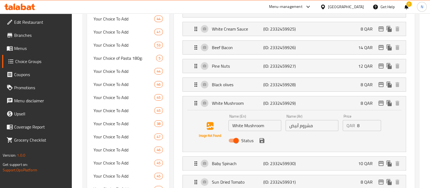
scroll to position [238, 0]
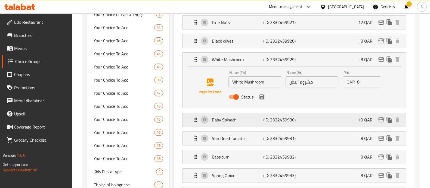
click at [239, 118] on p "Baby Spinach" at bounding box center [237, 119] width 51 height 7
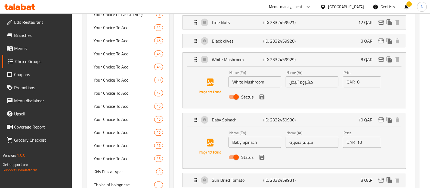
click at [235, 157] on input "Status" at bounding box center [236, 157] width 31 height 10
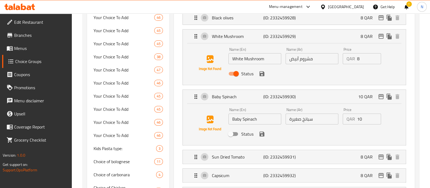
scroll to position [272, 0]
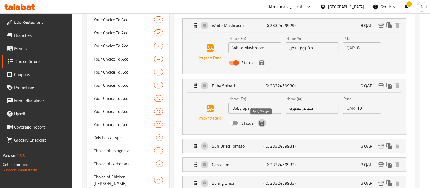
click at [262, 124] on icon "save" at bounding box center [262, 122] width 5 height 5
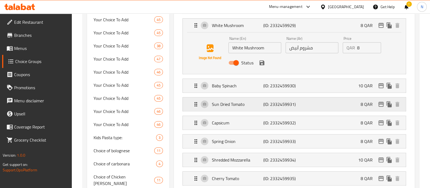
click at [230, 106] on p "Sun Dried Tomato" at bounding box center [237, 104] width 51 height 7
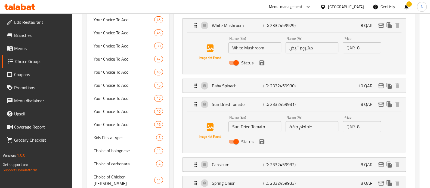
click at [237, 141] on input "Status" at bounding box center [236, 141] width 31 height 10
click at [259, 140] on icon "save" at bounding box center [262, 141] width 7 height 7
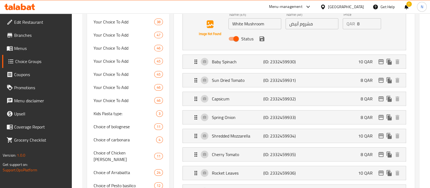
scroll to position [306, 0]
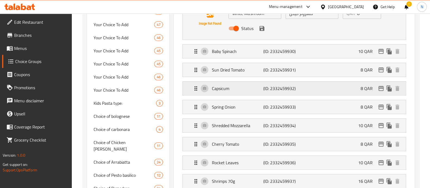
click at [228, 86] on p "Capsicum" at bounding box center [237, 88] width 51 height 7
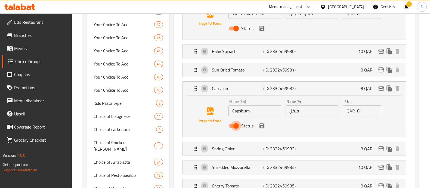
click at [234, 124] on input "Status" at bounding box center [236, 125] width 31 height 10
click at [260, 123] on icon "save" at bounding box center [262, 125] width 7 height 7
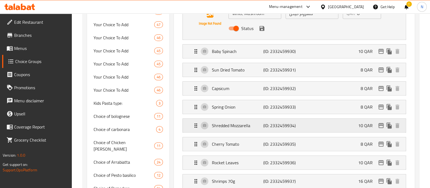
click at [236, 126] on p "Shredded Mozzarella" at bounding box center [237, 125] width 51 height 7
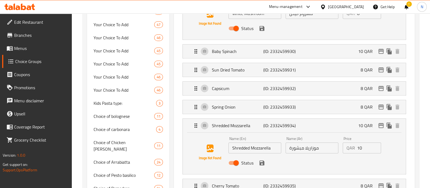
click at [237, 163] on input "Status" at bounding box center [236, 162] width 31 height 10
click at [259, 163] on icon "save" at bounding box center [262, 162] width 7 height 7
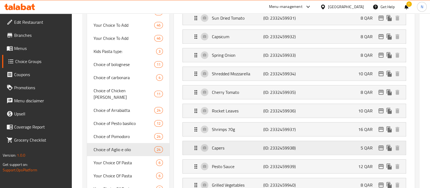
scroll to position [374, 0]
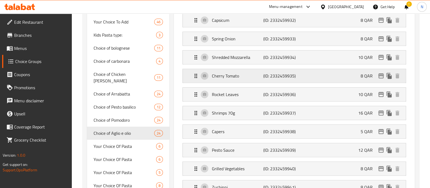
click at [231, 75] on p "Cherry Tomato" at bounding box center [237, 75] width 51 height 7
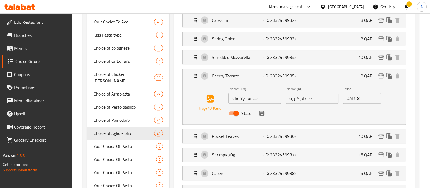
click at [236, 109] on input "Status" at bounding box center [236, 113] width 31 height 10
click at [259, 114] on icon "save" at bounding box center [262, 113] width 7 height 7
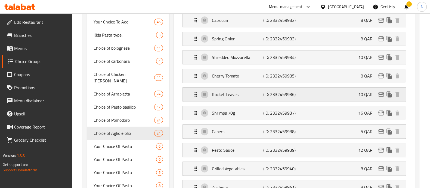
click at [232, 91] on p "Rocket Leaves" at bounding box center [237, 94] width 51 height 7
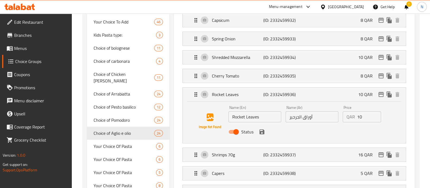
click at [237, 130] on input "Status" at bounding box center [236, 131] width 31 height 10
click at [260, 133] on icon "save" at bounding box center [262, 131] width 7 height 7
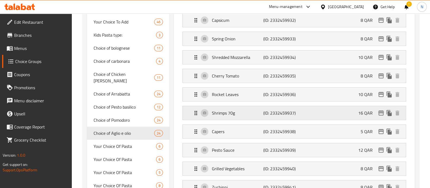
click at [227, 110] on p "Shrimps 70g" at bounding box center [237, 112] width 51 height 7
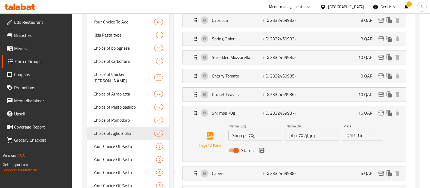
click at [236, 145] on input "Status" at bounding box center [236, 150] width 31 height 10
click at [260, 149] on icon "save" at bounding box center [262, 150] width 5 height 5
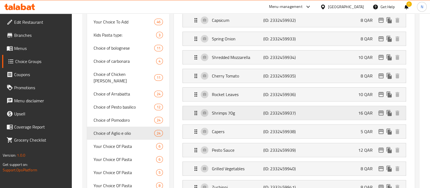
scroll to position [408, 0]
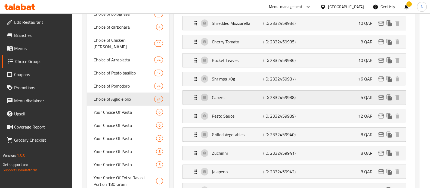
click at [235, 96] on p "Capers" at bounding box center [237, 97] width 51 height 7
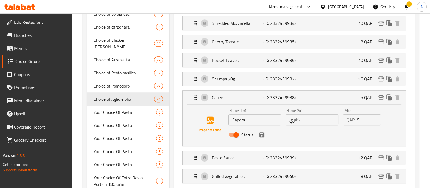
click at [242, 134] on span "Status" at bounding box center [248, 134] width 12 height 7
click at [242, 134] on input "Status" at bounding box center [236, 134] width 31 height 10
click at [262, 133] on icon "save" at bounding box center [262, 134] width 5 height 5
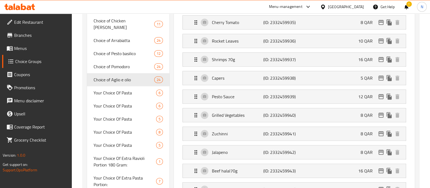
scroll to position [442, 0]
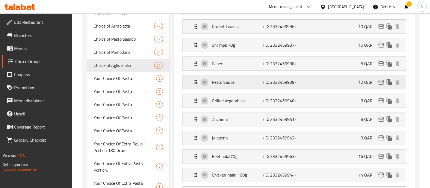
click at [233, 83] on p "Pesto Sauce" at bounding box center [237, 82] width 51 height 7
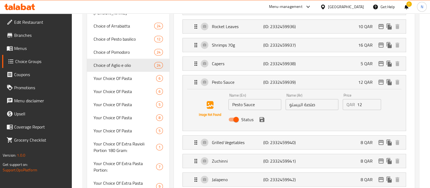
click at [237, 117] on input "Status" at bounding box center [236, 119] width 31 height 10
click at [263, 119] on icon "save" at bounding box center [262, 119] width 7 height 7
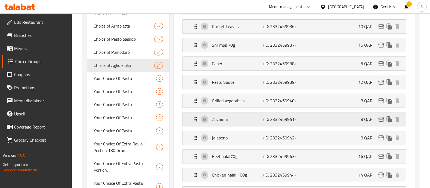
click at [237, 118] on p "Zuchinni" at bounding box center [237, 119] width 51 height 7
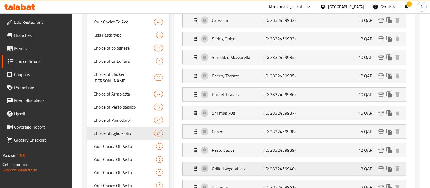
scroll to position [340, 0]
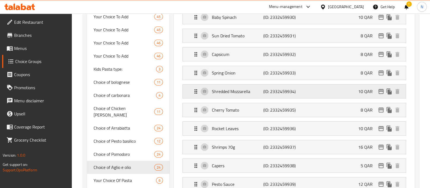
click at [240, 88] on p "Shredded Mozzarella" at bounding box center [237, 91] width 51 height 7
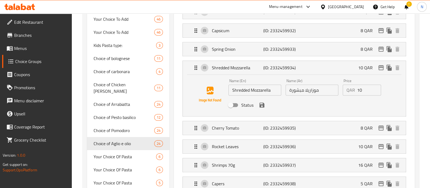
scroll to position [408, 0]
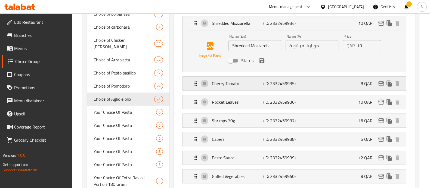
click at [236, 86] on div "Cherry Tomato (ID: 2332459935) 8 QAR" at bounding box center [296, 84] width 207 height 14
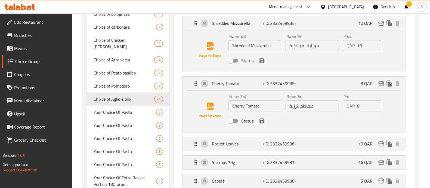
click at [235, 120] on input "Status" at bounding box center [230, 120] width 31 height 10
click at [261, 123] on button "save" at bounding box center [262, 121] width 8 height 8
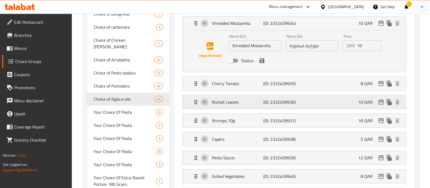
click at [245, 106] on div "Rocket Leaves (ID: 2332459936) 10 QAR" at bounding box center [296, 102] width 207 height 14
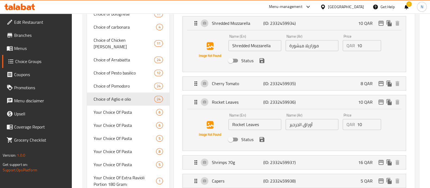
click at [230, 142] on input "Status" at bounding box center [230, 139] width 31 height 10
click at [263, 137] on icon "save" at bounding box center [262, 139] width 5 height 5
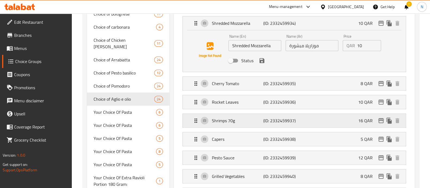
click at [241, 124] on div "Shrimps 70g (ID: 2332459937) 16 QAR" at bounding box center [296, 121] width 207 height 14
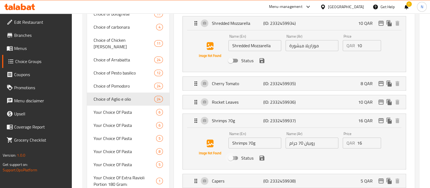
click at [236, 155] on input "Status" at bounding box center [230, 157] width 31 height 10
click at [262, 156] on icon "save" at bounding box center [262, 157] width 5 height 5
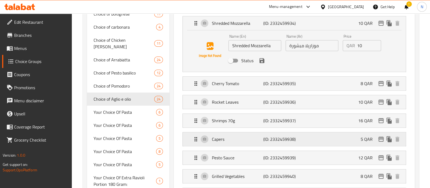
click at [236, 136] on p "Capers" at bounding box center [237, 139] width 51 height 7
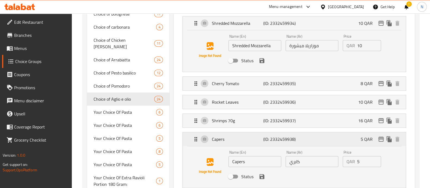
click at [237, 139] on p "Capers" at bounding box center [237, 139] width 51 height 7
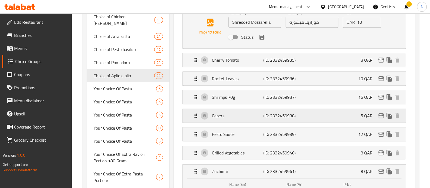
scroll to position [442, 0]
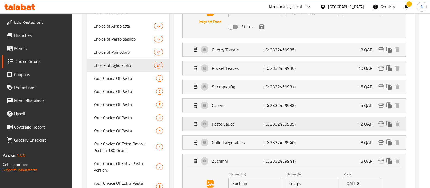
click at [226, 124] on p "Pesto Sauce" at bounding box center [237, 123] width 51 height 7
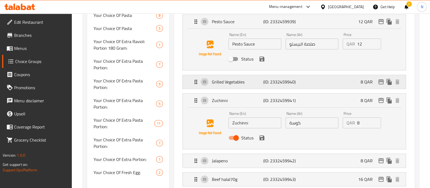
scroll to position [579, 0]
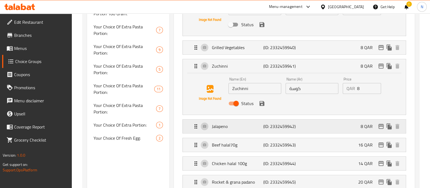
click at [221, 125] on p "Jalapeno" at bounding box center [237, 126] width 51 height 7
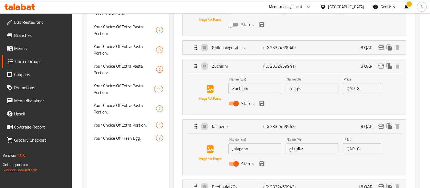
scroll to position [613, 0]
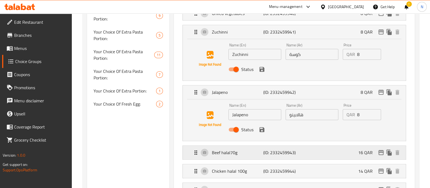
click at [247, 155] on div "Beef halal70g (ID: 2332459943) 16 QAR" at bounding box center [296, 152] width 207 height 14
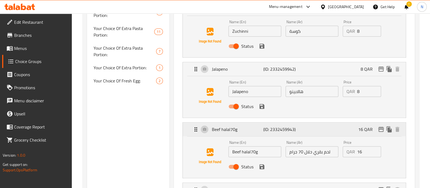
scroll to position [647, 0]
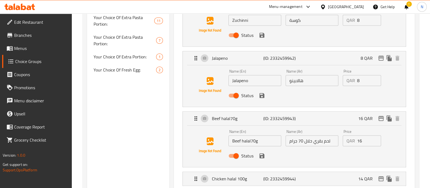
click at [233, 150] on input "Status" at bounding box center [236, 155] width 31 height 10
click at [261, 154] on icon "save" at bounding box center [262, 155] width 7 height 7
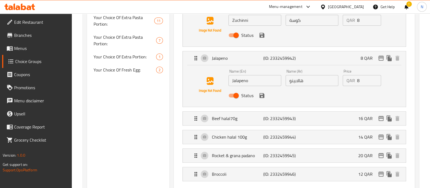
scroll to position [681, 0]
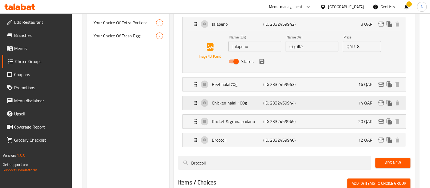
click at [241, 101] on p "Chicken halal 100g" at bounding box center [237, 102] width 51 height 7
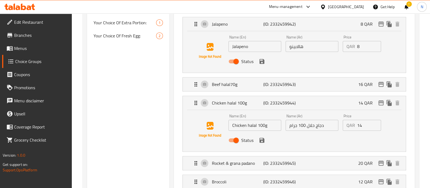
click at [238, 139] on input "Status" at bounding box center [236, 140] width 31 height 10
click at [262, 139] on icon "save" at bounding box center [262, 140] width 5 height 5
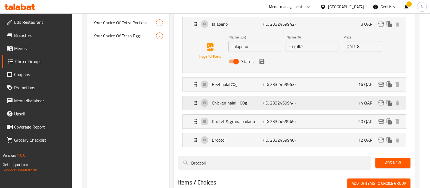
click at [230, 101] on p "Chicken halal 100g" at bounding box center [237, 102] width 51 height 7
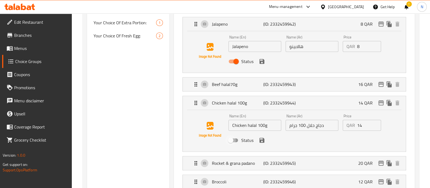
click at [238, 138] on input "Status" at bounding box center [230, 140] width 31 height 10
click at [261, 138] on icon "save" at bounding box center [262, 140] width 5 height 5
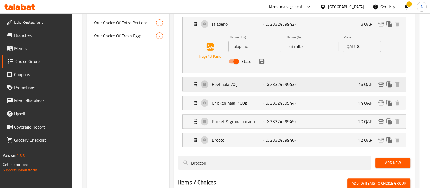
click at [230, 84] on p "Beef halal70g" at bounding box center [237, 84] width 51 height 7
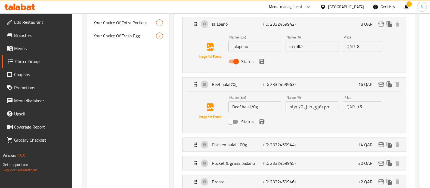
click at [240, 123] on input "Status" at bounding box center [230, 121] width 31 height 10
click at [260, 120] on icon "save" at bounding box center [262, 121] width 5 height 5
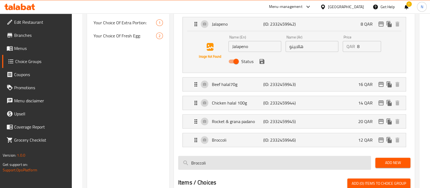
click at [228, 160] on input "Broccoli" at bounding box center [274, 162] width 193 height 14
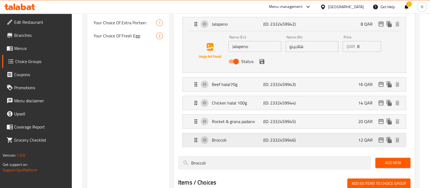
click at [226, 136] on p "Broccoli" at bounding box center [237, 139] width 51 height 7
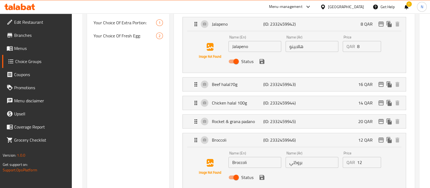
drag, startPoint x: 237, startPoint y: 179, endPoint x: 248, endPoint y: 177, distance: 11.6
click at [237, 179] on input "Status" at bounding box center [236, 177] width 31 height 10
click at [267, 176] on div "Status" at bounding box center [313, 177] width 172 height 15
click at [263, 176] on icon "save" at bounding box center [262, 177] width 5 height 5
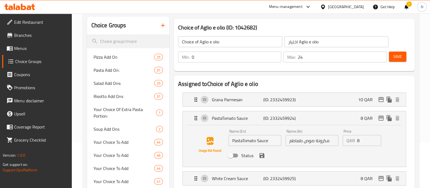
scroll to position [68, 0]
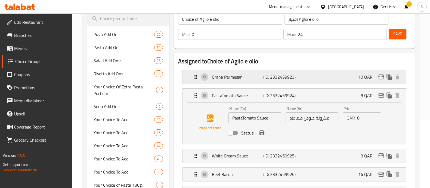
click at [244, 80] on p "Grana Parmesan" at bounding box center [237, 77] width 51 height 7
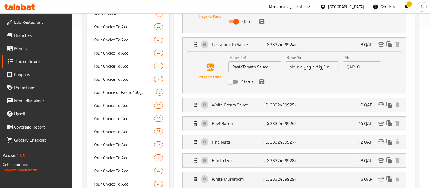
scroll to position [170, 0]
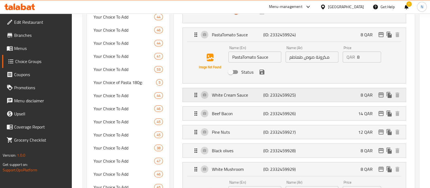
click at [232, 94] on p "White Cream Sauce" at bounding box center [237, 94] width 51 height 7
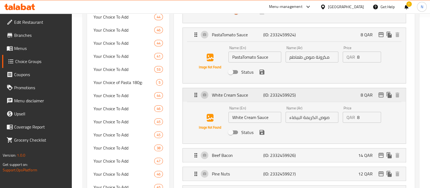
scroll to position [204, 0]
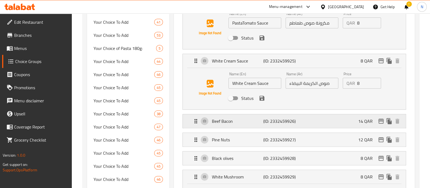
click at [227, 123] on p "Beef Bacon" at bounding box center [237, 121] width 51 height 7
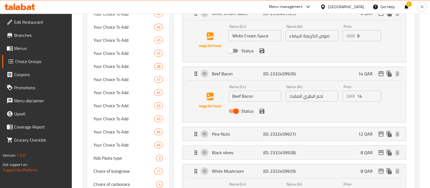
scroll to position [272, 0]
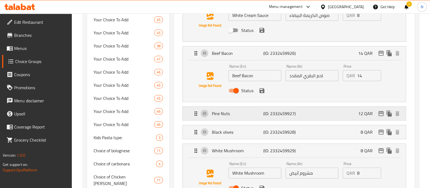
click at [231, 115] on p "Pine Nuts" at bounding box center [237, 113] width 51 height 7
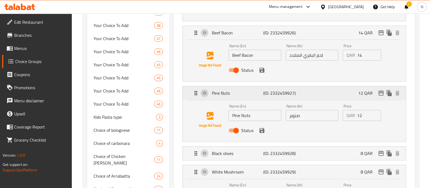
scroll to position [306, 0]
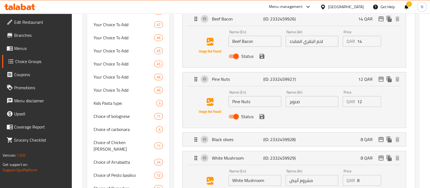
drag, startPoint x: 225, startPoint y: 138, endPoint x: 229, endPoint y: 130, distance: 9.2
click at [225, 139] on p "Black olives" at bounding box center [237, 139] width 51 height 7
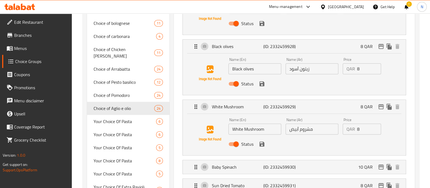
scroll to position [408, 0]
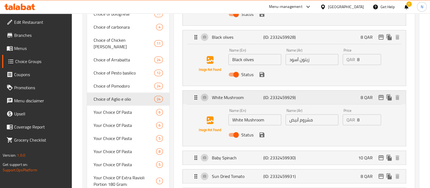
click at [237, 101] on div "White Mushroom (ID: 2332459929) 8 QAR" at bounding box center [296, 97] width 207 height 14
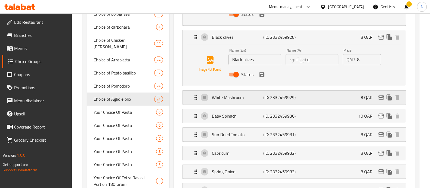
click at [237, 101] on div "White Mushroom (ID: 2332459929) 8 QAR" at bounding box center [296, 97] width 207 height 14
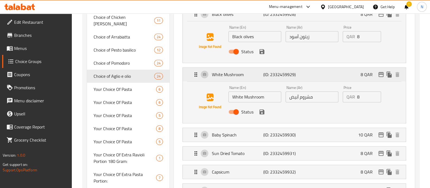
scroll to position [442, 0]
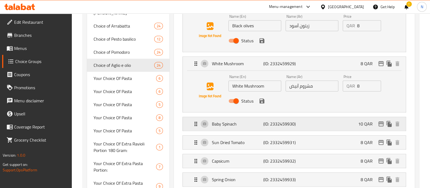
click at [238, 125] on p "Baby Spinach" at bounding box center [237, 123] width 51 height 7
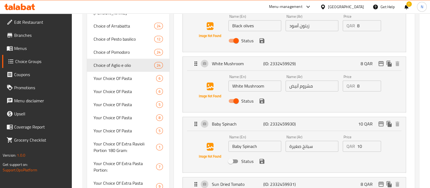
scroll to position [476, 0]
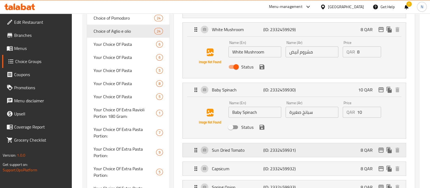
click at [234, 154] on div "Sun Dried Tomato (ID: 2332459931) 8 QAR" at bounding box center [296, 150] width 207 height 14
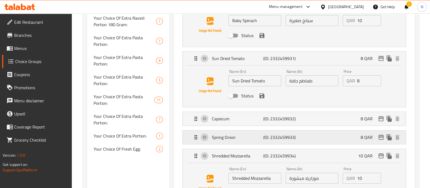
scroll to position [579, 0]
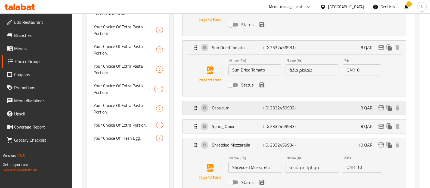
click at [231, 107] on p "Capsicum" at bounding box center [237, 107] width 51 height 7
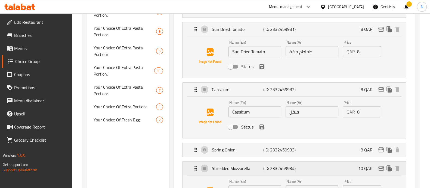
scroll to position [613, 0]
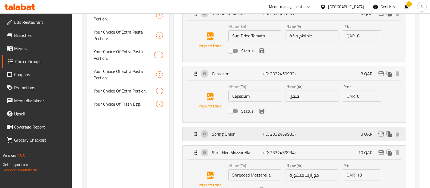
click at [225, 135] on p "Spring Onion" at bounding box center [237, 133] width 51 height 7
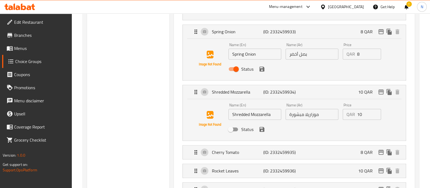
scroll to position [749, 0]
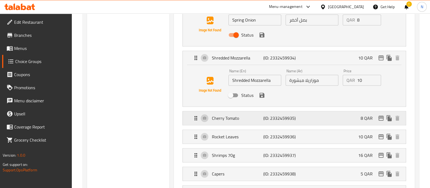
click at [233, 119] on p "Cherry Tomato" at bounding box center [237, 118] width 51 height 7
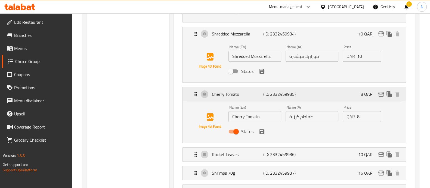
scroll to position [783, 0]
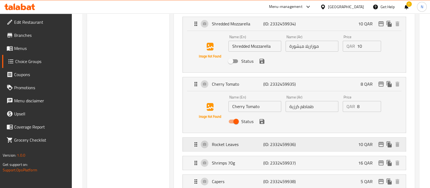
click at [231, 145] on p "Rocket Leaves" at bounding box center [237, 144] width 51 height 7
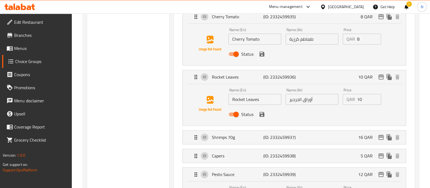
scroll to position [851, 0]
click at [231, 139] on div "Shrimps 70g (ID: 2332459937) 16 QAR" at bounding box center [296, 137] width 207 height 14
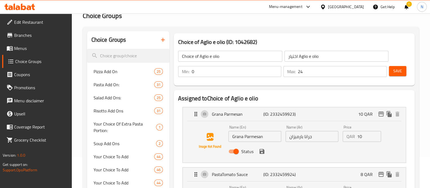
scroll to position [0, 0]
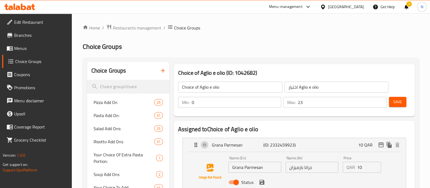
click at [380, 104] on input "23" at bounding box center [342, 102] width 89 height 11
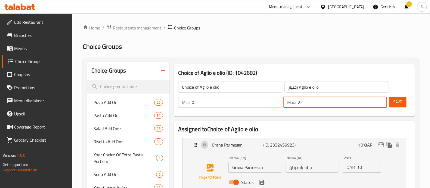
click at [380, 104] on input "22" at bounding box center [342, 102] width 89 height 11
click at [380, 104] on input "21" at bounding box center [342, 102] width 89 height 11
click at [380, 104] on input "20" at bounding box center [342, 102] width 89 height 11
click at [380, 104] on input "19" at bounding box center [342, 102] width 89 height 11
click at [380, 104] on input "18" at bounding box center [342, 102] width 89 height 11
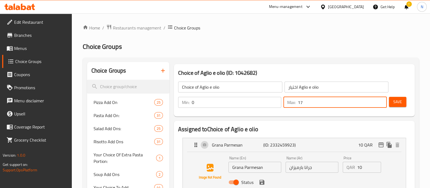
click at [380, 104] on input "17" at bounding box center [342, 102] width 89 height 11
click at [380, 104] on input "16" at bounding box center [342, 102] width 89 height 11
click at [380, 104] on input "15" at bounding box center [342, 102] width 89 height 11
click at [396, 103] on span "Save" at bounding box center [398, 101] width 9 height 7
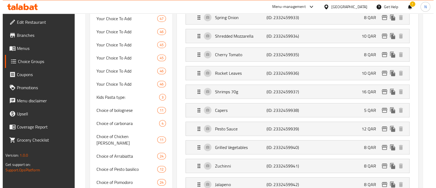
scroll to position [374, 0]
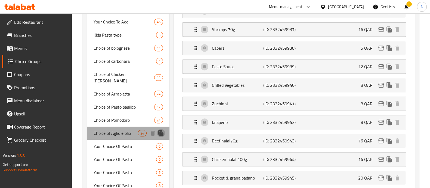
click at [161, 130] on icon "duplicate" at bounding box center [160, 133] width 5 height 6
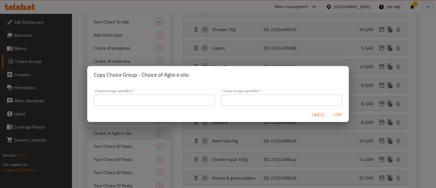
click at [155, 101] on input "text" at bounding box center [154, 99] width 121 height 11
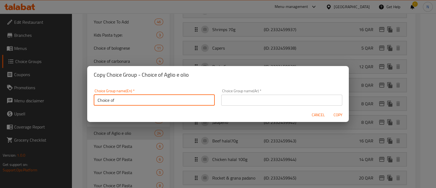
click at [128, 99] on input "Choice of" at bounding box center [154, 99] width 121 height 11
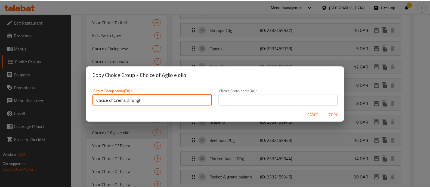
scroll to position [1, 0]
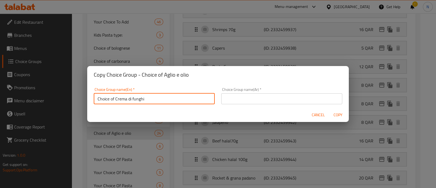
drag, startPoint x: 151, startPoint y: 101, endPoint x: 67, endPoint y: 106, distance: 84.8
click at [67, 106] on div "Copy Choice Group - Choice of Aglio e olio Choice Group name(En)   * Choice of …" at bounding box center [218, 94] width 436 height 188
click at [242, 98] on input "text" at bounding box center [281, 98] width 121 height 11
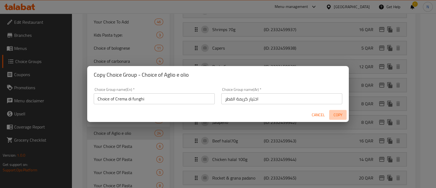
click at [334, 114] on span "Copy" at bounding box center [337, 114] width 13 height 7
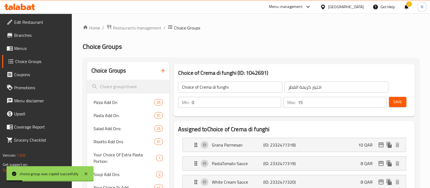
scroll to position [0, 0]
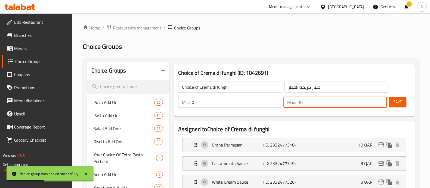
click at [381, 101] on input "16" at bounding box center [342, 102] width 89 height 11
click at [381, 101] on input "17" at bounding box center [342, 102] width 89 height 11
click at [381, 101] on input "18" at bounding box center [342, 102] width 89 height 11
click at [381, 101] on input "19" at bounding box center [342, 102] width 89 height 11
click at [381, 101] on input "20" at bounding box center [342, 102] width 89 height 11
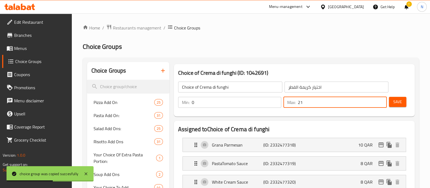
click at [381, 101] on input "21" at bounding box center [342, 102] width 89 height 11
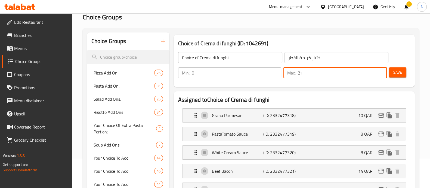
scroll to position [68, 0]
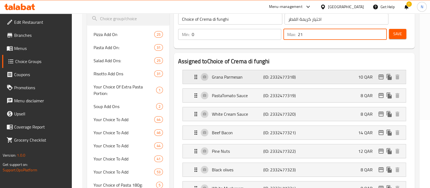
click at [244, 78] on p "Grana Parmesan" at bounding box center [237, 77] width 51 height 7
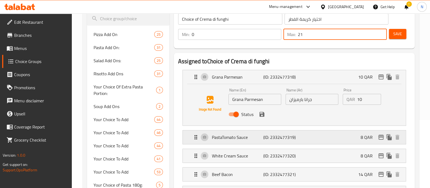
click at [237, 143] on div "PastaTomato Sauce (ID: 2332477319) 8 QAR" at bounding box center [296, 137] width 207 height 14
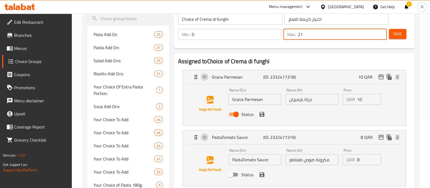
scroll to position [136, 0]
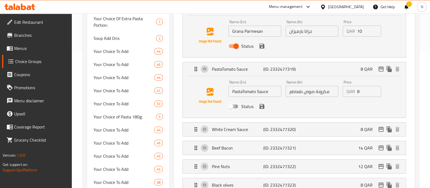
click at [238, 106] on input "Status" at bounding box center [230, 106] width 31 height 10
click at [263, 107] on icon "save" at bounding box center [262, 106] width 5 height 5
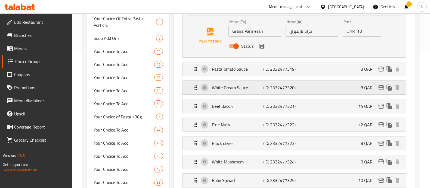
click at [252, 88] on p "White Cream Sauce" at bounding box center [237, 87] width 51 height 7
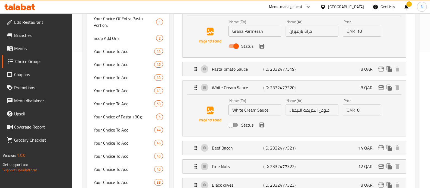
click at [237, 126] on input "Status" at bounding box center [230, 125] width 31 height 10
click at [262, 126] on icon "save" at bounding box center [262, 124] width 5 height 5
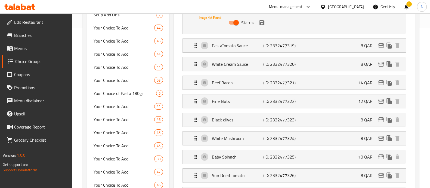
scroll to position [170, 0]
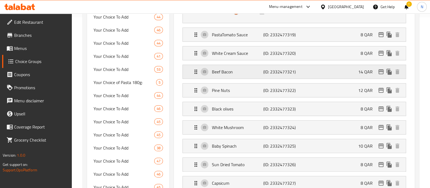
click at [242, 78] on div "Beef Bacon (ID: 2332477321) 14 QAR" at bounding box center [296, 72] width 207 height 14
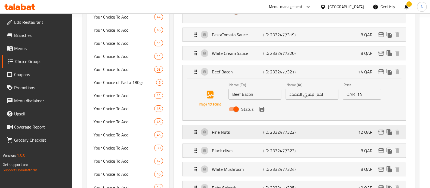
click at [235, 135] on div "Pine Nuts (ID: 2332477322) 12 QAR" at bounding box center [296, 132] width 207 height 14
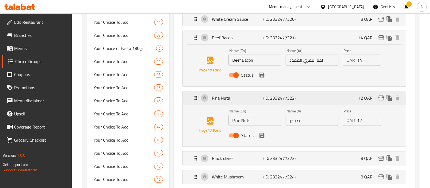
scroll to position [238, 0]
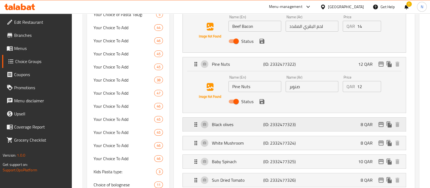
click at [233, 124] on p "Black olives" at bounding box center [237, 124] width 51 height 7
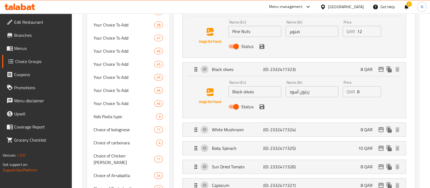
scroll to position [306, 0]
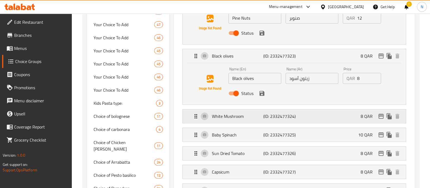
click at [233, 117] on p "White Mushroom" at bounding box center [237, 116] width 51 height 7
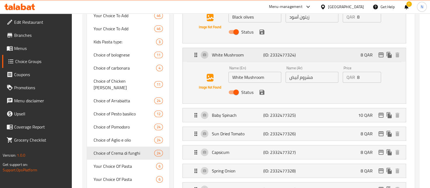
scroll to position [374, 0]
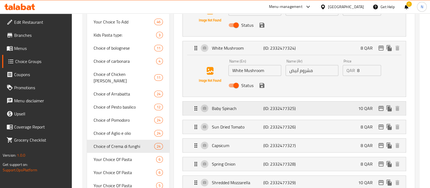
click at [235, 112] on div "Baby Spinach (ID: 2332477325) 10 QAR" at bounding box center [296, 108] width 207 height 14
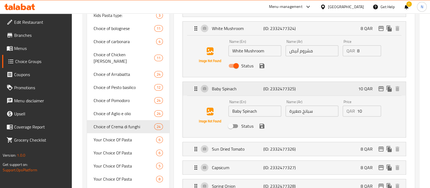
scroll to position [408, 0]
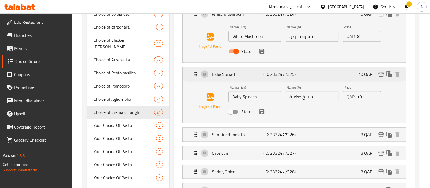
click at [235, 112] on input "Status" at bounding box center [230, 111] width 31 height 10
click at [265, 116] on div "Status" at bounding box center [313, 111] width 172 height 15
click at [263, 114] on div "Status" at bounding box center [313, 111] width 172 height 15
click at [262, 111] on icon "save" at bounding box center [262, 111] width 7 height 7
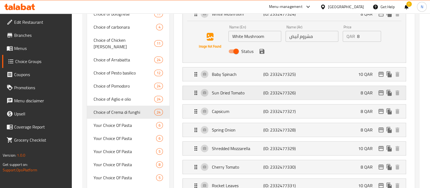
click at [248, 87] on div "Sun Dried Tomato (ID: 2332477326) 8 QAR" at bounding box center [296, 93] width 207 height 14
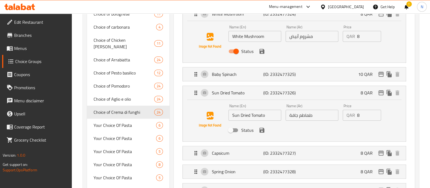
click at [237, 131] on input "Status" at bounding box center [230, 130] width 31 height 10
click at [259, 131] on icon "save" at bounding box center [262, 130] width 7 height 7
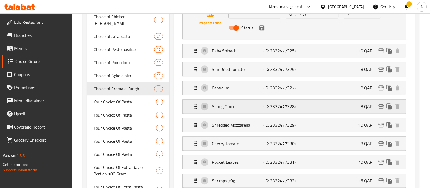
scroll to position [442, 0]
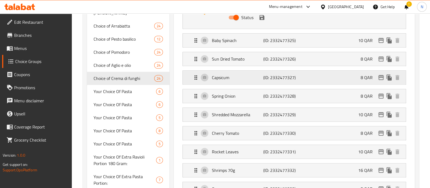
click at [239, 80] on div "Capsicum (ID: 2332477327) 8 QAR" at bounding box center [296, 78] width 207 height 14
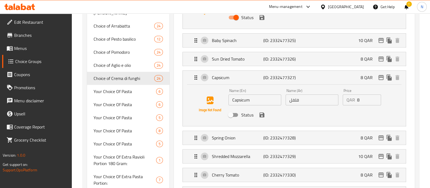
click at [234, 113] on input "Status" at bounding box center [230, 114] width 31 height 10
click at [262, 113] on icon "save" at bounding box center [262, 114] width 5 height 5
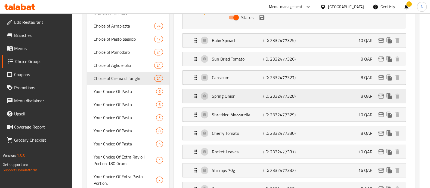
click at [246, 93] on p "Spring Onion" at bounding box center [237, 96] width 51 height 7
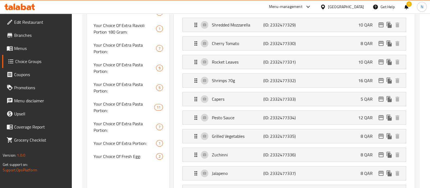
scroll to position [579, 0]
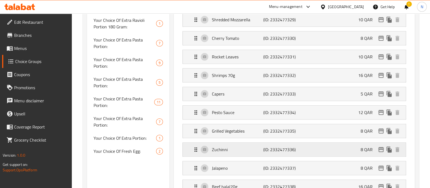
click at [238, 146] on p "Zuchinni" at bounding box center [237, 149] width 51 height 7
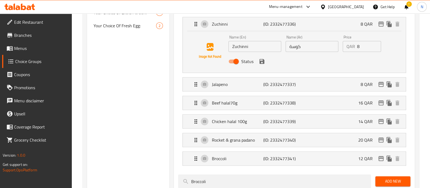
scroll to position [715, 0]
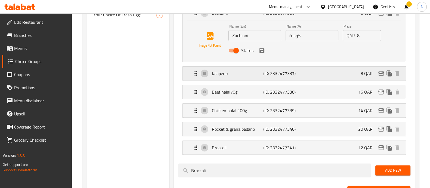
click at [241, 70] on p "Jalapeno" at bounding box center [237, 73] width 51 height 7
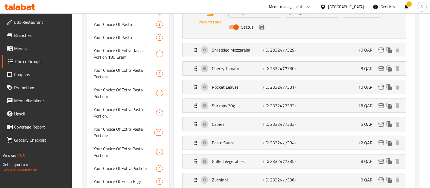
scroll to position [544, 0]
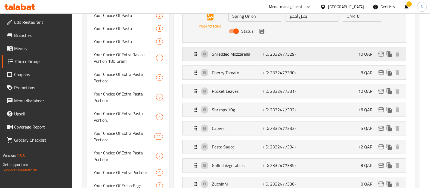
click at [242, 54] on p "Shredded Mozzarella" at bounding box center [237, 54] width 51 height 7
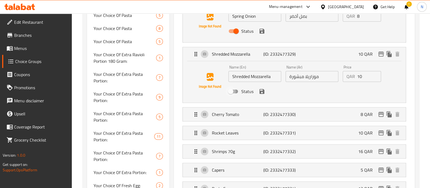
click at [237, 90] on input "Status" at bounding box center [230, 91] width 31 height 10
click at [262, 90] on icon "save" at bounding box center [262, 91] width 5 height 5
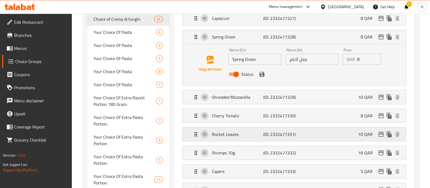
scroll to position [510, 0]
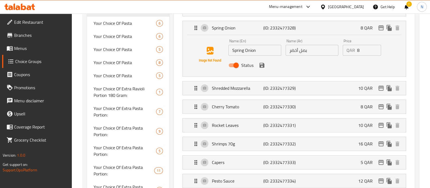
click at [246, 112] on li "Cherry Tomato (ID: 2332477330) 8 QAR Name (En) Cherry Tomato Name (En) Name (Ar…" at bounding box center [294, 106] width 233 height 19
click at [246, 106] on p "Cherry Tomato" at bounding box center [237, 106] width 51 height 7
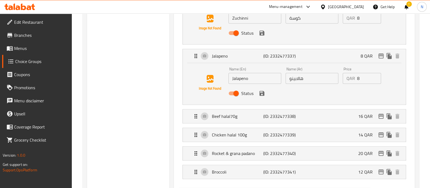
scroll to position [783, 0]
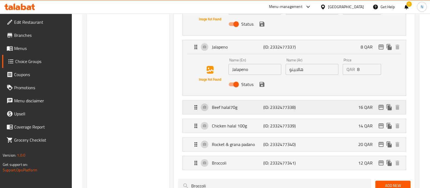
click at [243, 108] on p "Beef halal70g" at bounding box center [237, 107] width 51 height 7
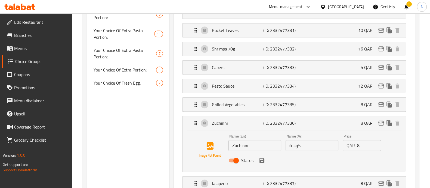
scroll to position [647, 0]
click at [236, 51] on div "Shrimps 70g (ID: 2332477332) 16 QAR" at bounding box center [296, 49] width 207 height 14
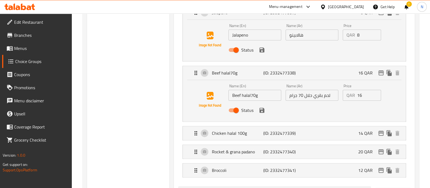
scroll to position [885, 0]
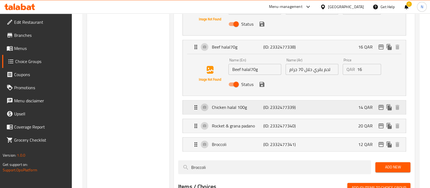
click at [227, 105] on p "Chicken halal 100g" at bounding box center [237, 107] width 51 height 7
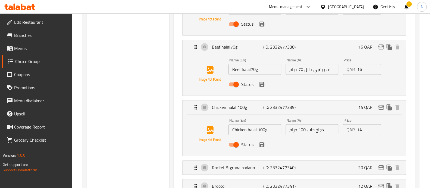
scroll to position [919, 0]
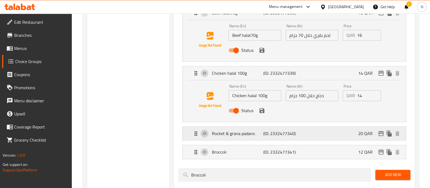
click at [237, 133] on p "Rocket & grana padano" at bounding box center [237, 133] width 51 height 7
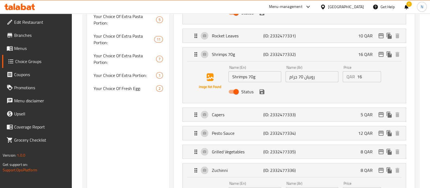
scroll to position [641, 0]
click at [235, 149] on p "Grilled Vegetables" at bounding box center [237, 152] width 51 height 7
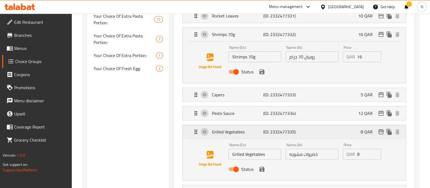
scroll to position [675, 0]
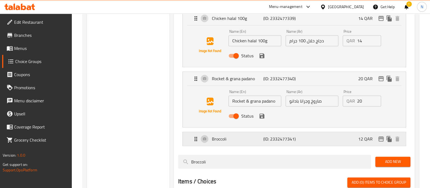
click at [234, 139] on p "Broccoli" at bounding box center [237, 138] width 51 height 7
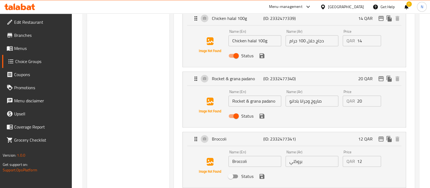
scroll to position [1049, 0]
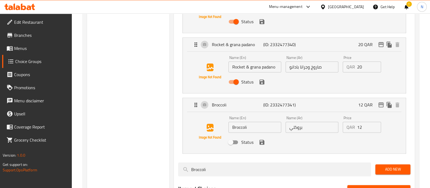
click at [236, 141] on input "Status" at bounding box center [230, 142] width 31 height 10
click at [260, 140] on icon "save" at bounding box center [262, 141] width 5 height 5
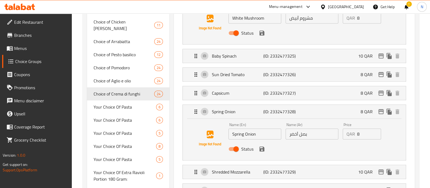
scroll to position [442, 0]
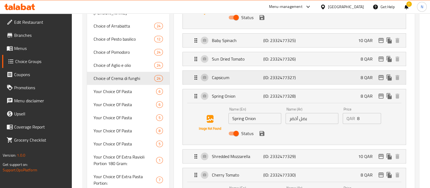
click at [246, 79] on p "Capsicum" at bounding box center [237, 77] width 51 height 7
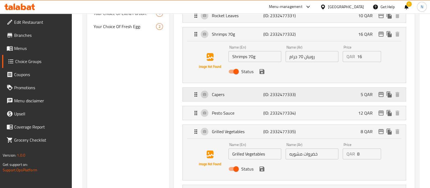
scroll to position [715, 0]
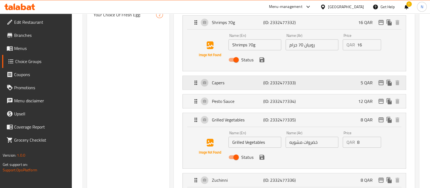
click at [240, 83] on p "Capers" at bounding box center [237, 82] width 51 height 7
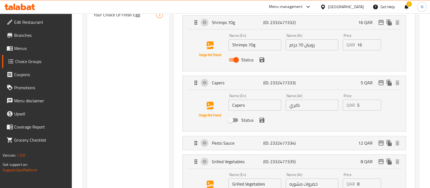
scroll to position [749, 0]
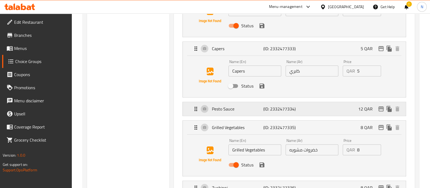
click at [241, 112] on div "Pesto Sauce (ID: 2332477334) 12 QAR" at bounding box center [296, 109] width 207 height 14
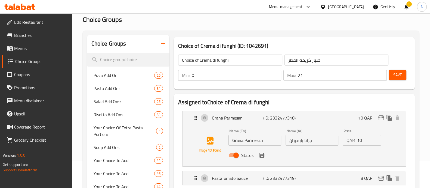
scroll to position [0, 0]
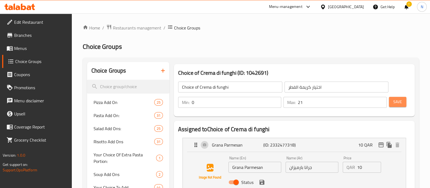
click at [395, 102] on span "Save" at bounding box center [398, 101] width 9 height 7
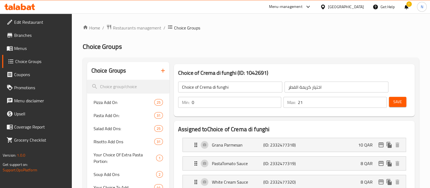
click at [403, 105] on button "Save" at bounding box center [397, 102] width 17 height 10
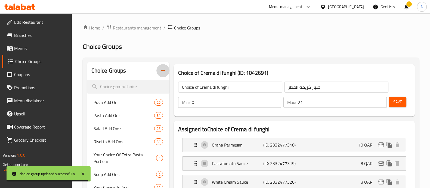
click at [161, 71] on icon "button" at bounding box center [163, 71] width 4 height 4
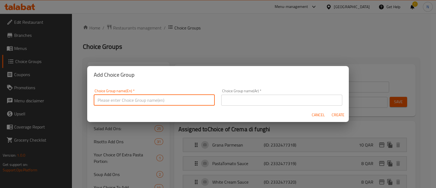
click at [178, 97] on input "text" at bounding box center [154, 99] width 121 height 11
click at [250, 91] on div "Choice Group name(Ar)   * Choice Group name(Ar) *" at bounding box center [281, 97] width 121 height 17
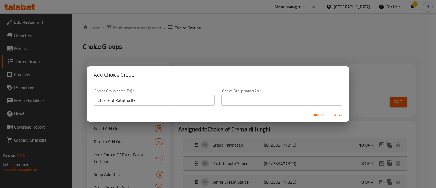
click at [246, 98] on input "text" at bounding box center [281, 99] width 121 height 11
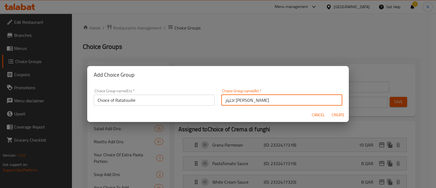
click at [341, 113] on span "Create" at bounding box center [337, 114] width 13 height 7
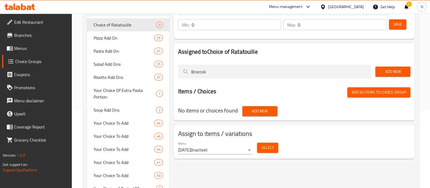
scroll to position [68, 0]
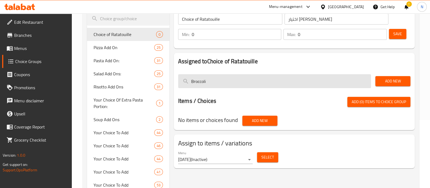
click at [225, 83] on input "Broccoli" at bounding box center [274, 81] width 193 height 14
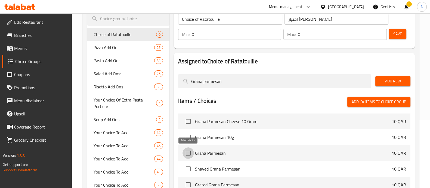
click at [188, 156] on input "checkbox" at bounding box center [188, 152] width 11 height 11
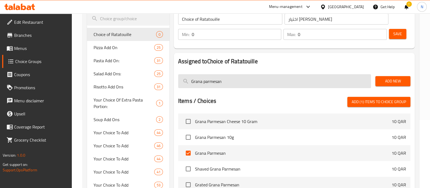
click at [207, 84] on input "Grana parmesan" at bounding box center [274, 81] width 193 height 14
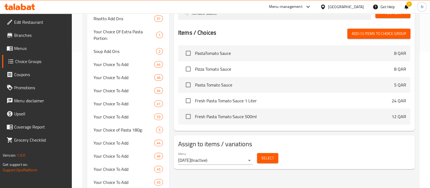
scroll to position [102, 0]
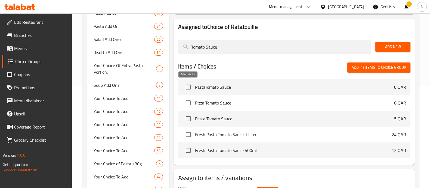
click at [188, 87] on input "checkbox" at bounding box center [188, 86] width 11 height 11
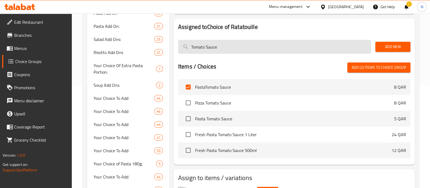
click at [225, 49] on input "Tomato Sauce" at bounding box center [274, 47] width 193 height 14
click at [225, 49] on input "Tomato Cream sauce" at bounding box center [274, 47] width 193 height 14
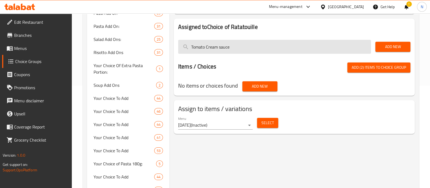
click at [225, 49] on input "Tomato Cream sauce" at bounding box center [274, 47] width 193 height 14
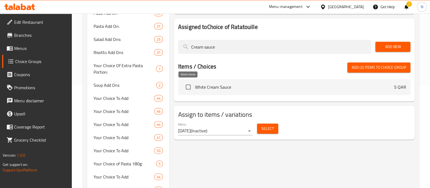
click at [187, 88] on input "checkbox" at bounding box center [188, 86] width 11 height 11
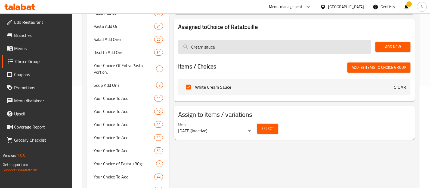
click at [210, 52] on input "Cream sauce" at bounding box center [274, 47] width 193 height 14
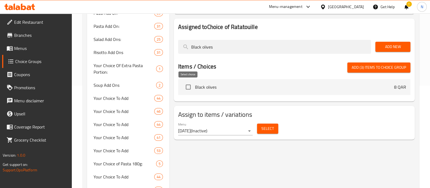
click at [188, 88] on input "checkbox" at bounding box center [188, 86] width 11 height 11
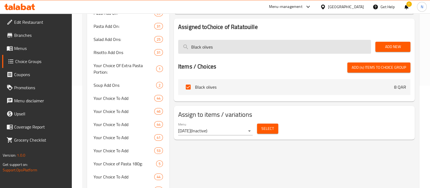
click at [222, 48] on input "Black olives" at bounding box center [274, 47] width 193 height 14
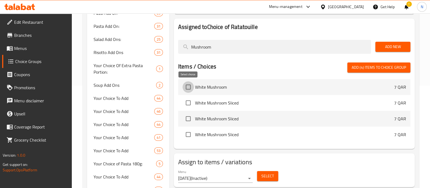
click at [190, 88] on input "checkbox" at bounding box center [188, 86] width 11 height 11
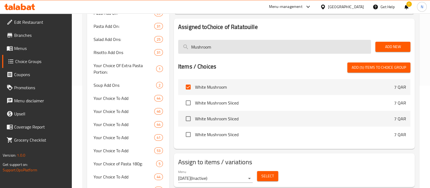
click at [211, 47] on input "Mushroom" at bounding box center [274, 47] width 193 height 14
click at [205, 47] on input "MushroomSun dried tomato" at bounding box center [274, 47] width 193 height 14
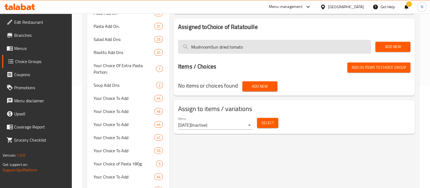
click at [205, 47] on input "MushroomSun dried tomato" at bounding box center [274, 47] width 193 height 14
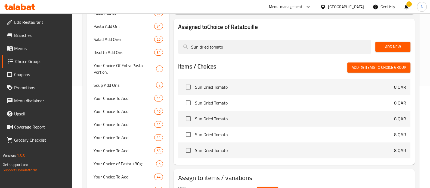
click at [215, 88] on span "Sun Dried Tomato" at bounding box center [294, 87] width 199 height 7
click at [190, 87] on input "checkbox" at bounding box center [188, 86] width 11 height 11
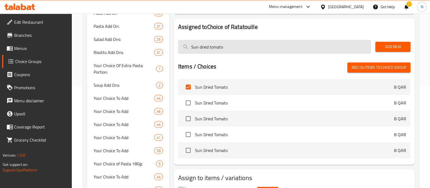
click at [205, 52] on input "Sun dried tomato" at bounding box center [274, 47] width 193 height 14
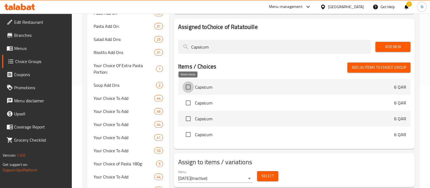
click at [191, 88] on input "checkbox" at bounding box center [188, 86] width 11 height 11
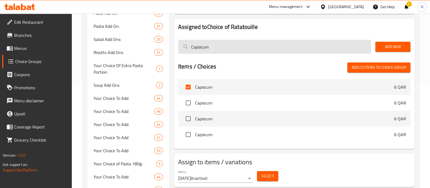
click at [203, 49] on input "Capsicum" at bounding box center [274, 47] width 193 height 14
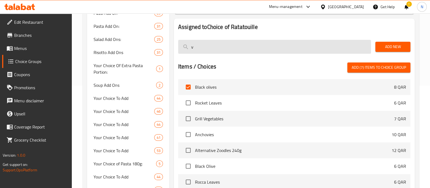
click at [203, 45] on input "v" at bounding box center [274, 47] width 193 height 14
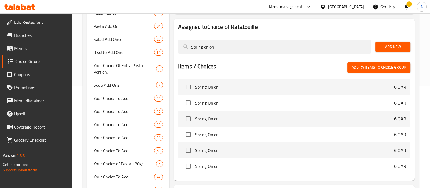
click at [216, 88] on span "Spring Onion" at bounding box center [294, 87] width 199 height 7
click at [188, 88] on input "checkbox" at bounding box center [188, 86] width 11 height 11
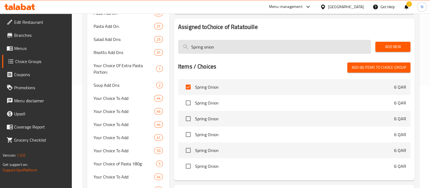
click at [210, 48] on input "Spring onion" at bounding box center [274, 47] width 193 height 14
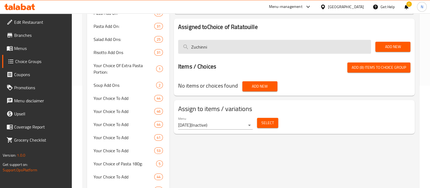
click at [200, 51] on input "Zuchinni" at bounding box center [274, 47] width 193 height 14
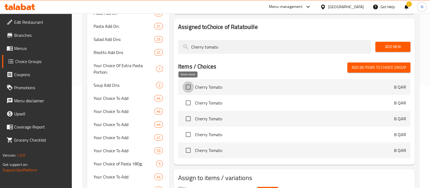
click at [188, 86] on input "checkbox" at bounding box center [188, 86] width 11 height 11
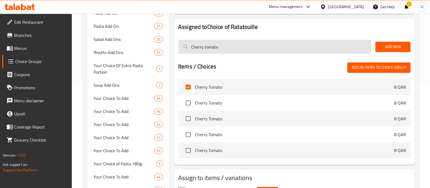
click at [213, 46] on input "Cherry tomato" at bounding box center [274, 47] width 193 height 14
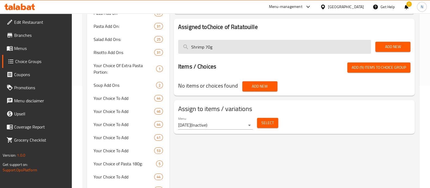
drag, startPoint x: 207, startPoint y: 46, endPoint x: 217, endPoint y: 46, distance: 10.4
click at [217, 46] on input "Shrimp 70g" at bounding box center [274, 47] width 193 height 14
click at [207, 47] on input "Shrimp 70g" at bounding box center [274, 47] width 193 height 14
drag, startPoint x: 205, startPoint y: 45, endPoint x: 179, endPoint y: 50, distance: 26.8
click at [179, 50] on input "Shrimp 70g" at bounding box center [274, 47] width 193 height 14
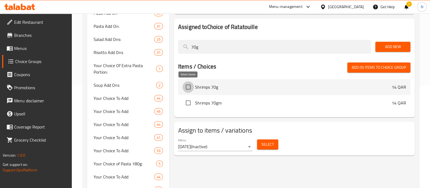
click at [187, 88] on input "checkbox" at bounding box center [188, 86] width 11 height 11
click at [359, 66] on span "Add (10) items to choice group" at bounding box center [378, 67] width 57 height 7
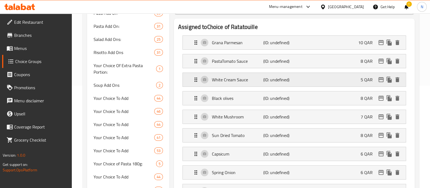
click at [237, 82] on p "White Cream Sauce" at bounding box center [237, 79] width 51 height 7
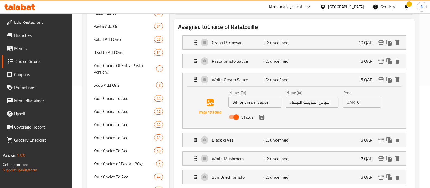
click at [375, 99] on input "6" at bounding box center [370, 101] width 24 height 11
click at [375, 99] on input "7" at bounding box center [370, 101] width 24 height 11
click at [375, 99] on input "8" at bounding box center [370, 101] width 24 height 11
click at [263, 118] on icon "save" at bounding box center [262, 116] width 5 height 5
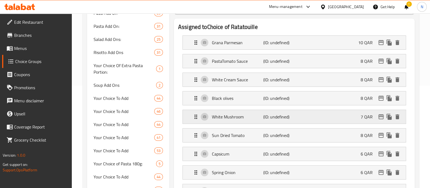
click at [240, 119] on p "White Mushroom" at bounding box center [237, 116] width 51 height 7
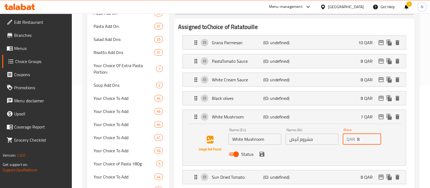
click at [375, 135] on input "8" at bounding box center [370, 138] width 24 height 11
click at [261, 154] on icon "save" at bounding box center [262, 154] width 7 height 7
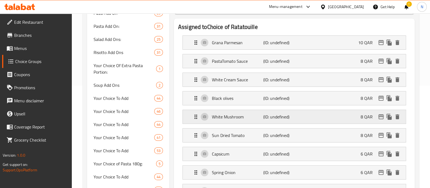
scroll to position [136, 0]
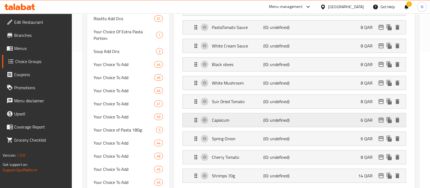
click at [236, 122] on p "Capsicum" at bounding box center [237, 120] width 51 height 7
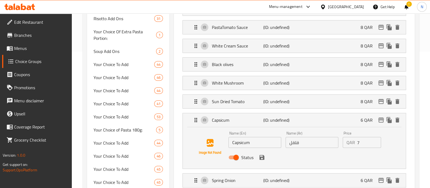
click at [376, 139] on input "7" at bounding box center [370, 142] width 24 height 11
click at [376, 139] on input "8" at bounding box center [370, 142] width 24 height 11
click at [265, 157] on icon "save" at bounding box center [262, 157] width 7 height 7
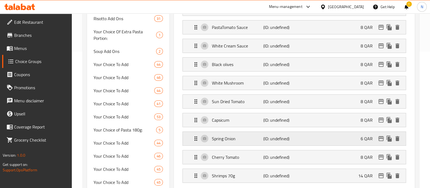
click at [240, 139] on p "Spring Onion" at bounding box center [237, 138] width 51 height 7
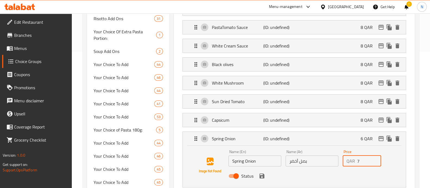
click at [375, 157] on input "7" at bounding box center [370, 160] width 24 height 11
click at [375, 157] on input "8" at bounding box center [370, 160] width 24 height 11
click at [263, 175] on icon "save" at bounding box center [262, 175] width 5 height 5
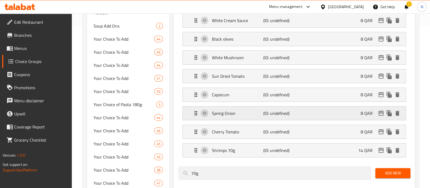
scroll to position [170, 0]
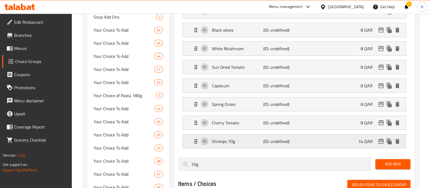
click at [255, 139] on p "Shrimps 70g" at bounding box center [237, 141] width 51 height 7
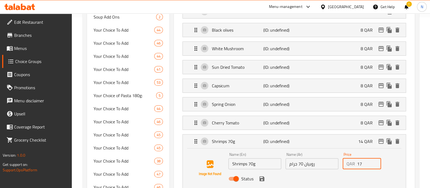
click at [375, 160] on input "17" at bounding box center [370, 163] width 24 height 11
click at [375, 160] on input "18" at bounding box center [370, 163] width 24 height 11
click at [375, 164] on input "17" at bounding box center [370, 163] width 24 height 11
click at [375, 164] on input "16" at bounding box center [370, 163] width 24 height 11
click at [265, 178] on icon "save" at bounding box center [262, 178] width 7 height 7
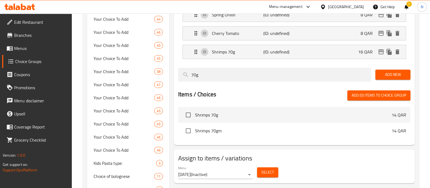
scroll to position [272, 0]
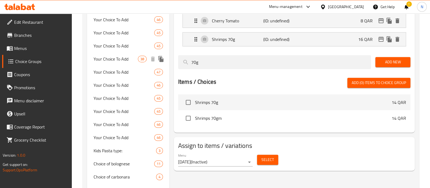
drag, startPoint x: 175, startPoint y: 62, endPoint x: 160, endPoint y: 62, distance: 15.2
click at [160, 62] on div "Choice Groups Choice of Ratatouille 0 Pizza Add On 25 Pasta Add On: 31 Salad Ad…" at bounding box center [252, 134] width 330 height 689
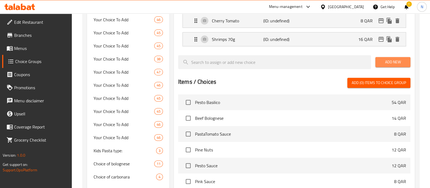
click at [392, 61] on span "Add New" at bounding box center [393, 62] width 26 height 7
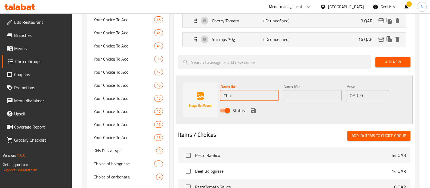
click at [249, 94] on input "Choice" at bounding box center [249, 95] width 59 height 11
click at [233, 94] on input "Zuchinni" at bounding box center [249, 95] width 59 height 11
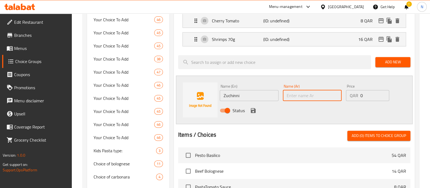
click at [313, 91] on input "text" at bounding box center [312, 95] width 59 height 11
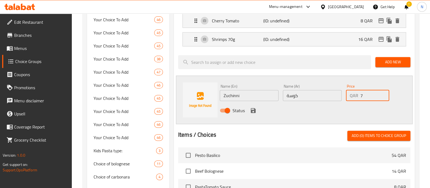
click at [383, 93] on input "7" at bounding box center [375, 95] width 29 height 11
click at [383, 93] on input "8" at bounding box center [375, 95] width 29 height 11
click at [255, 107] on icon "save" at bounding box center [253, 110] width 7 height 7
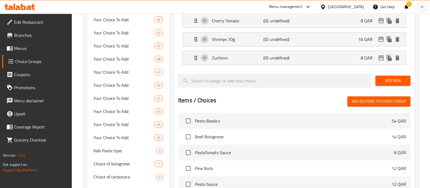
click at [401, 73] on div "Add New" at bounding box center [393, 80] width 39 height 18
click at [396, 79] on span "Add New" at bounding box center [393, 80] width 26 height 7
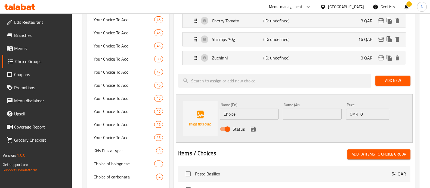
click at [231, 115] on input "Choice" at bounding box center [249, 113] width 59 height 11
click at [292, 113] on input "text" at bounding box center [312, 113] width 59 height 11
click at [384, 112] on input "7" at bounding box center [375, 113] width 29 height 11
click at [384, 112] on input "8" at bounding box center [375, 113] width 29 height 11
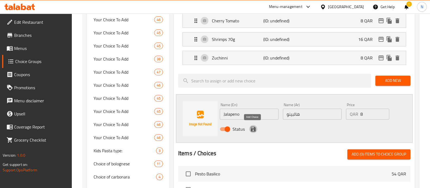
click at [254, 126] on icon "save" at bounding box center [253, 128] width 5 height 5
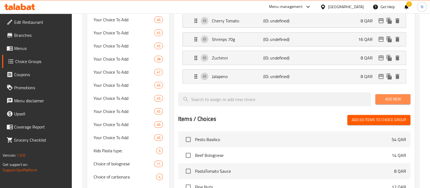
click at [397, 96] on span "Add New" at bounding box center [393, 99] width 26 height 7
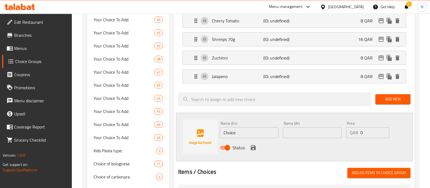
click at [236, 129] on input "Choice" at bounding box center [249, 132] width 59 height 11
click at [295, 130] on input "text" at bounding box center [312, 132] width 59 height 11
click at [384, 130] on input "13" at bounding box center [375, 132] width 29 height 11
click at [384, 130] on input "14" at bounding box center [375, 132] width 29 height 11
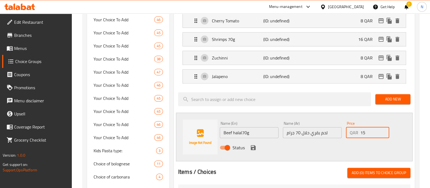
click at [384, 130] on input "15" at bounding box center [375, 132] width 29 height 11
click at [384, 130] on input "16" at bounding box center [375, 132] width 29 height 11
click at [251, 145] on icon "save" at bounding box center [253, 147] width 5 height 5
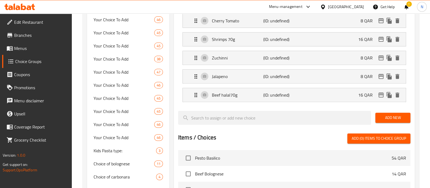
click at [396, 115] on span "Add New" at bounding box center [393, 117] width 26 height 7
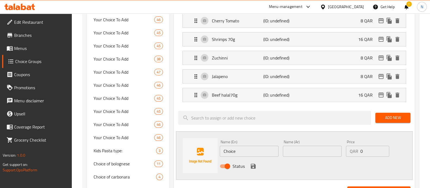
click at [229, 151] on input "Choice" at bounding box center [249, 150] width 59 height 11
click at [292, 152] on input "text" at bounding box center [312, 150] width 59 height 11
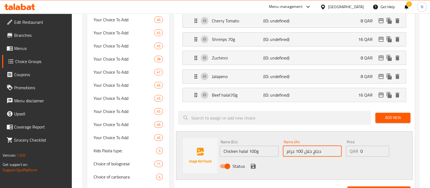
click at [263, 135] on div "Name (En) Chicken halal 100g Name (En) Name (Ar) دجاج حلال 100 جرام Name (Ar) P…" at bounding box center [294, 155] width 237 height 48
click at [300, 150] on input "دجاج حلال 100 جرام" at bounding box center [312, 150] width 59 height 11
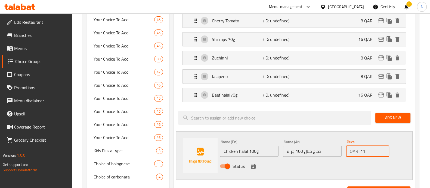
click at [384, 145] on input "11" at bounding box center [375, 150] width 29 height 11
click at [384, 145] on input "12" at bounding box center [375, 150] width 29 height 11
click at [384, 145] on input "13" at bounding box center [375, 150] width 29 height 11
click at [384, 145] on input "14" at bounding box center [375, 150] width 29 height 11
click at [253, 165] on icon "save" at bounding box center [253, 166] width 7 height 7
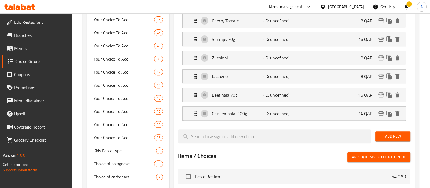
drag, startPoint x: 393, startPoint y: 133, endPoint x: 373, endPoint y: 136, distance: 20.1
click at [393, 133] on span "Add New" at bounding box center [393, 136] width 26 height 7
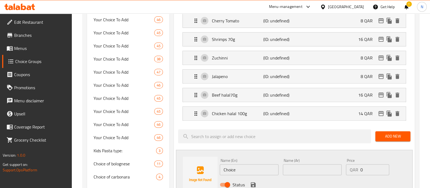
click at [225, 169] on input "Choice" at bounding box center [249, 169] width 59 height 11
click at [302, 165] on input "بروكلي" at bounding box center [312, 169] width 59 height 11
click at [384, 165] on input "7" at bounding box center [375, 169] width 29 height 11
click at [384, 165] on input "13" at bounding box center [375, 169] width 29 height 11
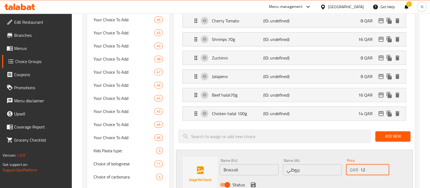
click at [384, 169] on input "12" at bounding box center [375, 169] width 29 height 11
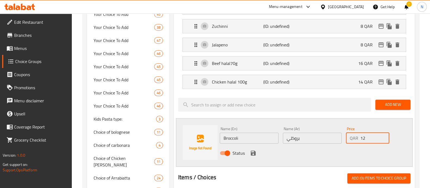
scroll to position [340, 0]
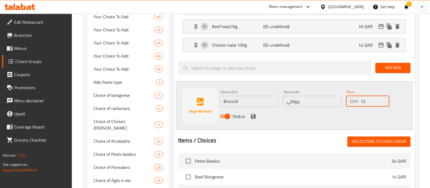
click at [250, 113] on icon "save" at bounding box center [253, 116] width 7 height 7
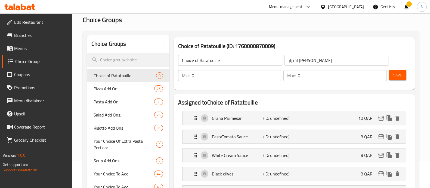
scroll to position [0, 0]
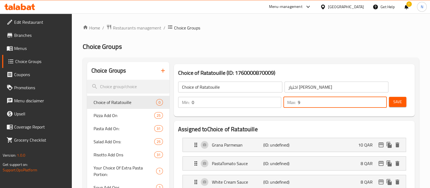
click at [381, 101] on input "9" at bounding box center [342, 102] width 89 height 11
click at [381, 101] on input "10" at bounding box center [342, 102] width 89 height 11
click at [381, 101] on input "11" at bounding box center [342, 102] width 89 height 11
click at [381, 101] on input "12" at bounding box center [342, 102] width 89 height 11
click at [381, 101] on input "13" at bounding box center [342, 102] width 89 height 11
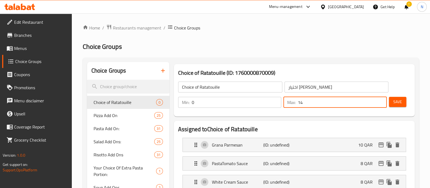
click at [381, 101] on input "14" at bounding box center [342, 102] width 89 height 11
click at [381, 101] on input "15" at bounding box center [342, 102] width 89 height 11
click at [401, 103] on span "Save" at bounding box center [398, 101] width 9 height 7
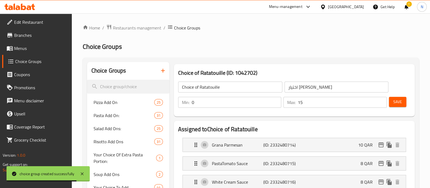
click at [165, 72] on icon "button" at bounding box center [163, 70] width 7 height 7
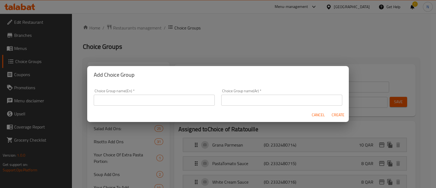
click at [170, 103] on input "text" at bounding box center [154, 99] width 121 height 11
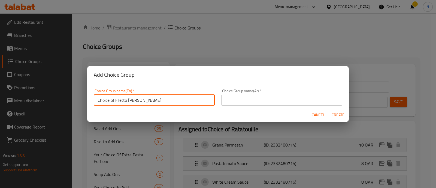
drag, startPoint x: 173, startPoint y: 96, endPoint x: 86, endPoint y: 96, distance: 86.6
click at [86, 96] on div "Add Choice Group Choice Group name(En)   * Choice of Filetto di manzo Choice Gr…" at bounding box center [218, 94] width 436 height 188
click at [233, 100] on input "text" at bounding box center [281, 99] width 121 height 11
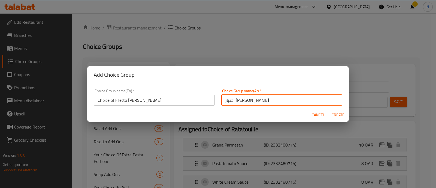
click at [336, 114] on span "Create" at bounding box center [337, 114] width 13 height 7
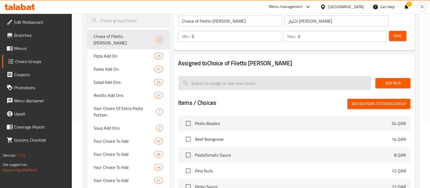
scroll to position [68, 0]
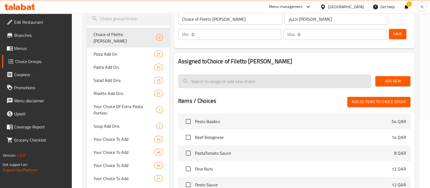
click at [273, 75] on input "search" at bounding box center [274, 81] width 193 height 14
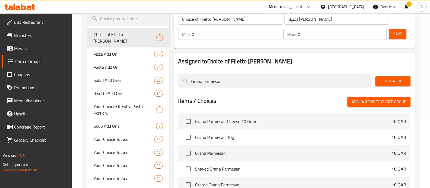
click at [210, 153] on span "Grana Parmesan" at bounding box center [293, 152] width 197 height 7
click at [188, 154] on input "checkbox" at bounding box center [188, 152] width 11 height 11
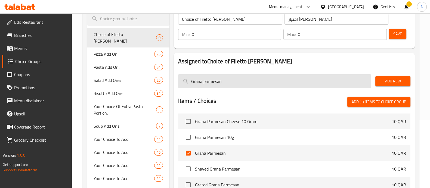
click at [216, 81] on input "Grana parmesan" at bounding box center [274, 81] width 193 height 14
click at [216, 81] on input "Grana Beef bacon" at bounding box center [274, 81] width 193 height 14
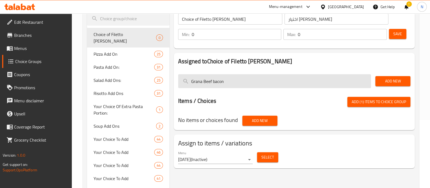
click at [216, 81] on input "Grana Beef bacon" at bounding box center [274, 81] width 193 height 14
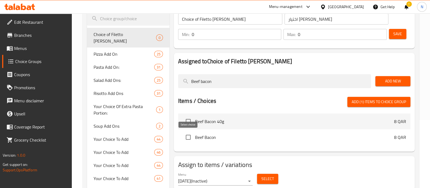
click at [190, 138] on input "checkbox" at bounding box center [188, 136] width 11 height 11
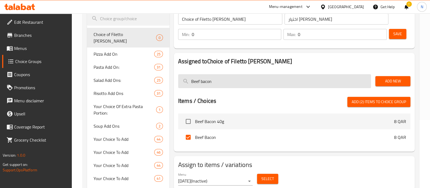
click at [206, 81] on input "Beef bacon" at bounding box center [274, 81] width 193 height 14
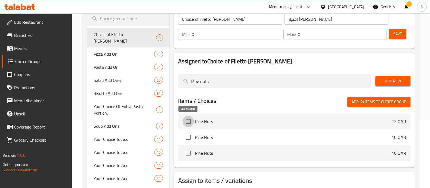
click at [190, 122] on input "checkbox" at bounding box center [188, 120] width 11 height 11
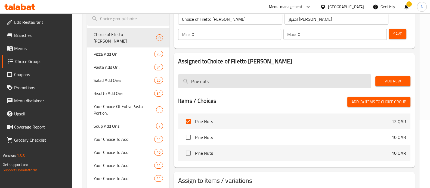
click at [198, 80] on input "Pine nuts" at bounding box center [274, 81] width 193 height 14
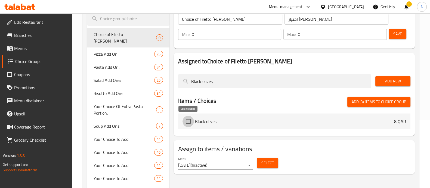
click at [188, 123] on input "checkbox" at bounding box center [188, 120] width 11 height 11
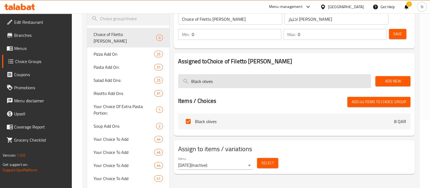
click at [197, 80] on input "Black olives" at bounding box center [274, 81] width 193 height 14
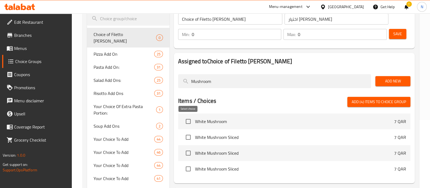
click at [189, 120] on input "checkbox" at bounding box center [188, 120] width 11 height 11
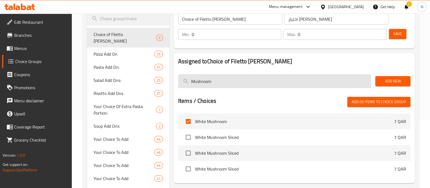
click at [197, 80] on input "Mushroom" at bounding box center [274, 81] width 193 height 14
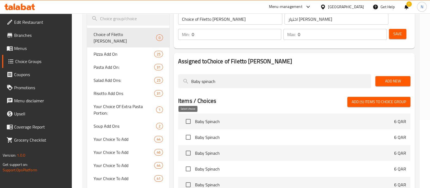
click at [188, 122] on input "checkbox" at bounding box center [188, 120] width 11 height 11
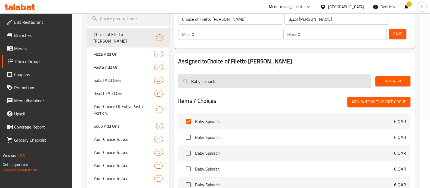
click at [206, 81] on input "Baby spinach" at bounding box center [274, 81] width 193 height 14
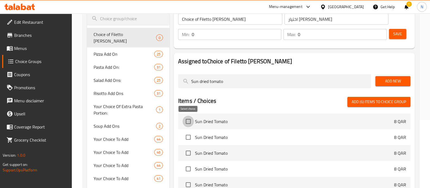
click at [189, 122] on input "checkbox" at bounding box center [188, 120] width 11 height 11
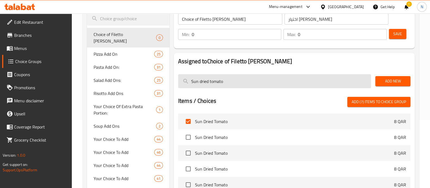
click at [204, 80] on input "Sun dried tomato" at bounding box center [274, 81] width 193 height 14
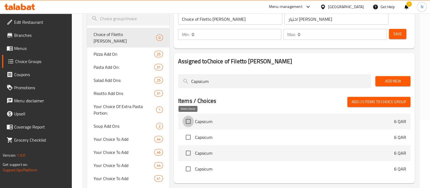
click at [190, 120] on input "checkbox" at bounding box center [188, 120] width 11 height 11
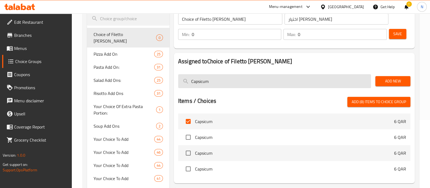
click at [196, 83] on input "Capsicum" at bounding box center [274, 81] width 193 height 14
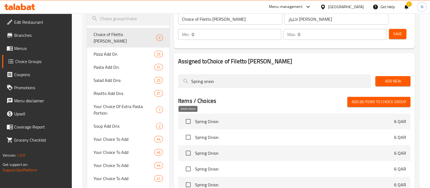
click at [191, 122] on input "checkbox" at bounding box center [188, 120] width 11 height 11
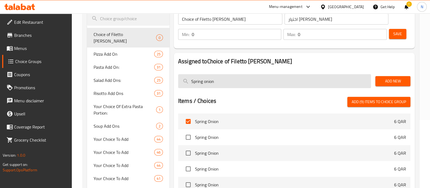
click at [207, 83] on input "Spring onion" at bounding box center [274, 81] width 193 height 14
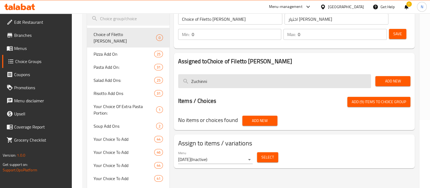
click at [205, 82] on input "Zuchinni" at bounding box center [274, 81] width 193 height 14
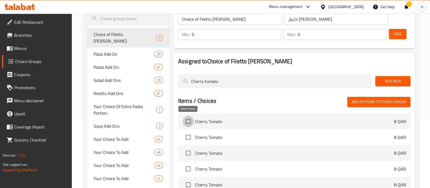
click at [190, 121] on input "checkbox" at bounding box center [188, 120] width 11 height 11
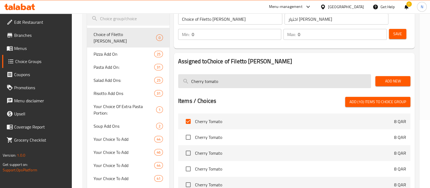
click at [202, 79] on input "Cherry tomato" at bounding box center [274, 81] width 193 height 14
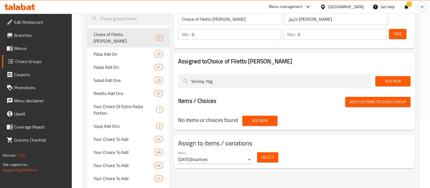
drag, startPoint x: 206, startPoint y: 79, endPoint x: 142, endPoint y: 76, distance: 63.3
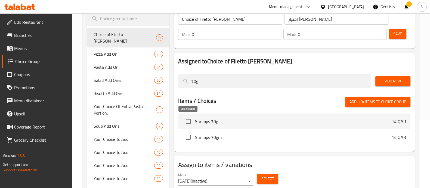
click at [188, 120] on input "checkbox" at bounding box center [188, 120] width 11 height 11
click at [384, 103] on span "Add (11) items to choice group" at bounding box center [378, 101] width 57 height 7
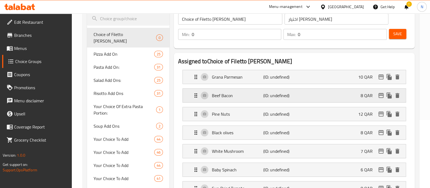
click at [229, 92] on p "Beef Bacon" at bounding box center [237, 95] width 51 height 7
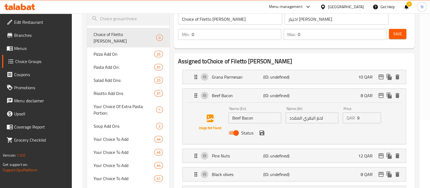
click at [375, 115] on input "9" at bounding box center [370, 117] width 24 height 11
click at [375, 115] on input "11" at bounding box center [370, 117] width 24 height 11
click at [375, 115] on input "12" at bounding box center [370, 117] width 24 height 11
click at [375, 115] on input "13" at bounding box center [370, 117] width 24 height 11
click at [375, 115] on input "14" at bounding box center [370, 117] width 24 height 11
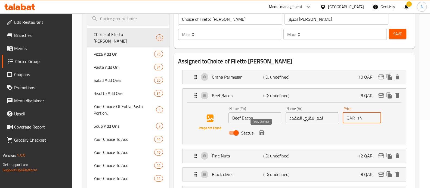
click at [263, 134] on icon "save" at bounding box center [262, 132] width 5 height 5
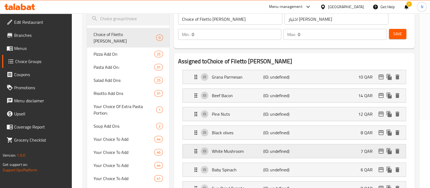
click at [275, 151] on p "(ID: undefined)" at bounding box center [281, 151] width 34 height 7
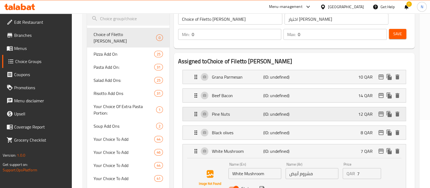
scroll to position [102, 0]
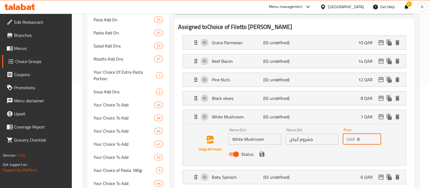
click at [376, 137] on input "8" at bounding box center [370, 138] width 24 height 11
click at [261, 154] on icon "save" at bounding box center [262, 154] width 7 height 7
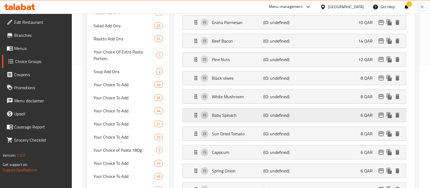
scroll to position [136, 0]
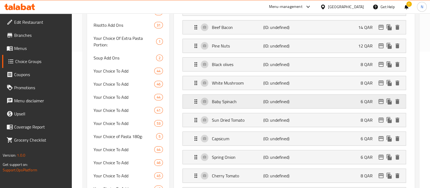
click at [252, 104] on div "Baby Spinach (ID: undefined) 6 QAR" at bounding box center [296, 101] width 207 height 14
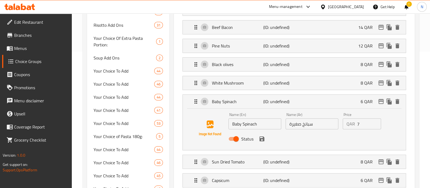
click at [376, 121] on input "7" at bounding box center [370, 123] width 24 height 11
click at [376, 121] on input "8" at bounding box center [370, 123] width 24 height 11
click at [376, 121] on input "9" at bounding box center [370, 123] width 24 height 11
click at [376, 121] on input "10" at bounding box center [370, 123] width 24 height 11
click at [264, 141] on icon "save" at bounding box center [262, 138] width 7 height 7
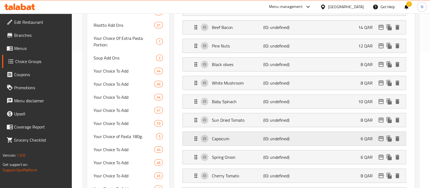
click at [255, 135] on p "Capsicum" at bounding box center [237, 138] width 51 height 7
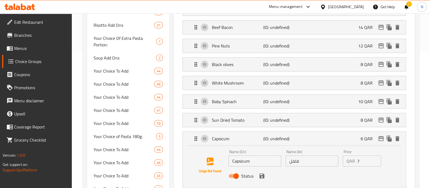
click at [377, 158] on input "7" at bounding box center [370, 160] width 24 height 11
click at [377, 158] on input "8" at bounding box center [370, 160] width 24 height 11
click at [265, 176] on icon "save" at bounding box center [262, 175] width 7 height 7
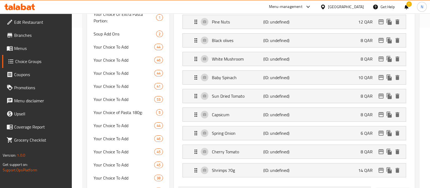
scroll to position [170, 0]
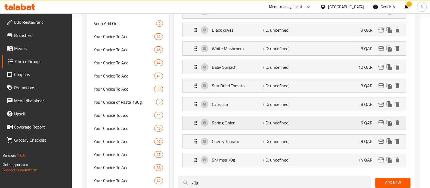
click at [251, 122] on p "Spring Onion" at bounding box center [237, 122] width 51 height 7
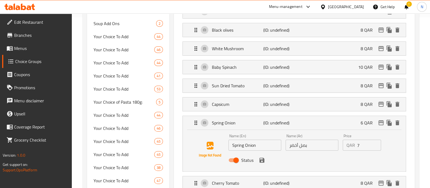
click at [376, 143] on input "7" at bounding box center [370, 144] width 24 height 11
click at [376, 143] on input "8" at bounding box center [370, 144] width 24 height 11
click at [262, 160] on icon "save" at bounding box center [262, 160] width 7 height 7
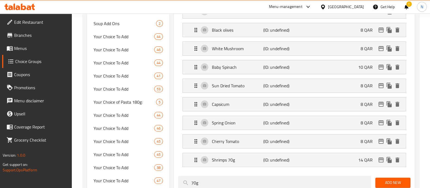
scroll to position [204, 0]
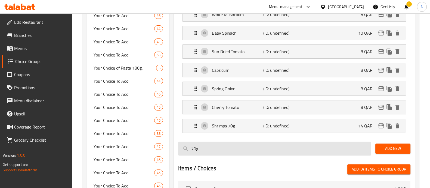
click at [311, 144] on input "70g" at bounding box center [274, 148] width 193 height 14
click at [291, 148] on input "70g" at bounding box center [274, 148] width 193 height 14
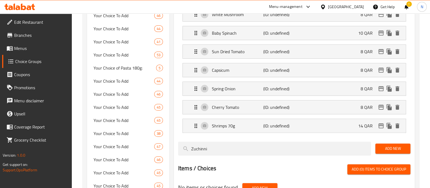
scroll to position [238, 0]
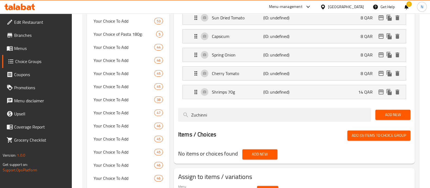
click at [395, 111] on span "Add New" at bounding box center [393, 114] width 26 height 7
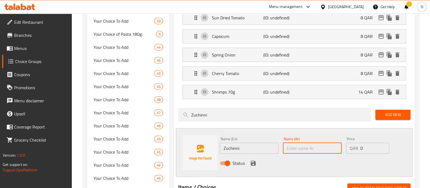
click at [303, 146] on input "text" at bounding box center [312, 147] width 59 height 11
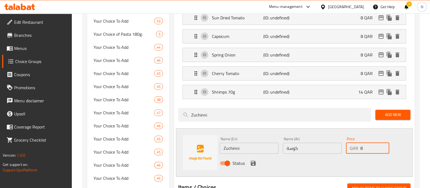
click at [383, 146] on input "8" at bounding box center [375, 147] width 29 height 11
click at [253, 162] on icon "save" at bounding box center [253, 163] width 7 height 7
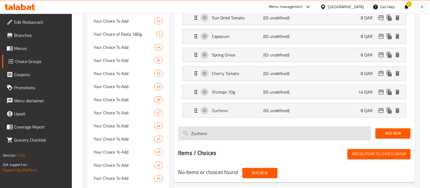
click at [201, 134] on input "Zuchinni" at bounding box center [274, 133] width 193 height 14
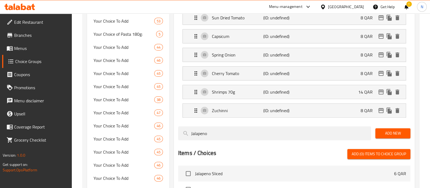
click at [389, 135] on button "Add New" at bounding box center [393, 133] width 35 height 10
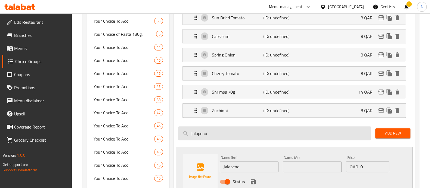
click at [199, 131] on input "Jalapeno" at bounding box center [274, 133] width 193 height 14
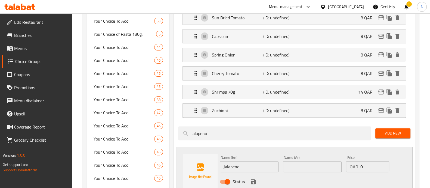
click at [301, 162] on input "text" at bounding box center [312, 166] width 59 height 11
click at [384, 162] on input "8" at bounding box center [375, 166] width 29 height 11
click at [252, 178] on icon "save" at bounding box center [253, 181] width 7 height 7
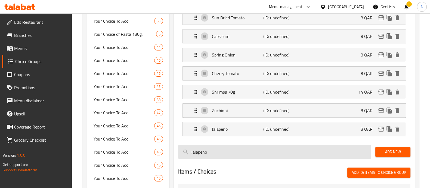
click at [304, 147] on input "Jalapeno" at bounding box center [274, 152] width 193 height 14
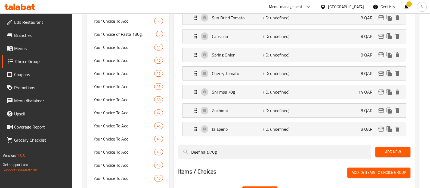
click at [388, 153] on span "Add New" at bounding box center [393, 151] width 26 height 7
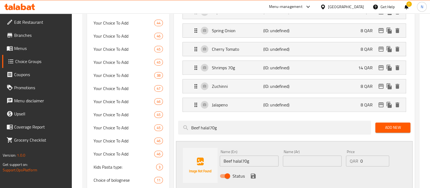
scroll to position [272, 0]
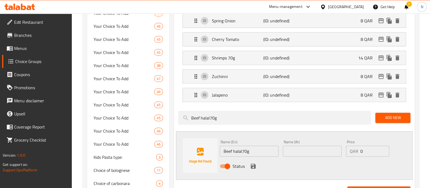
click at [295, 150] on input "text" at bounding box center [312, 150] width 59 height 11
click at [384, 146] on input "10" at bounding box center [375, 150] width 29 height 11
click at [384, 146] on input "11" at bounding box center [375, 150] width 29 height 11
click at [384, 146] on input "12" at bounding box center [375, 150] width 29 height 11
click at [384, 146] on input "13" at bounding box center [375, 150] width 29 height 11
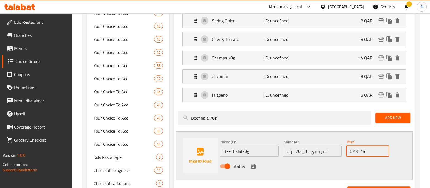
click at [384, 146] on input "14" at bounding box center [375, 150] width 29 height 11
click at [384, 146] on input "15" at bounding box center [375, 150] width 29 height 11
click at [385, 146] on input "16" at bounding box center [375, 150] width 29 height 11
click at [254, 163] on icon "save" at bounding box center [253, 165] width 5 height 5
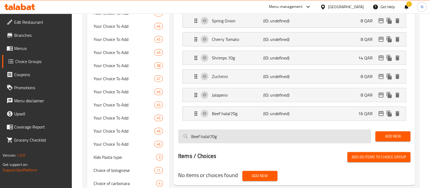
click at [214, 140] on input "Beef halal70g" at bounding box center [274, 136] width 193 height 14
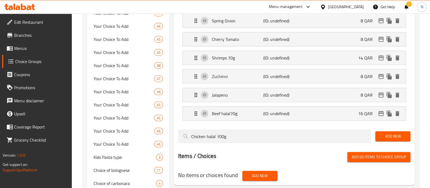
click at [401, 133] on span "Add New" at bounding box center [393, 136] width 26 height 7
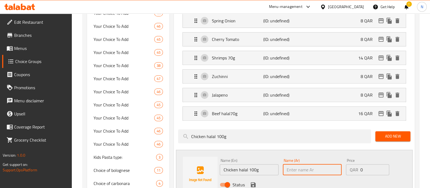
click at [291, 169] on input "text" at bounding box center [312, 169] width 59 height 11
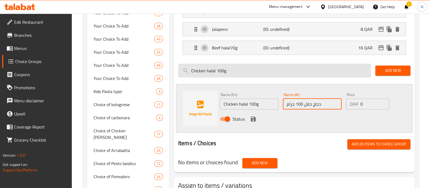
scroll to position [340, 0]
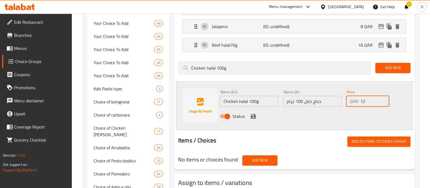
click at [383, 98] on input "12" at bounding box center [375, 101] width 29 height 11
click at [383, 98] on input "13" at bounding box center [375, 101] width 29 height 11
click at [383, 98] on input "14" at bounding box center [375, 101] width 29 height 11
click at [253, 114] on icon "save" at bounding box center [253, 116] width 5 height 5
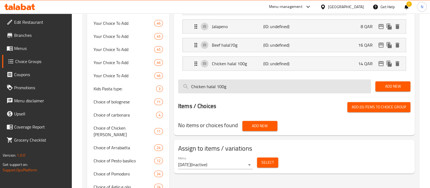
click at [221, 83] on input "Chicken halal 100g" at bounding box center [274, 86] width 193 height 14
click at [222, 83] on input "Chicken halal 100g" at bounding box center [274, 86] width 193 height 14
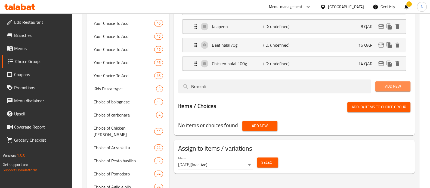
click at [387, 84] on span "Add New" at bounding box center [393, 86] width 26 height 7
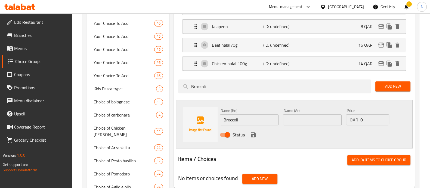
click at [233, 119] on input "Broccoli" at bounding box center [249, 119] width 59 height 11
click at [313, 118] on input "text" at bounding box center [312, 119] width 59 height 11
click at [384, 116] on input "14" at bounding box center [375, 119] width 29 height 11
click at [384, 121] on input "13" at bounding box center [375, 119] width 29 height 11
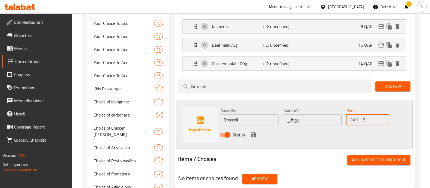
click at [384, 121] on input "12" at bounding box center [375, 119] width 29 height 11
click at [256, 133] on button "save" at bounding box center [253, 134] width 8 height 8
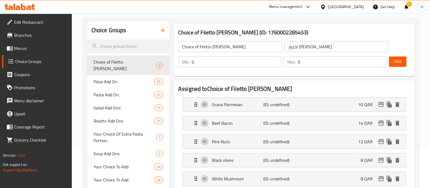
scroll to position [34, 0]
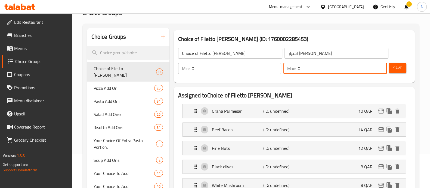
drag, startPoint x: 313, startPoint y: 67, endPoint x: 278, endPoint y: 70, distance: 35.8
click at [278, 70] on div "Min: 0 ​ Max: 0 ​" at bounding box center [282, 68] width 213 height 15
click at [382, 66] on input "11" at bounding box center [342, 68] width 89 height 11
click at [382, 66] on input "18" at bounding box center [342, 68] width 89 height 11
click at [381, 67] on input "19" at bounding box center [342, 68] width 89 height 11
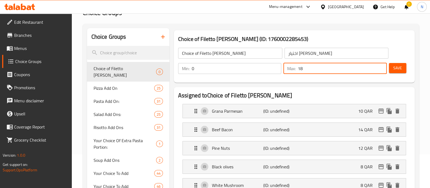
click at [382, 70] on input "18" at bounding box center [342, 68] width 89 height 11
click at [382, 70] on input "17" at bounding box center [342, 68] width 89 height 11
click at [382, 70] on input "16" at bounding box center [342, 68] width 89 height 11
click at [398, 68] on span "Save" at bounding box center [398, 68] width 9 height 7
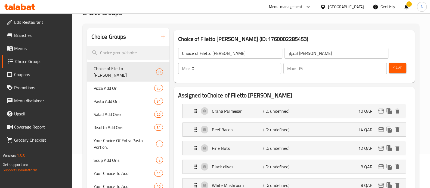
click at [380, 70] on input "15" at bounding box center [342, 68] width 89 height 11
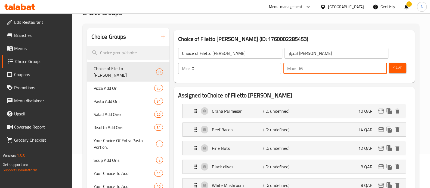
click at [382, 65] on input "16" at bounding box center [342, 68] width 89 height 11
click at [399, 69] on span "Save" at bounding box center [398, 68] width 9 height 7
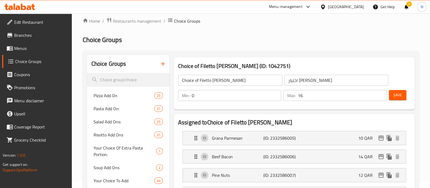
scroll to position [0, 0]
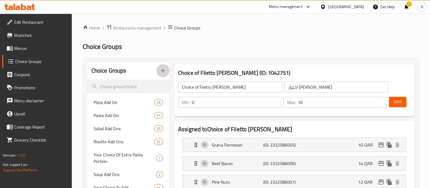
click at [166, 71] on icon "button" at bounding box center [163, 70] width 7 height 7
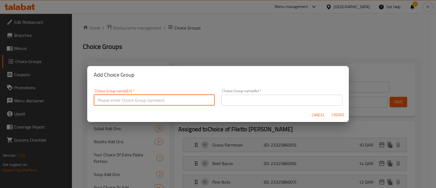
click at [187, 94] on input "text" at bounding box center [154, 99] width 121 height 11
click at [237, 99] on input "text" at bounding box center [281, 99] width 121 height 11
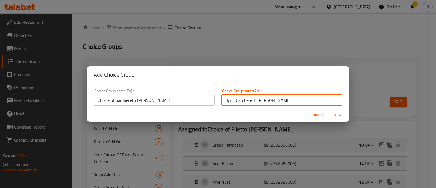
click at [335, 112] on span "Create" at bounding box center [337, 114] width 13 height 7
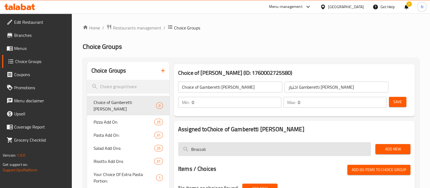
scroll to position [34, 0]
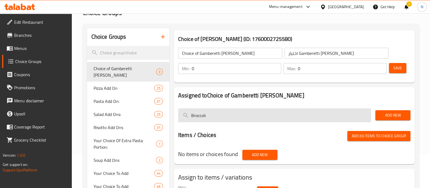
click at [204, 114] on input "Broccoli" at bounding box center [274, 115] width 193 height 14
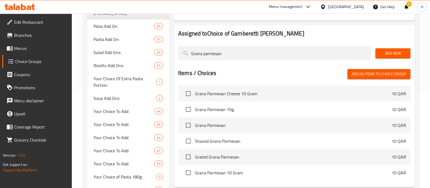
scroll to position [102, 0]
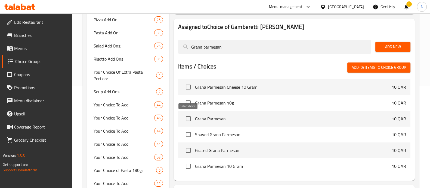
click at [188, 118] on input "checkbox" at bounding box center [188, 118] width 11 height 11
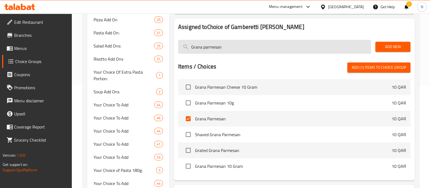
click at [214, 49] on input "Grana parmesan" at bounding box center [274, 47] width 193 height 14
click at [215, 48] on input "Grana parmesan" at bounding box center [274, 47] width 193 height 14
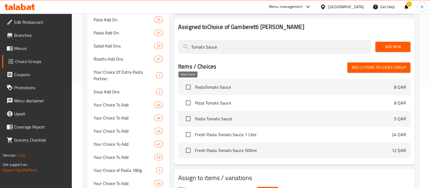
click at [189, 87] on input "checkbox" at bounding box center [188, 86] width 11 height 11
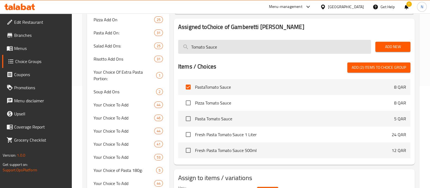
click at [201, 47] on input "Tomato Sauce" at bounding box center [274, 47] width 193 height 14
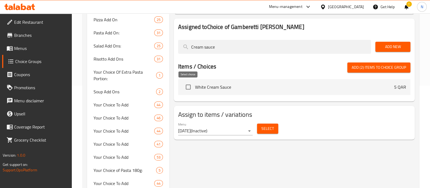
click at [188, 87] on input "checkbox" at bounding box center [188, 86] width 11 height 11
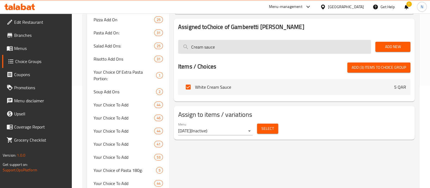
click at [215, 50] on input "Cream sauce" at bounding box center [274, 47] width 193 height 14
click at [214, 49] on input "Cream sauce" at bounding box center [274, 47] width 193 height 14
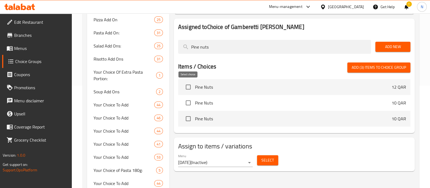
click at [187, 89] on input "checkbox" at bounding box center [188, 86] width 11 height 11
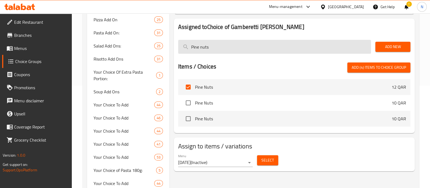
click at [198, 48] on input "Pine nuts" at bounding box center [274, 47] width 193 height 14
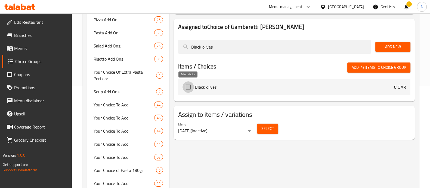
click at [191, 89] on input "checkbox" at bounding box center [188, 86] width 11 height 11
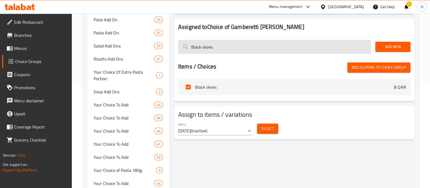
click at [205, 52] on input "Black olives" at bounding box center [274, 47] width 193 height 14
click at [207, 48] on input "Black olives" at bounding box center [274, 47] width 193 height 14
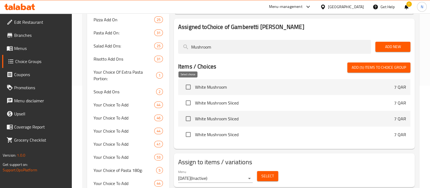
click at [189, 89] on input "checkbox" at bounding box center [188, 86] width 11 height 11
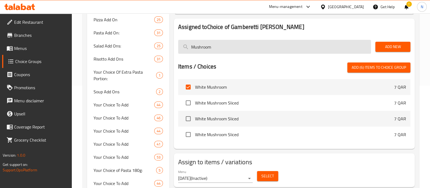
click at [200, 47] on input "Mushroom" at bounding box center [274, 47] width 193 height 14
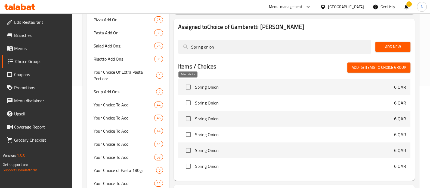
click at [189, 87] on input "checkbox" at bounding box center [188, 86] width 11 height 11
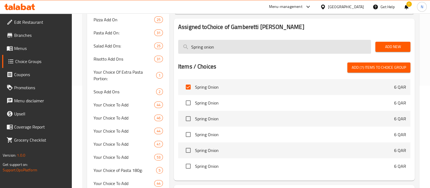
click at [200, 47] on input "Spring onion" at bounding box center [274, 47] width 193 height 14
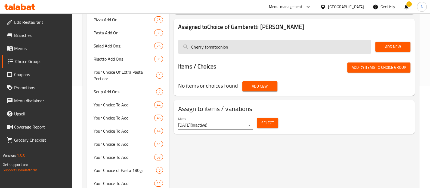
click at [200, 47] on input "Cherry tomatoonion" at bounding box center [274, 47] width 193 height 14
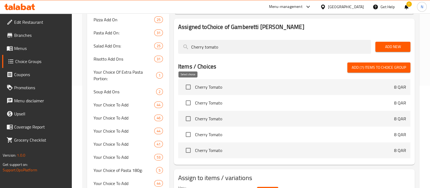
click at [189, 89] on input "checkbox" at bounding box center [188, 86] width 11 height 11
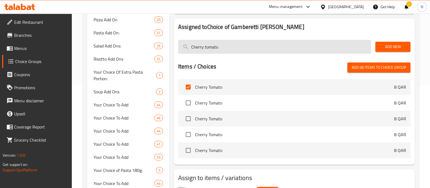
click at [210, 47] on input "Cherry tomato" at bounding box center [274, 47] width 193 height 14
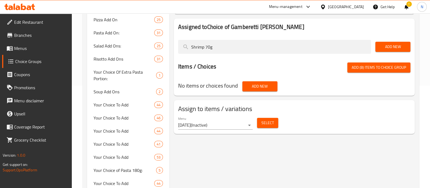
drag, startPoint x: 206, startPoint y: 47, endPoint x: 168, endPoint y: 50, distance: 37.4
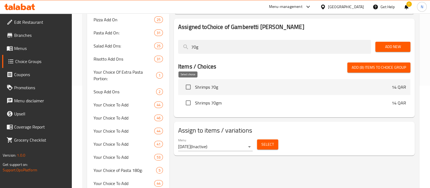
click at [189, 88] on input "checkbox" at bounding box center [188, 86] width 11 height 11
click at [367, 69] on span "Add (9) items to choice group" at bounding box center [379, 67] width 54 height 7
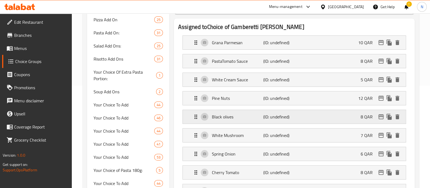
scroll to position [68, 0]
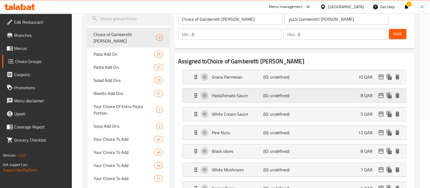
click at [234, 96] on p "PastaTomato Sauce" at bounding box center [237, 95] width 51 height 7
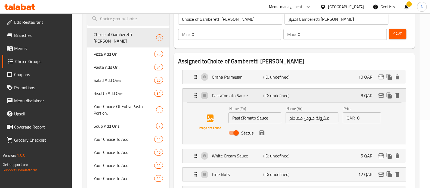
click at [237, 94] on p "PastaTomato Sauce" at bounding box center [237, 95] width 51 height 7
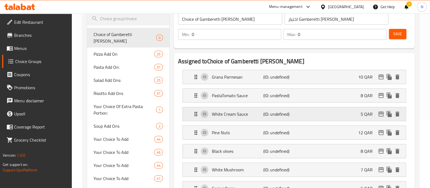
click at [236, 111] on p "White Cream Sauce" at bounding box center [237, 114] width 51 height 7
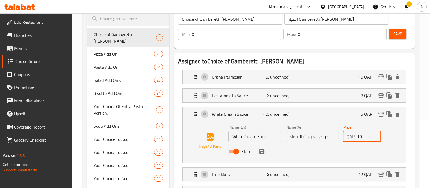
click at [374, 134] on input "10" at bounding box center [370, 136] width 24 height 11
click at [374, 134] on input "11" at bounding box center [370, 136] width 24 height 11
click at [374, 138] on input "10" at bounding box center [370, 136] width 24 height 11
click at [374, 138] on input "9" at bounding box center [370, 136] width 24 height 11
click at [374, 138] on input "8" at bounding box center [370, 136] width 24 height 11
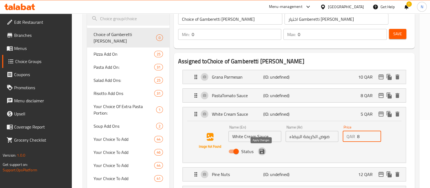
click at [262, 151] on icon "save" at bounding box center [262, 151] width 7 height 7
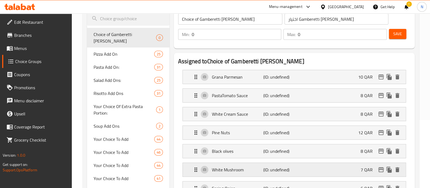
click at [240, 169] on p "White Mushroom" at bounding box center [237, 169] width 51 height 7
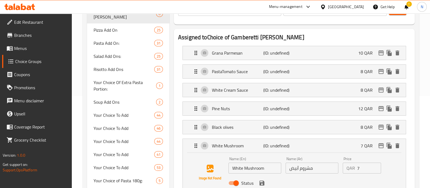
scroll to position [102, 0]
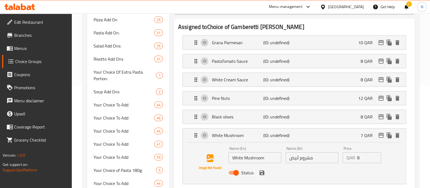
click at [376, 155] on input "8" at bounding box center [370, 157] width 24 height 11
click at [263, 174] on icon "save" at bounding box center [262, 172] width 5 height 5
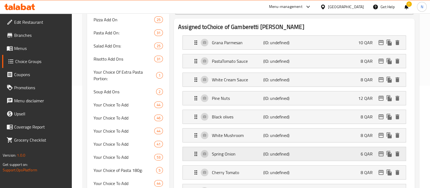
click at [242, 158] on div "Spring Onion (ID: undefined) 6 QAR" at bounding box center [296, 154] width 207 height 14
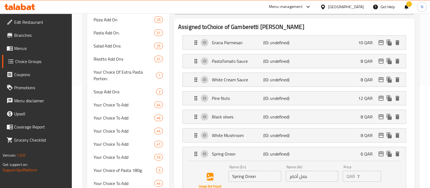
click at [376, 172] on input "7" at bounding box center [370, 175] width 24 height 11
click at [376, 172] on input "8" at bounding box center [370, 175] width 24 height 11
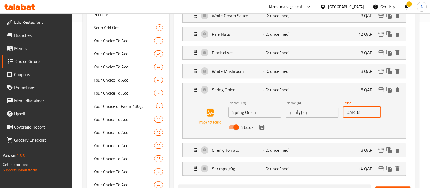
scroll to position [170, 0]
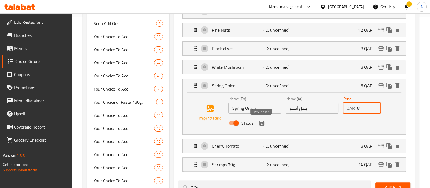
click at [261, 120] on icon "save" at bounding box center [262, 123] width 7 height 7
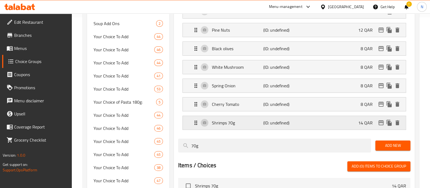
click at [318, 117] on div "Shrimps 70g (ID: undefined) 14 QAR" at bounding box center [296, 123] width 207 height 14
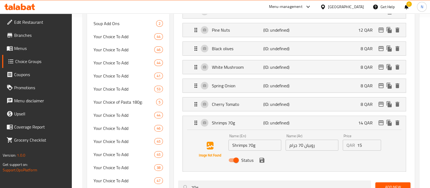
click at [376, 143] on input "15" at bounding box center [370, 144] width 24 height 11
click at [376, 143] on input "16" at bounding box center [370, 144] width 24 height 11
click at [262, 159] on icon "save" at bounding box center [262, 159] width 5 height 5
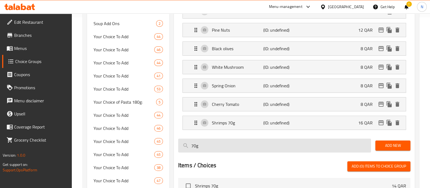
click at [218, 138] on input "70g" at bounding box center [274, 145] width 193 height 14
click at [218, 139] on input "70g" at bounding box center [274, 145] width 193 height 14
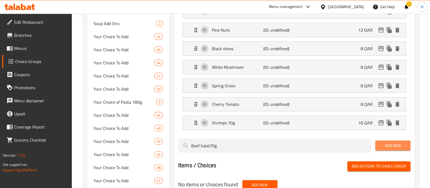
click at [399, 144] on span "Add New" at bounding box center [393, 145] width 26 height 7
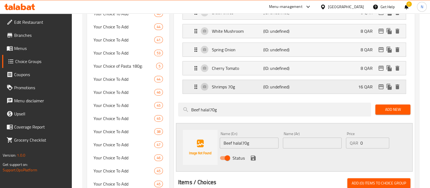
scroll to position [238, 0]
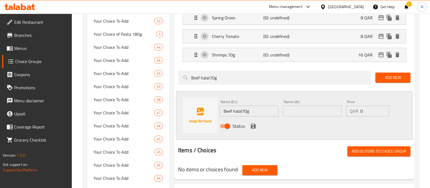
click at [295, 110] on input "text" at bounding box center [312, 110] width 59 height 11
click at [383, 108] on input "13" at bounding box center [375, 110] width 29 height 11
click at [383, 108] on input "14" at bounding box center [375, 110] width 29 height 11
click at [383, 108] on input "15" at bounding box center [375, 110] width 29 height 11
click at [383, 108] on input "16" at bounding box center [375, 110] width 29 height 11
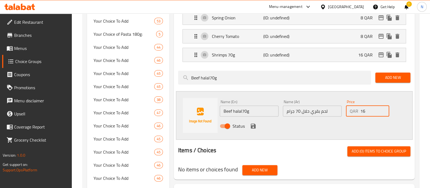
click at [252, 124] on icon "save" at bounding box center [253, 125] width 5 height 5
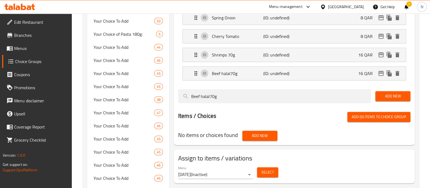
click at [395, 93] on span "Add New" at bounding box center [393, 96] width 26 height 7
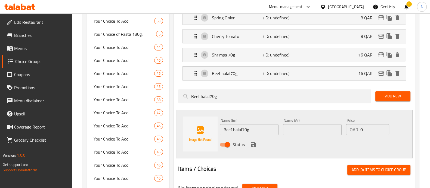
click at [297, 127] on input "text" at bounding box center [312, 129] width 59 height 11
click at [239, 129] on input "Beef halal70g" at bounding box center [249, 129] width 59 height 11
click at [383, 126] on input "10" at bounding box center [375, 129] width 29 height 11
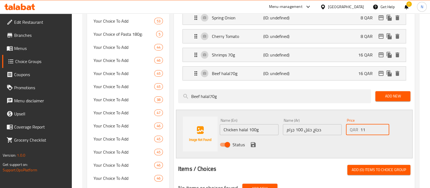
click at [383, 126] on input "11" at bounding box center [375, 129] width 29 height 11
click at [383, 126] on input "12" at bounding box center [375, 129] width 29 height 11
click at [383, 126] on input "13" at bounding box center [375, 129] width 29 height 11
click at [383, 126] on input "14" at bounding box center [375, 129] width 29 height 11
click at [255, 142] on icon "save" at bounding box center [253, 144] width 7 height 7
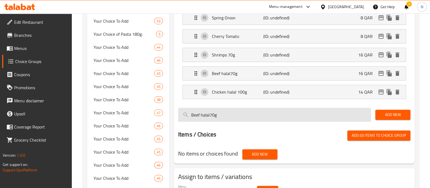
click at [244, 118] on input "Beef halal70g" at bounding box center [274, 115] width 193 height 14
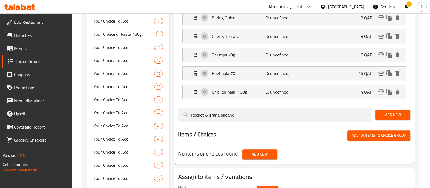
click at [395, 111] on span "Add New" at bounding box center [393, 114] width 26 height 7
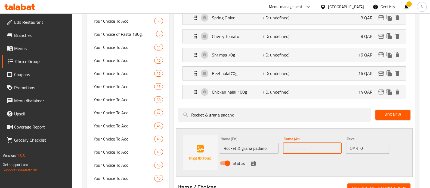
click at [301, 145] on input "text" at bounding box center [312, 147] width 59 height 11
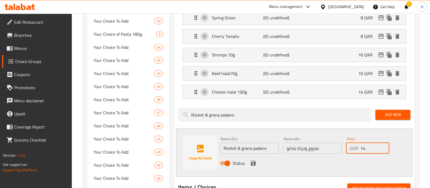
click at [384, 145] on input "14" at bounding box center [375, 147] width 29 height 11
click at [384, 145] on input "20" at bounding box center [375, 147] width 29 height 11
click at [253, 161] on icon "save" at bounding box center [253, 162] width 5 height 5
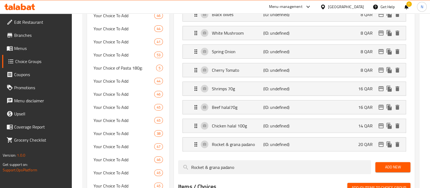
scroll to position [0, 0]
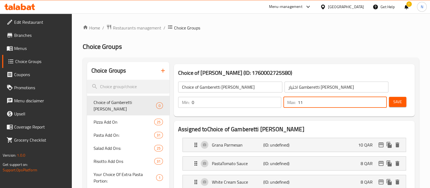
click at [381, 100] on input "11" at bounding box center [342, 102] width 89 height 11
click at [381, 100] on input "13" at bounding box center [342, 102] width 89 height 11
click at [381, 105] on input "12" at bounding box center [342, 102] width 89 height 11
click at [402, 102] on span "Save" at bounding box center [398, 101] width 9 height 7
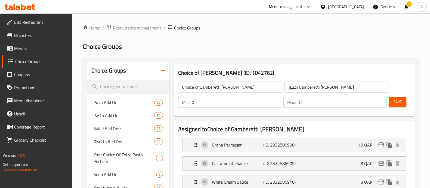
click at [164, 68] on icon "button" at bounding box center [163, 70] width 7 height 7
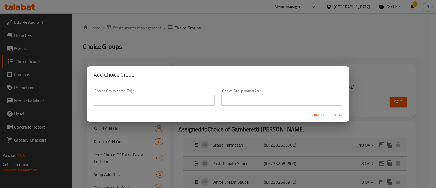
click at [164, 102] on input "text" at bounding box center [154, 99] width 121 height 11
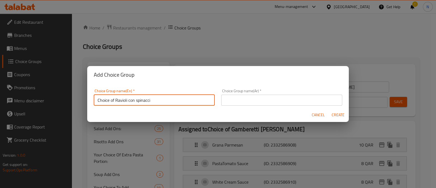
click at [243, 100] on input "text" at bounding box center [281, 99] width 121 height 11
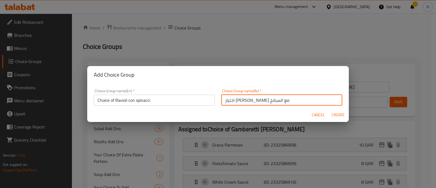
click at [338, 115] on span "Create" at bounding box center [337, 114] width 13 height 7
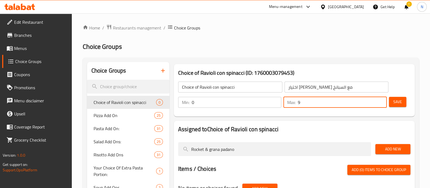
click at [382, 100] on input "9" at bounding box center [342, 102] width 89 height 11
click at [381, 105] on input "8" at bounding box center [342, 102] width 89 height 11
click at [381, 105] on input "7" at bounding box center [342, 102] width 89 height 11
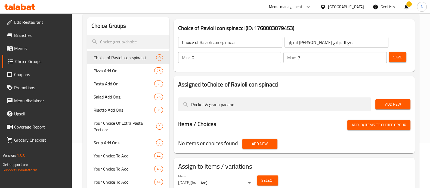
scroll to position [34, 0]
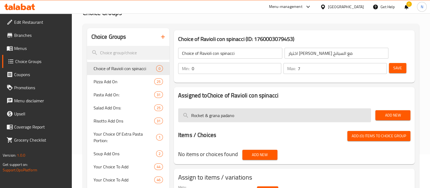
click at [215, 118] on input "Rocket & grana padano" at bounding box center [274, 115] width 193 height 14
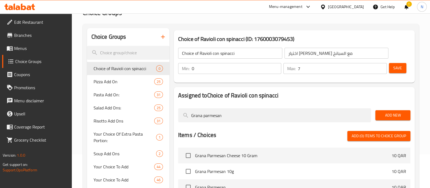
scroll to position [68, 0]
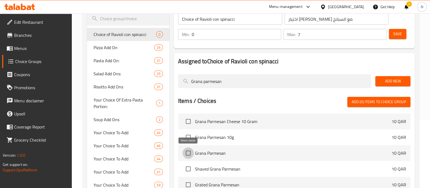
click at [189, 153] on input "checkbox" at bounding box center [188, 152] width 11 height 11
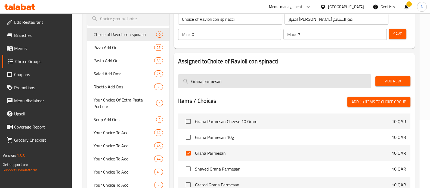
click at [196, 76] on input "Grana parmesan" at bounding box center [274, 81] width 193 height 14
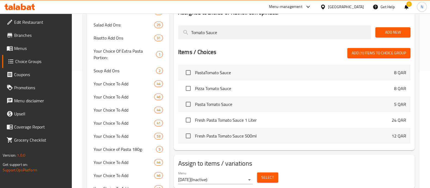
scroll to position [136, 0]
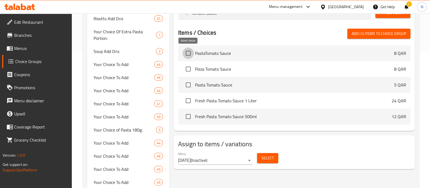
click at [190, 51] on input "checkbox" at bounding box center [188, 52] width 11 height 11
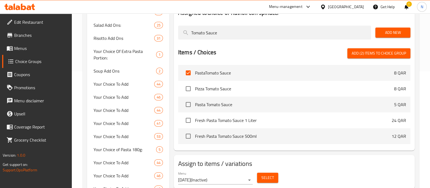
scroll to position [102, 0]
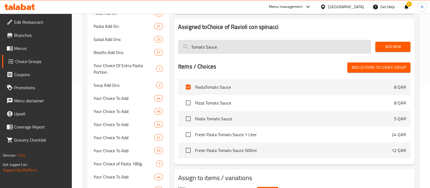
click at [208, 47] on input "Tomato Sauce" at bounding box center [274, 47] width 193 height 14
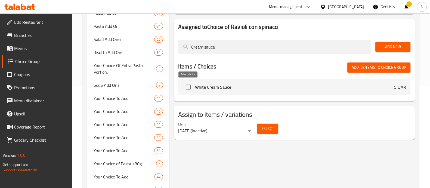
click at [187, 87] on input "checkbox" at bounding box center [188, 86] width 11 height 11
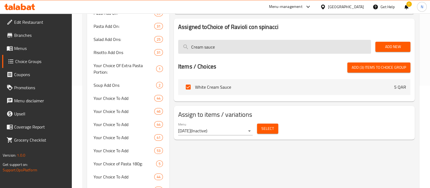
click at [211, 46] on input "Cream sauce" at bounding box center [274, 47] width 193 height 14
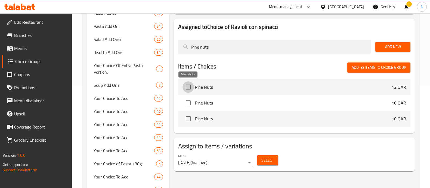
click at [188, 88] on input "checkbox" at bounding box center [188, 86] width 11 height 11
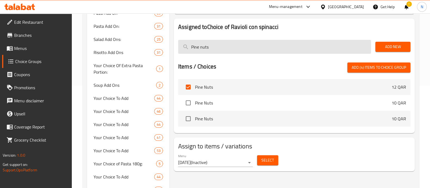
click at [202, 47] on input "Pine nuts" at bounding box center [274, 47] width 193 height 14
click at [202, 47] on input "Pine Black olives" at bounding box center [274, 47] width 193 height 14
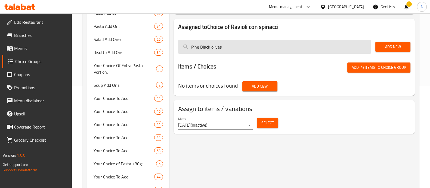
click at [202, 47] on input "Pine Black olives" at bounding box center [274, 47] width 193 height 14
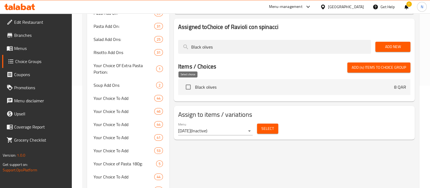
click at [187, 87] on input "checkbox" at bounding box center [188, 86] width 11 height 11
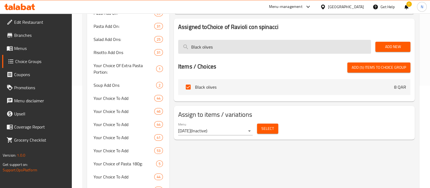
click at [201, 47] on input "Black olives" at bounding box center [274, 47] width 193 height 14
click at [202, 47] on input "Black olives" at bounding box center [274, 47] width 193 height 14
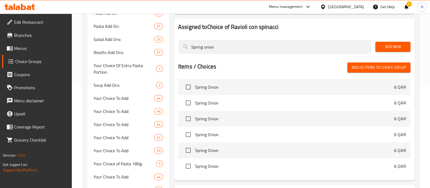
click at [198, 89] on span "Spring Onion" at bounding box center [294, 87] width 199 height 7
click at [189, 86] on input "checkbox" at bounding box center [188, 86] width 11 height 11
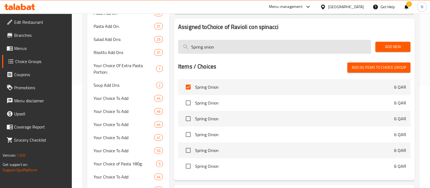
click at [214, 45] on input "Spring onion" at bounding box center [274, 47] width 193 height 14
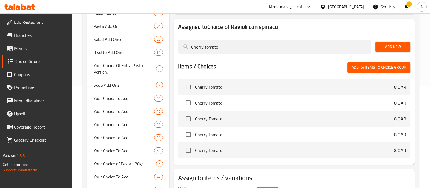
click at [199, 90] on span "Cherry Tomato" at bounding box center [294, 87] width 199 height 7
click at [188, 88] on input "checkbox" at bounding box center [188, 86] width 11 height 11
click at [361, 67] on span "Add (7) items to choice group" at bounding box center [379, 67] width 54 height 7
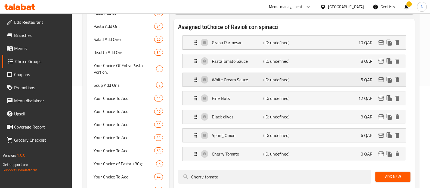
click at [234, 78] on p "White Cream Sauce" at bounding box center [237, 79] width 51 height 7
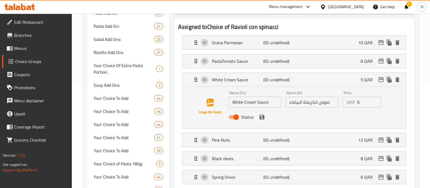
click at [375, 100] on input "6" at bounding box center [370, 101] width 24 height 11
click at [375, 100] on input "7" at bounding box center [370, 101] width 24 height 11
click at [375, 100] on input "8" at bounding box center [370, 101] width 24 height 11
click at [257, 118] on div "Status" at bounding box center [313, 116] width 172 height 15
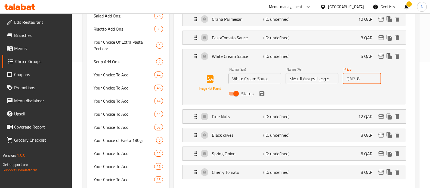
scroll to position [136, 0]
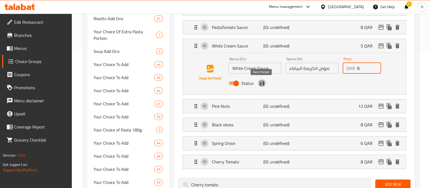
click at [263, 81] on icon "save" at bounding box center [262, 83] width 5 height 5
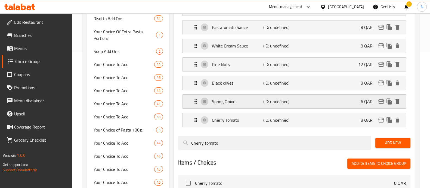
click at [312, 103] on div "Spring Onion (ID: undefined) 6 QAR" at bounding box center [296, 101] width 207 height 14
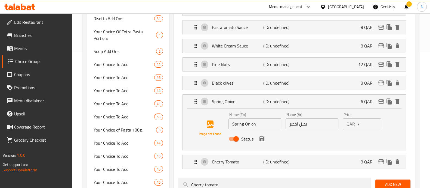
click at [376, 122] on input "7" at bounding box center [370, 123] width 24 height 11
click at [376, 122] on input "8" at bounding box center [370, 123] width 24 height 11
click at [263, 140] on icon "save" at bounding box center [262, 138] width 7 height 7
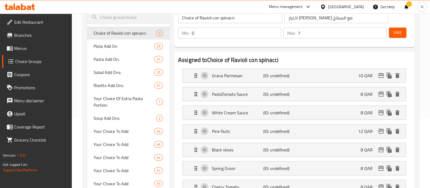
scroll to position [0, 0]
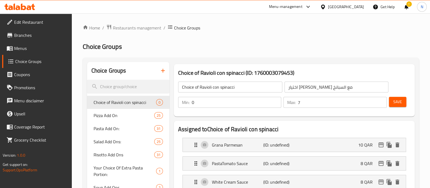
click at [395, 104] on span "Save" at bounding box center [398, 101] width 9 height 7
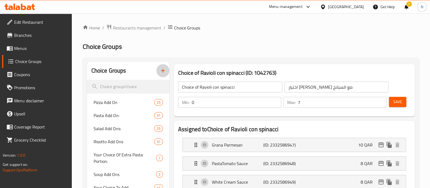
click at [165, 71] on icon "button" at bounding box center [163, 70] width 7 height 7
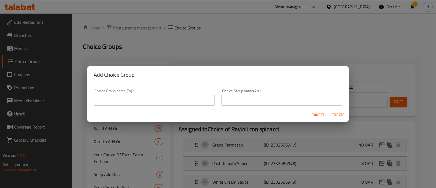
click at [143, 102] on input "text" at bounding box center [154, 99] width 121 height 11
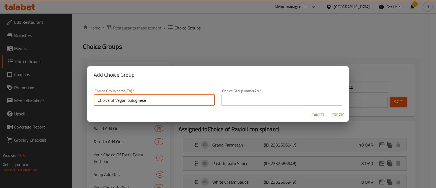
click at [238, 100] on input "text" at bounding box center [281, 99] width 121 height 11
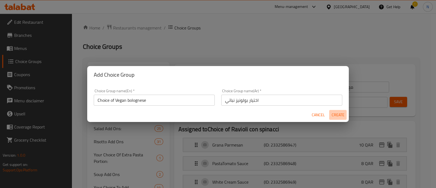
click at [336, 114] on span "Create" at bounding box center [337, 114] width 13 height 7
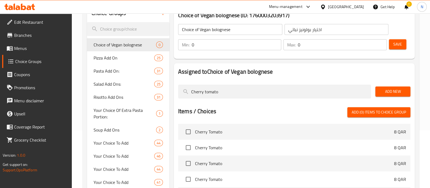
scroll to position [68, 0]
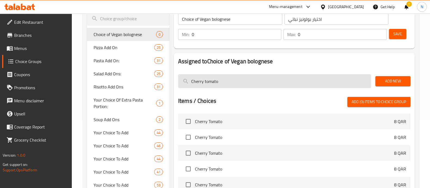
click at [208, 83] on input "Cherry tomato" at bounding box center [274, 81] width 193 height 14
click at [207, 83] on input "Cherry tomato" at bounding box center [274, 81] width 193 height 14
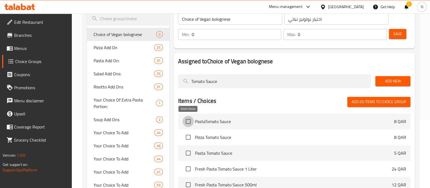
click at [189, 121] on input "checkbox" at bounding box center [188, 120] width 11 height 11
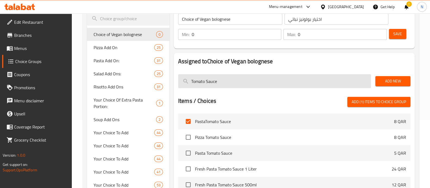
click at [207, 83] on input "Tomato Sauce" at bounding box center [274, 81] width 193 height 14
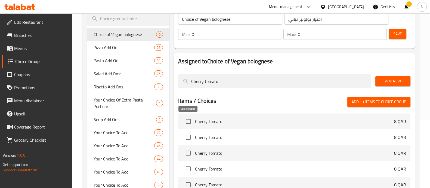
click at [189, 119] on input "checkbox" at bounding box center [188, 120] width 11 height 11
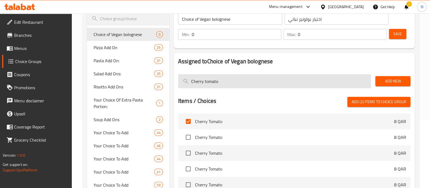
click at [208, 82] on input "Cherry tomato" at bounding box center [274, 81] width 193 height 14
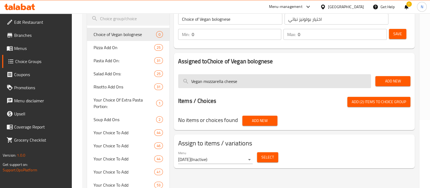
drag, startPoint x: 202, startPoint y: 78, endPoint x: 252, endPoint y: 80, distance: 50.1
click at [252, 80] on input "Vegan mozzarella cheese" at bounding box center [274, 81] width 193 height 14
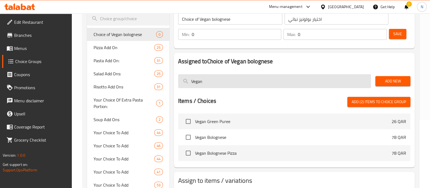
click at [209, 78] on input "Vegan" at bounding box center [274, 81] width 193 height 14
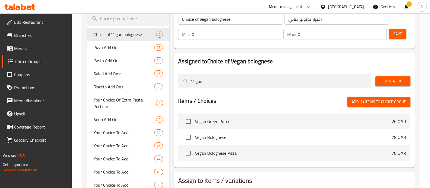
drag, startPoint x: 204, startPoint y: 79, endPoint x: 175, endPoint y: 79, distance: 29.4
click at [175, 79] on div "Assigned to Choice of Vegan bolognese Vegan Add New Items / Choices Add (2) ite…" at bounding box center [294, 110] width 241 height 114
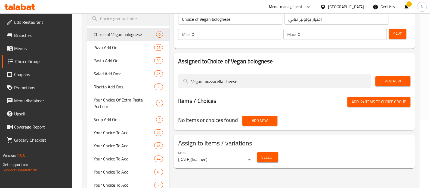
click at [399, 80] on span "Add New" at bounding box center [393, 81] width 26 height 7
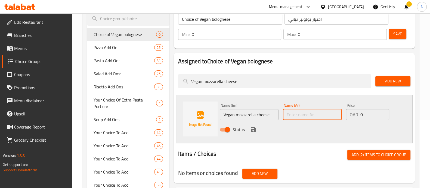
click at [317, 112] on input "text" at bounding box center [312, 114] width 59 height 11
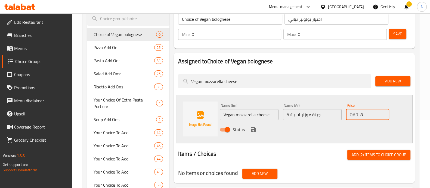
click at [384, 112] on input "8" at bounding box center [375, 114] width 29 height 11
click at [384, 112] on input "9" at bounding box center [375, 114] width 29 height 11
click at [384, 112] on input "10" at bounding box center [375, 114] width 29 height 11
click at [384, 112] on input "11" at bounding box center [375, 114] width 29 height 11
click at [384, 112] on input "12" at bounding box center [375, 114] width 29 height 11
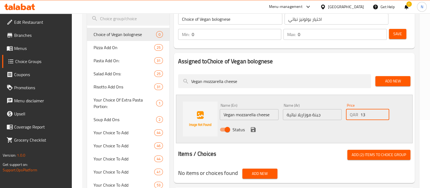
click at [384, 112] on input "13" at bounding box center [375, 114] width 29 height 11
click at [384, 112] on input "14" at bounding box center [375, 114] width 29 height 11
click at [252, 128] on icon "save" at bounding box center [253, 129] width 7 height 7
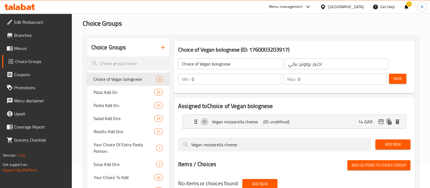
scroll to position [34, 0]
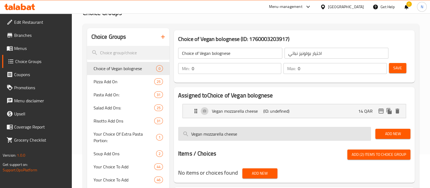
click at [211, 137] on input "Vegan mozzarella cheese" at bounding box center [274, 134] width 193 height 14
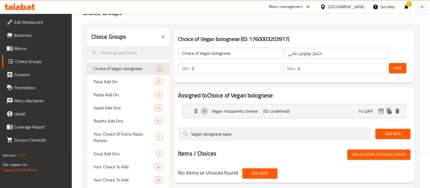
click at [389, 133] on span "Add New" at bounding box center [393, 133] width 26 height 7
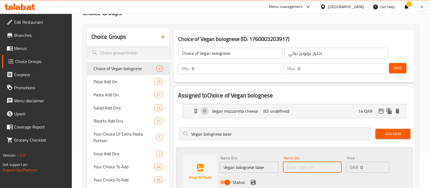
click at [311, 168] on input "text" at bounding box center [312, 166] width 59 height 11
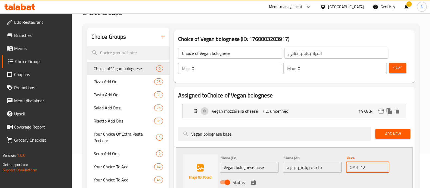
click at [384, 165] on input "12" at bounding box center [375, 166] width 29 height 11
click at [384, 165] on input "13" at bounding box center [375, 166] width 29 height 11
click at [384, 165] on input "14" at bounding box center [375, 166] width 29 height 11
click at [384, 165] on input "15" at bounding box center [375, 166] width 29 height 11
click at [384, 165] on input "16" at bounding box center [375, 166] width 29 height 11
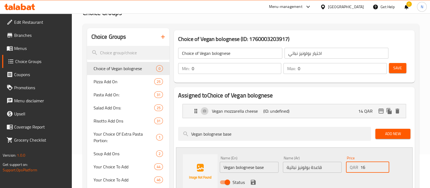
scroll to position [68, 0]
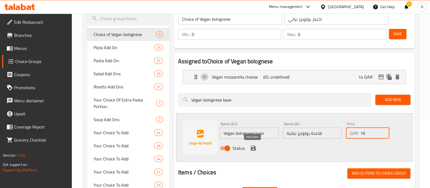
click at [250, 148] on icon "save" at bounding box center [253, 148] width 7 height 7
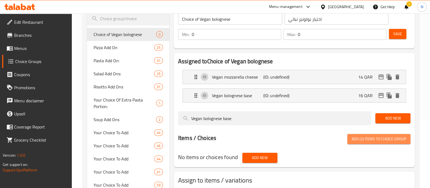
click at [380, 141] on span "Add (2) items to choice group" at bounding box center [379, 138] width 54 height 7
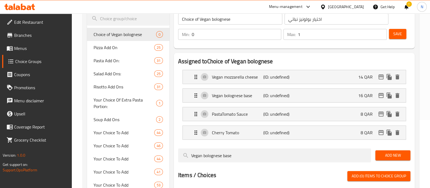
click at [381, 33] on input "1" at bounding box center [342, 34] width 89 height 11
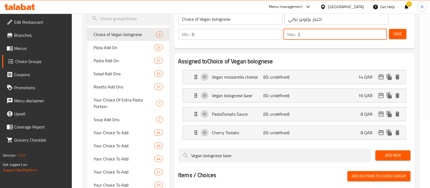
click at [381, 33] on input "2" at bounding box center [342, 34] width 89 height 11
click at [381, 33] on input "3" at bounding box center [342, 34] width 89 height 11
click at [381, 33] on input "4" at bounding box center [342, 34] width 89 height 11
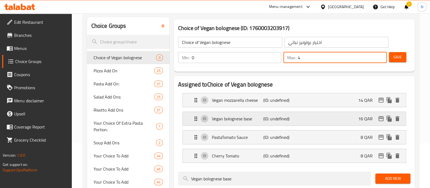
scroll to position [34, 0]
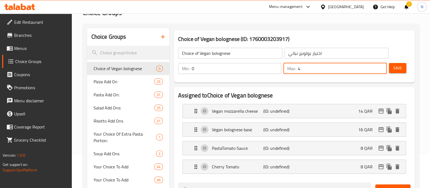
click at [394, 69] on span "Save" at bounding box center [398, 68] width 9 height 7
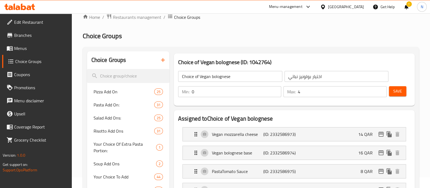
scroll to position [0, 0]
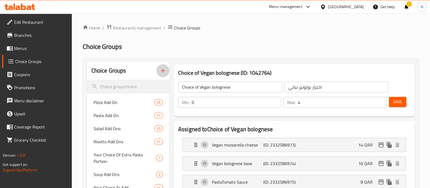
click at [166, 71] on button "button" at bounding box center [163, 70] width 13 height 13
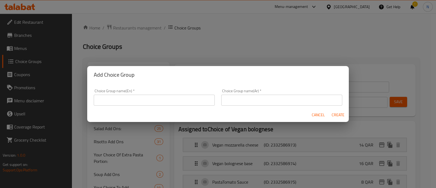
click at [153, 104] on input "text" at bounding box center [154, 99] width 121 height 11
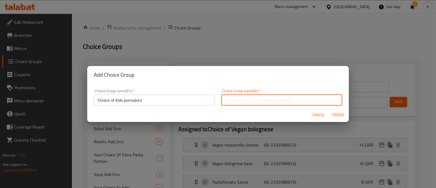
click at [228, 100] on input "text" at bounding box center [281, 99] width 121 height 11
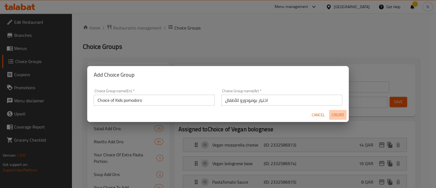
click at [334, 114] on span "Create" at bounding box center [337, 114] width 13 height 7
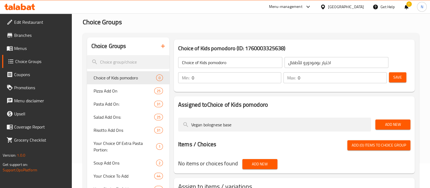
scroll to position [34, 0]
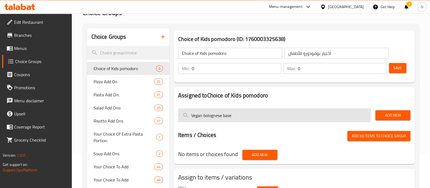
click at [226, 119] on input "Vegan bolognese base" at bounding box center [274, 115] width 193 height 14
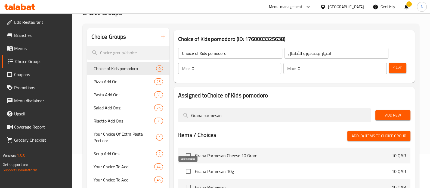
scroll to position [68, 0]
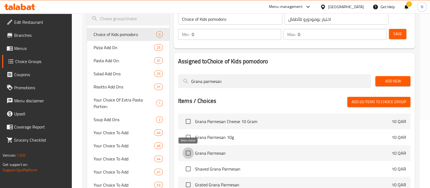
click at [190, 150] on input "checkbox" at bounding box center [188, 152] width 11 height 11
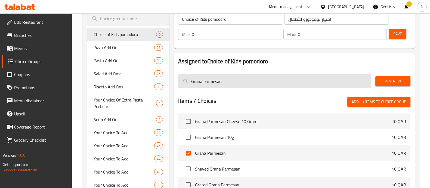
click at [210, 82] on input "Grana parmesan" at bounding box center [274, 81] width 193 height 14
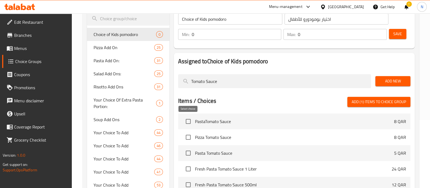
click at [190, 121] on input "checkbox" at bounding box center [188, 120] width 11 height 11
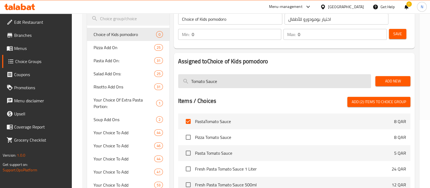
click at [200, 82] on input "Tomato Sauce" at bounding box center [274, 81] width 193 height 14
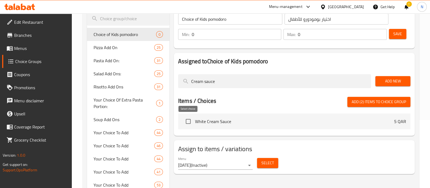
click at [189, 122] on input "checkbox" at bounding box center [188, 120] width 11 height 11
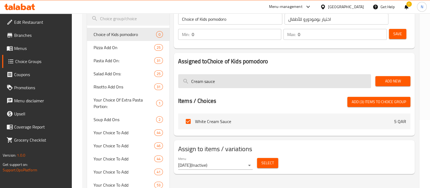
click at [193, 81] on input "Cream sauce" at bounding box center [274, 81] width 193 height 14
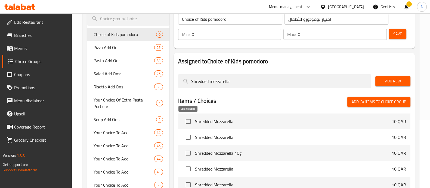
click at [191, 123] on input "checkbox" at bounding box center [188, 120] width 11 height 11
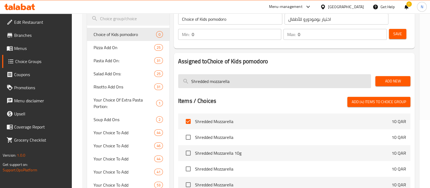
click at [219, 82] on input "Shredded mozzarella" at bounding box center [274, 81] width 193 height 14
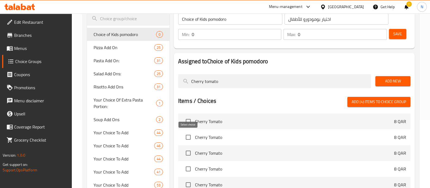
click at [189, 138] on input "checkbox" at bounding box center [188, 136] width 11 height 11
click at [372, 104] on span "Add (5) items to choice group" at bounding box center [379, 101] width 54 height 7
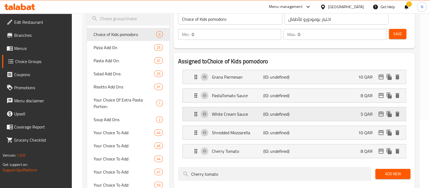
click at [236, 115] on p "White Cream Sauce" at bounding box center [237, 114] width 51 height 7
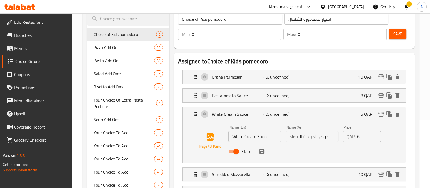
click at [376, 135] on input "6" at bounding box center [370, 136] width 24 height 11
click at [375, 135] on input "7" at bounding box center [370, 136] width 24 height 11
click at [375, 135] on input "8" at bounding box center [370, 136] width 24 height 11
click at [375, 135] on input "9" at bounding box center [370, 136] width 24 height 11
click at [375, 138] on input "8" at bounding box center [370, 136] width 24 height 11
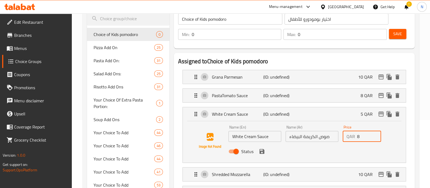
click at [265, 152] on button "save" at bounding box center [262, 151] width 8 height 8
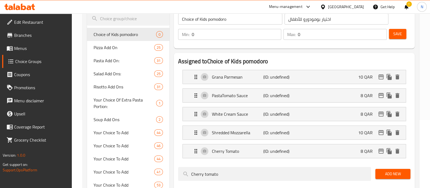
scroll to position [34, 0]
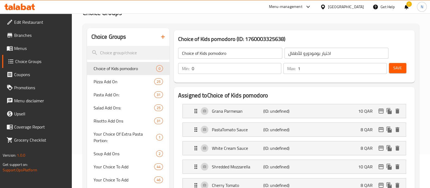
click at [381, 66] on input "1" at bounding box center [342, 68] width 89 height 11
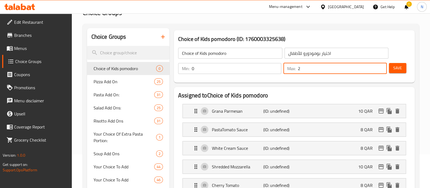
click at [381, 66] on input "2" at bounding box center [342, 68] width 89 height 11
click at [381, 66] on input "3" at bounding box center [342, 68] width 89 height 11
click at [381, 66] on input "4" at bounding box center [342, 68] width 89 height 11
click at [381, 66] on input "5" at bounding box center [342, 68] width 89 height 11
click at [399, 70] on span "Save" at bounding box center [398, 68] width 9 height 7
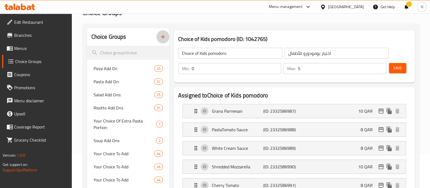
click at [164, 35] on icon "button" at bounding box center [163, 36] width 7 height 7
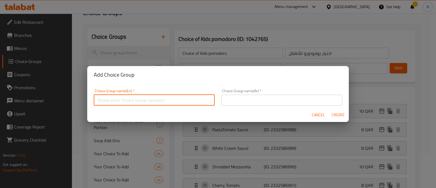
click at [153, 104] on input "text" at bounding box center [154, 99] width 121 height 11
click at [245, 102] on input "text" at bounding box center [281, 99] width 121 height 11
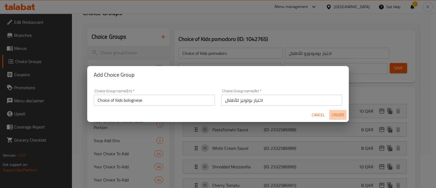
click at [340, 112] on span "Create" at bounding box center [337, 114] width 13 height 7
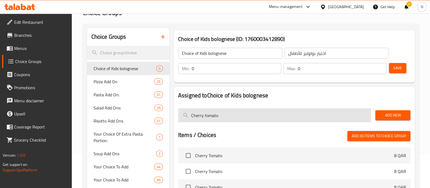
click at [207, 119] on input "Cherry tomato" at bounding box center [274, 115] width 193 height 14
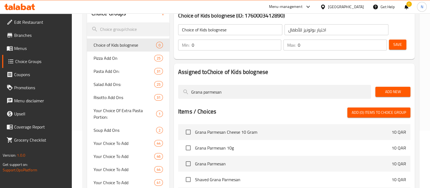
scroll to position [68, 0]
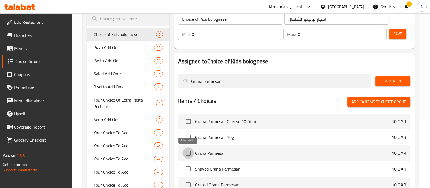
click at [190, 154] on input "checkbox" at bounding box center [188, 152] width 11 height 11
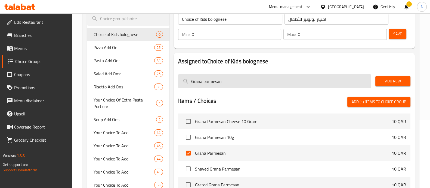
click at [208, 82] on input "Grana parmesan" at bounding box center [274, 81] width 193 height 14
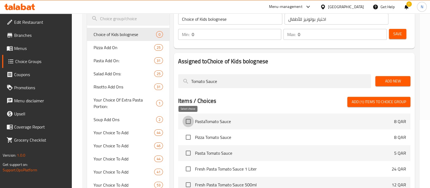
click at [190, 121] on input "checkbox" at bounding box center [188, 120] width 11 height 11
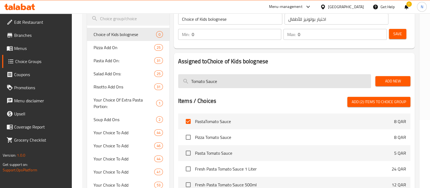
click at [214, 81] on input "Tomato Sauce" at bounding box center [274, 81] width 193 height 14
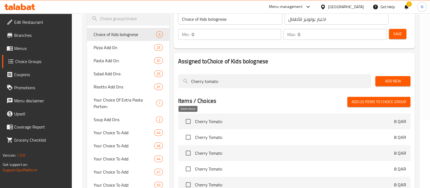
click at [191, 123] on input "checkbox" at bounding box center [188, 120] width 11 height 11
click at [361, 103] on span "Add (3) items to choice group" at bounding box center [379, 101] width 54 height 7
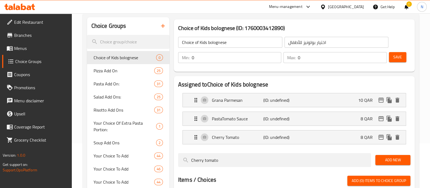
scroll to position [34, 0]
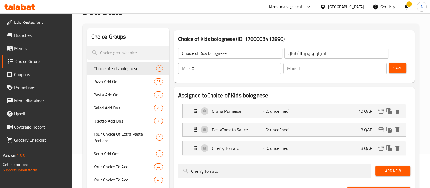
click at [380, 66] on input "1" at bounding box center [342, 68] width 89 height 11
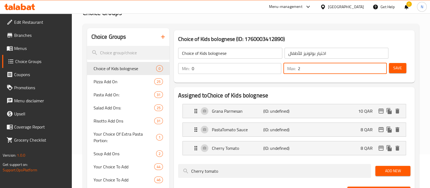
click at [380, 66] on input "2" at bounding box center [342, 68] width 89 height 11
click at [380, 66] on input "3" at bounding box center [342, 68] width 89 height 11
click at [395, 68] on span "Save" at bounding box center [398, 68] width 9 height 7
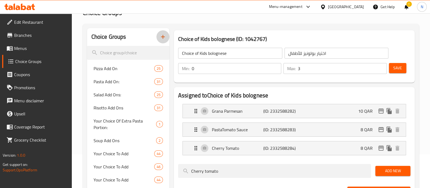
click at [162, 36] on icon "button" at bounding box center [163, 36] width 7 height 7
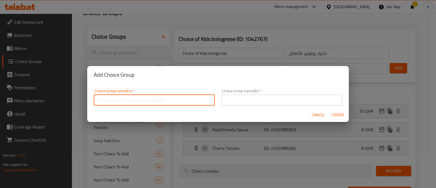
click at [157, 97] on input "text" at bounding box center [154, 99] width 121 height 11
click at [235, 102] on input "text" at bounding box center [281, 99] width 121 height 11
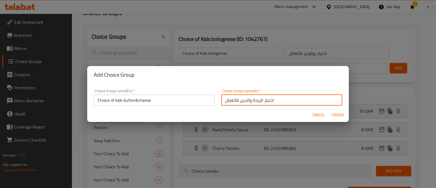
click at [341, 116] on span "Create" at bounding box center [337, 114] width 13 height 7
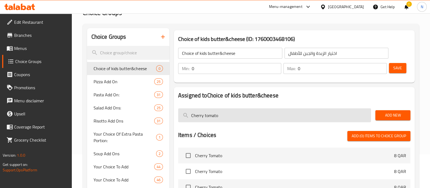
click at [207, 114] on input "Cherry tomato" at bounding box center [274, 115] width 193 height 14
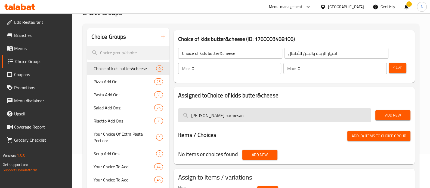
click at [207, 117] on input "Cherry Grana parmesan" at bounding box center [274, 115] width 193 height 14
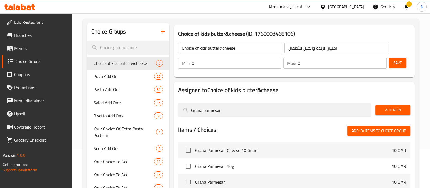
scroll to position [68, 0]
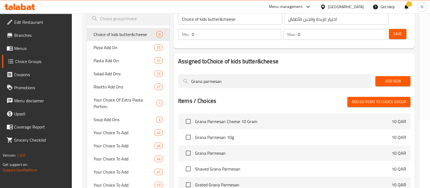
click at [207, 155] on span "Grana Parmesan" at bounding box center [293, 152] width 197 height 7
click at [189, 151] on input "checkbox" at bounding box center [188, 152] width 11 height 11
click at [383, 99] on span "Add (1) items to choice group" at bounding box center [379, 101] width 54 height 7
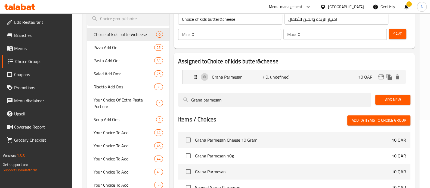
scroll to position [34, 0]
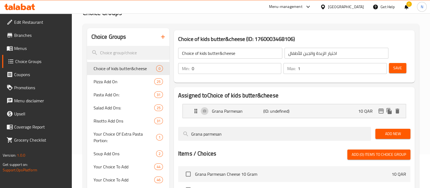
click at [381, 66] on input "1" at bounding box center [342, 68] width 89 height 11
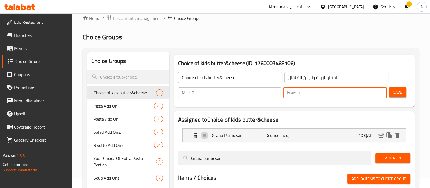
scroll to position [0, 0]
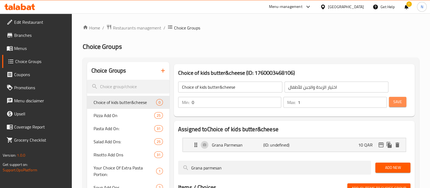
click at [398, 103] on span "Save" at bounding box center [398, 101] width 9 height 7
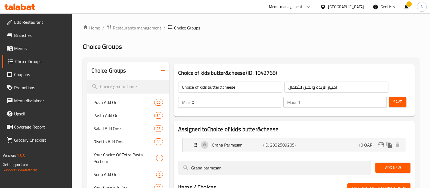
click at [30, 51] on span "Menus" at bounding box center [40, 48] width 53 height 7
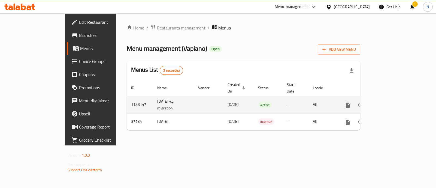
click at [389, 102] on icon "enhanced table" at bounding box center [386, 104] width 5 height 5
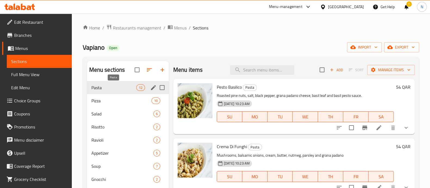
click at [108, 87] on span "Pasta" at bounding box center [113, 87] width 45 height 7
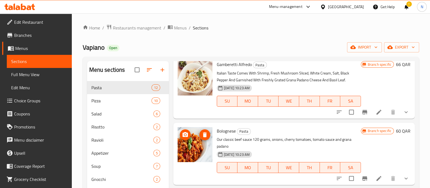
scroll to position [374, 0]
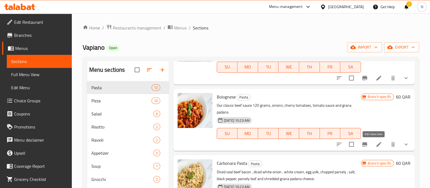
click at [377, 145] on icon at bounding box center [379, 144] width 5 height 5
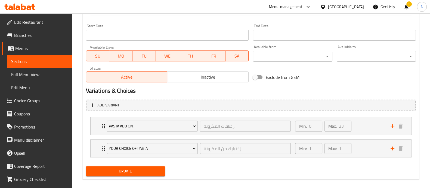
scroll to position [236, 0]
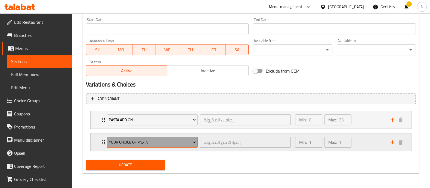
click at [180, 142] on span "Your Choice Of Pasta" at bounding box center [152, 142] width 87 height 7
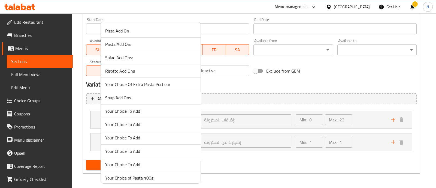
click at [225, 160] on div at bounding box center [218, 94] width 436 height 188
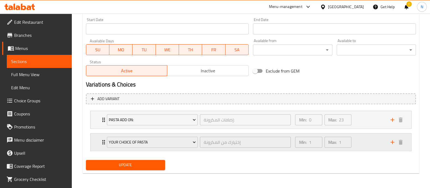
click at [99, 143] on div "Your Choice Of Pasta إختيارك من المكرونة ​ Min: 1 ​ Max: 1 ​" at bounding box center [251, 141] width 321 height 17
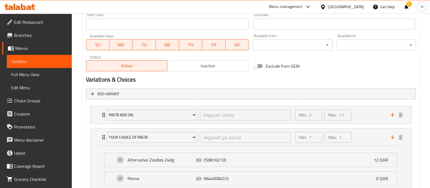
scroll to position [258, 0]
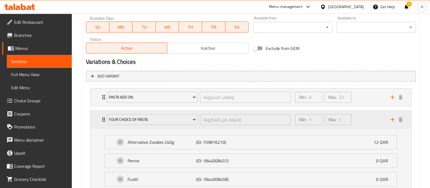
click at [103, 118] on icon "Expand" at bounding box center [103, 119] width 7 height 7
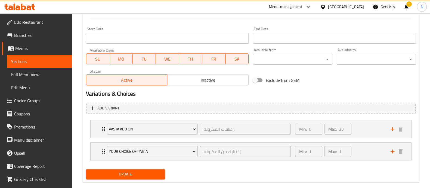
scroll to position [236, 0]
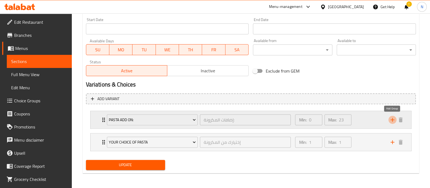
click at [392, 119] on icon "add" at bounding box center [393, 120] width 4 height 4
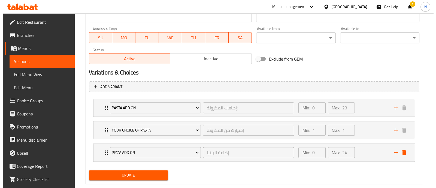
scroll to position [258, 0]
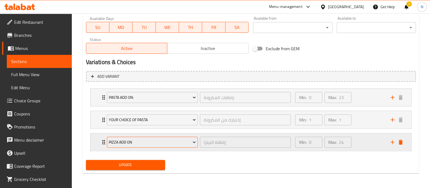
click at [140, 142] on span "Pizza Add On" at bounding box center [152, 142] width 87 height 7
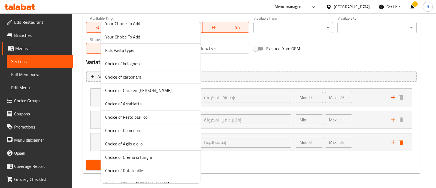
scroll to position [272, 0]
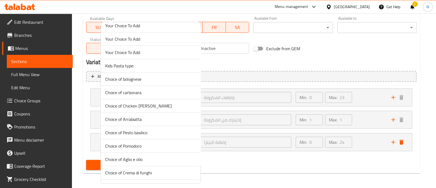
click at [134, 76] on span "Choice of bolognese" at bounding box center [150, 79] width 91 height 7
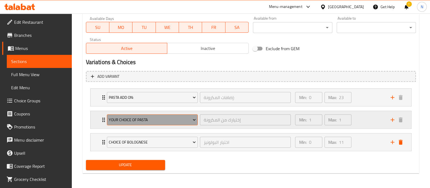
click at [129, 118] on span "Your Choice Of Pasta" at bounding box center [152, 119] width 87 height 7
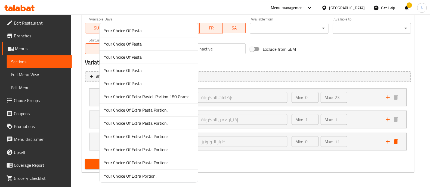
scroll to position [547, 0]
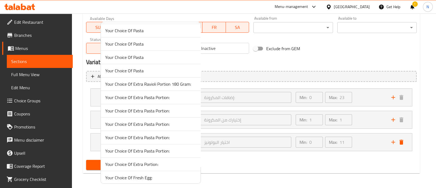
click at [246, 168] on div at bounding box center [218, 94] width 436 height 188
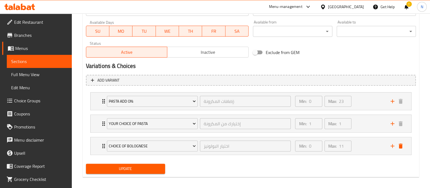
scroll to position [258, 0]
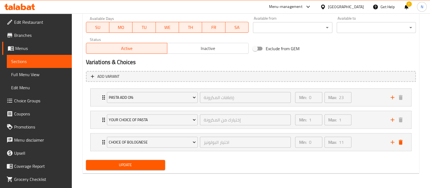
click at [30, 96] on link "Choice Groups" at bounding box center [37, 100] width 70 height 13
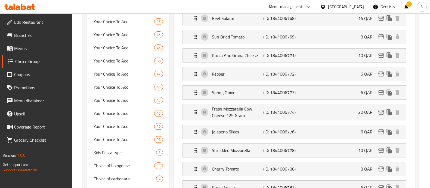
scroll to position [77, 0]
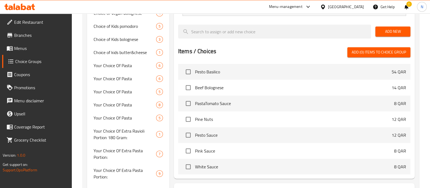
scroll to position [588, 0]
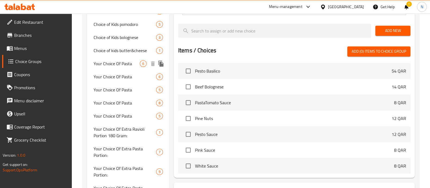
click at [123, 60] on span "Your Choice Of Pasta" at bounding box center [117, 63] width 46 height 7
type input "Your Choice Of Pasta"
type input "إختيارك من المكرونة"
type input "1"
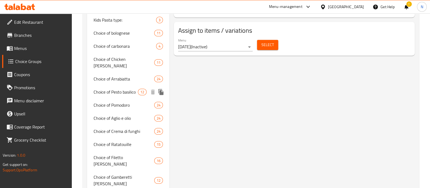
scroll to position [374, 0]
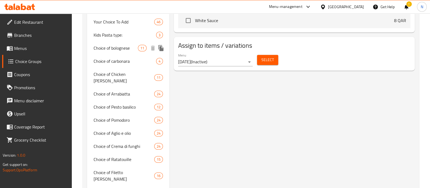
click at [120, 45] on span "Choice of bolognese" at bounding box center [116, 48] width 44 height 7
type input "Choice of bolognese"
type input "اختيار البولونيز"
type input "0"
type input "11"
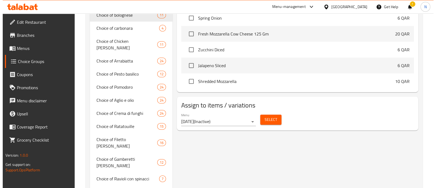
scroll to position [408, 0]
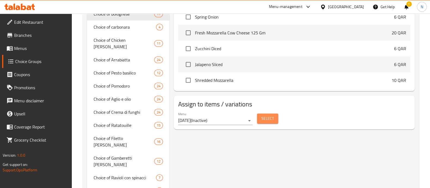
click at [268, 115] on span "Select" at bounding box center [268, 118] width 13 height 7
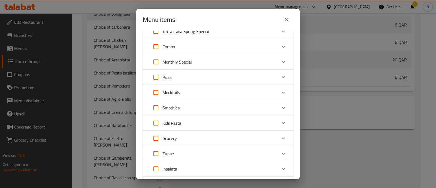
scroll to position [0, 0]
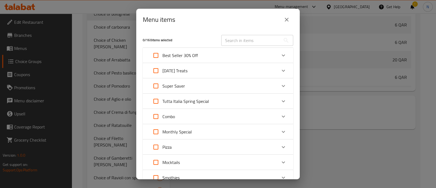
click at [280, 54] on icon "Expand" at bounding box center [283, 55] width 7 height 7
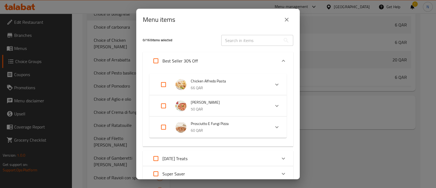
click at [280, 61] on icon "Expand" at bounding box center [283, 60] width 7 height 7
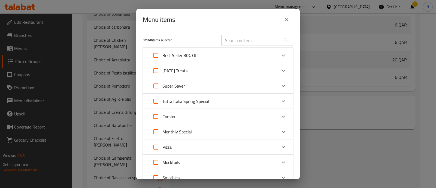
click at [280, 71] on icon "Expand" at bounding box center [283, 70] width 7 height 7
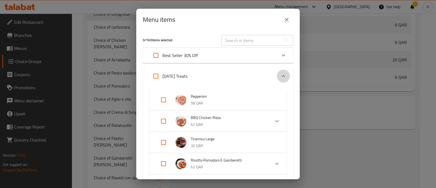
click at [278, 71] on div "Expand" at bounding box center [283, 75] width 13 height 13
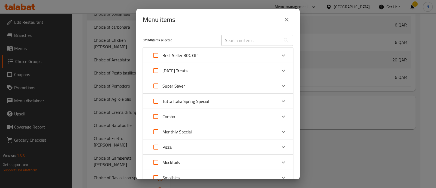
click at [280, 86] on icon "Expand" at bounding box center [283, 86] width 7 height 7
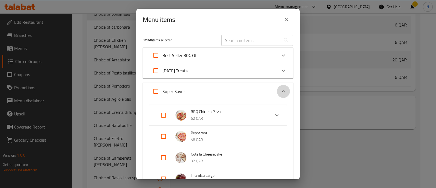
click at [279, 86] on div "Expand" at bounding box center [283, 91] width 13 height 13
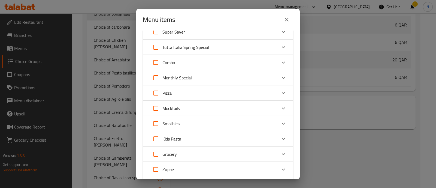
scroll to position [102, 0]
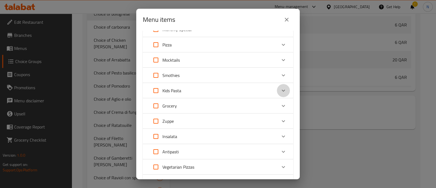
click at [280, 89] on icon "Expand" at bounding box center [283, 90] width 7 height 7
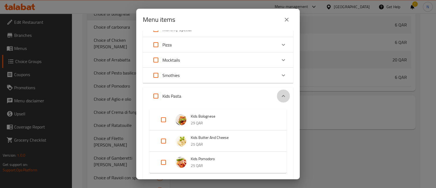
click at [278, 91] on div "Expand" at bounding box center [283, 95] width 13 height 13
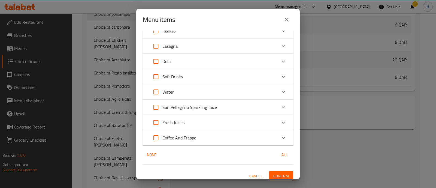
scroll to position [318, 0]
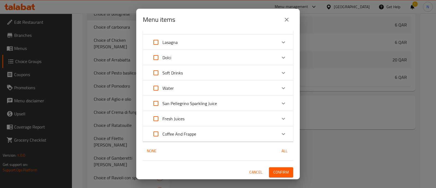
click at [248, 176] on button "Cancel" at bounding box center [255, 172] width 17 height 10
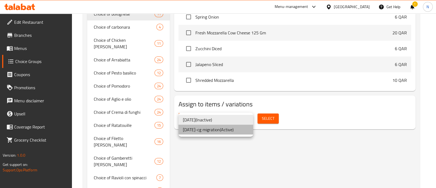
click at [232, 130] on li "[DATE]-cg migration ( Active )" at bounding box center [215, 129] width 75 height 10
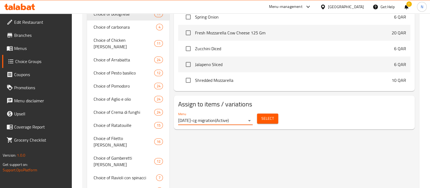
click at [267, 120] on span "Select" at bounding box center [268, 118] width 13 height 7
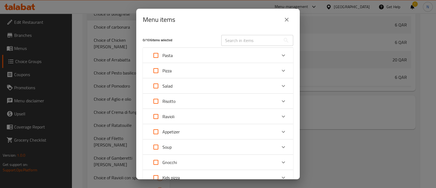
click at [282, 56] on icon "Expand" at bounding box center [283, 55] width 3 height 2
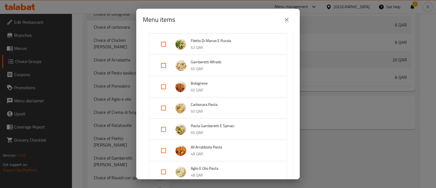
scroll to position [136, 0]
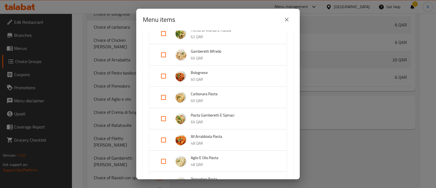
click at [163, 76] on input "Expand" at bounding box center [163, 75] width 13 height 13
checkbox input "true"
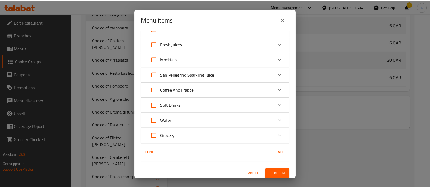
scroll to position [514, 0]
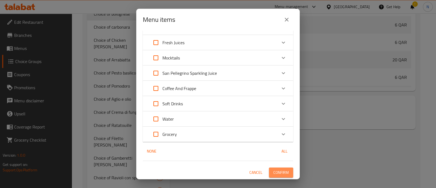
click at [273, 169] on span "Confirm" at bounding box center [281, 172] width 16 height 7
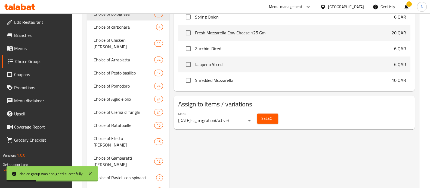
click at [33, 48] on span "Menus" at bounding box center [40, 48] width 53 height 7
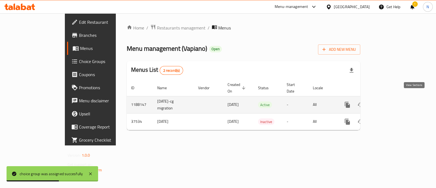
click at [390, 101] on icon "enhanced table" at bounding box center [386, 104] width 7 height 7
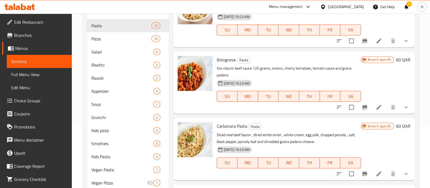
scroll to position [316, 0]
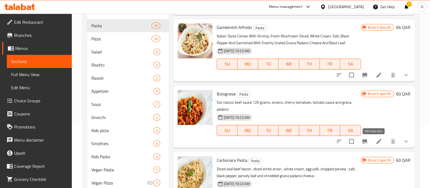
click at [376, 142] on icon at bounding box center [379, 141] width 7 height 7
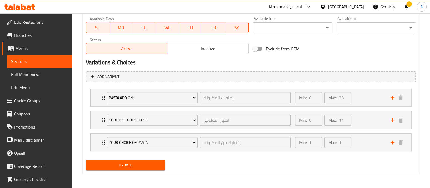
scroll to position [258, 0]
click at [103, 140] on icon "Expand" at bounding box center [103, 142] width 7 height 7
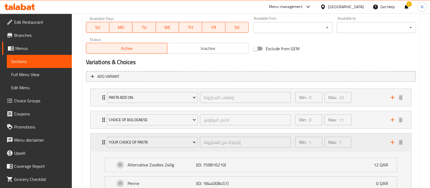
click at [101, 141] on icon "Expand" at bounding box center [103, 142] width 7 height 7
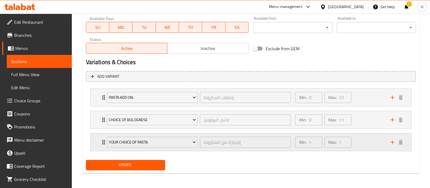
click at [365, 138] on div "Min: 1 ​ Max: 1 ​" at bounding box center [339, 141] width 95 height 17
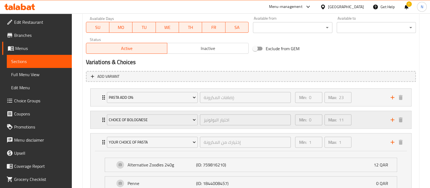
click at [103, 118] on icon "Expand" at bounding box center [103, 119] width 7 height 7
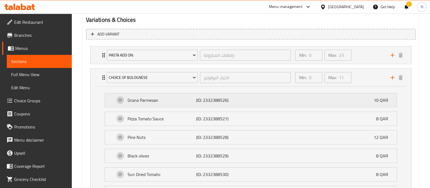
scroll to position [290, 0]
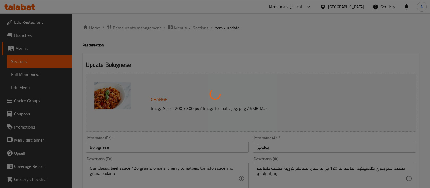
type input "إضافات المكرونة:"
type input "0"
type input "23"
type input "اختيار البولونيز"
type input "0"
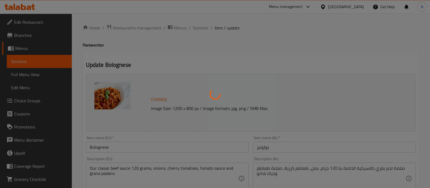
type input "11"
type input "إختيارك من المكرونة"
type input "1"
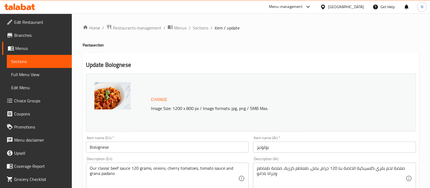
click at [33, 103] on span "Choice Groups" at bounding box center [40, 100] width 53 height 7
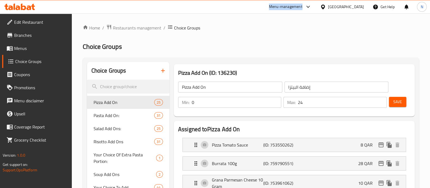
drag, startPoint x: 290, startPoint y: 6, endPoint x: 332, endPoint y: 8, distance: 42.0
click at [332, 8] on div "Menu-management Qatar Get Help N" at bounding box center [215, 6] width 430 height 13
click at [278, 47] on h2 "Choice Groups" at bounding box center [251, 46] width 337 height 9
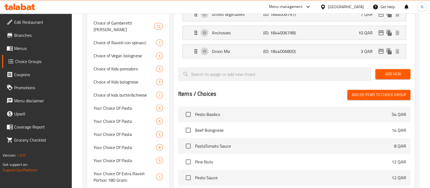
scroll to position [544, 0]
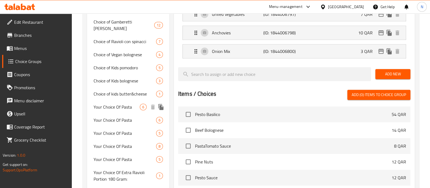
click at [127, 103] on span "Your Choice Of Pasta" at bounding box center [117, 106] width 46 height 7
type input "Your Choice Of Pasta"
type input "إختيارك من المكرونة"
type input "1"
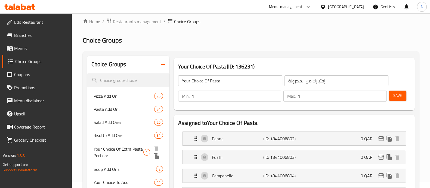
scroll to position [0, 0]
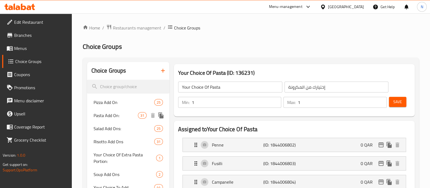
click at [119, 117] on span "Pasta Add On:" at bounding box center [116, 115] width 44 height 7
type input "Pasta Add On:"
type input "إضافات المكرونة:"
type input "0"
type input "23"
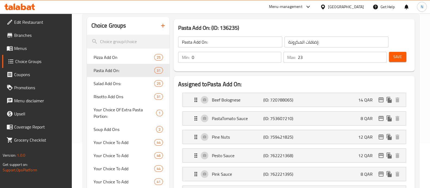
scroll to position [34, 0]
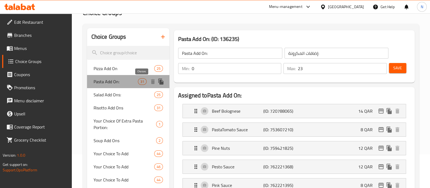
click at [143, 81] on span "31" at bounding box center [142, 81] width 8 height 5
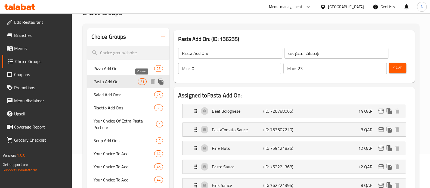
click at [142, 81] on span "31" at bounding box center [142, 81] width 8 height 5
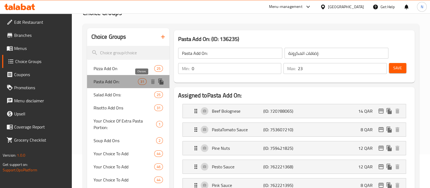
click at [142, 81] on span "31" at bounding box center [142, 81] width 8 height 5
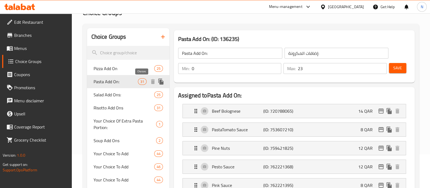
drag, startPoint x: 142, startPoint y: 81, endPoint x: 132, endPoint y: 80, distance: 9.6
click at [132, 80] on span "Pasta Add On:" at bounding box center [116, 81] width 44 height 7
